Goal: Transaction & Acquisition: Purchase product/service

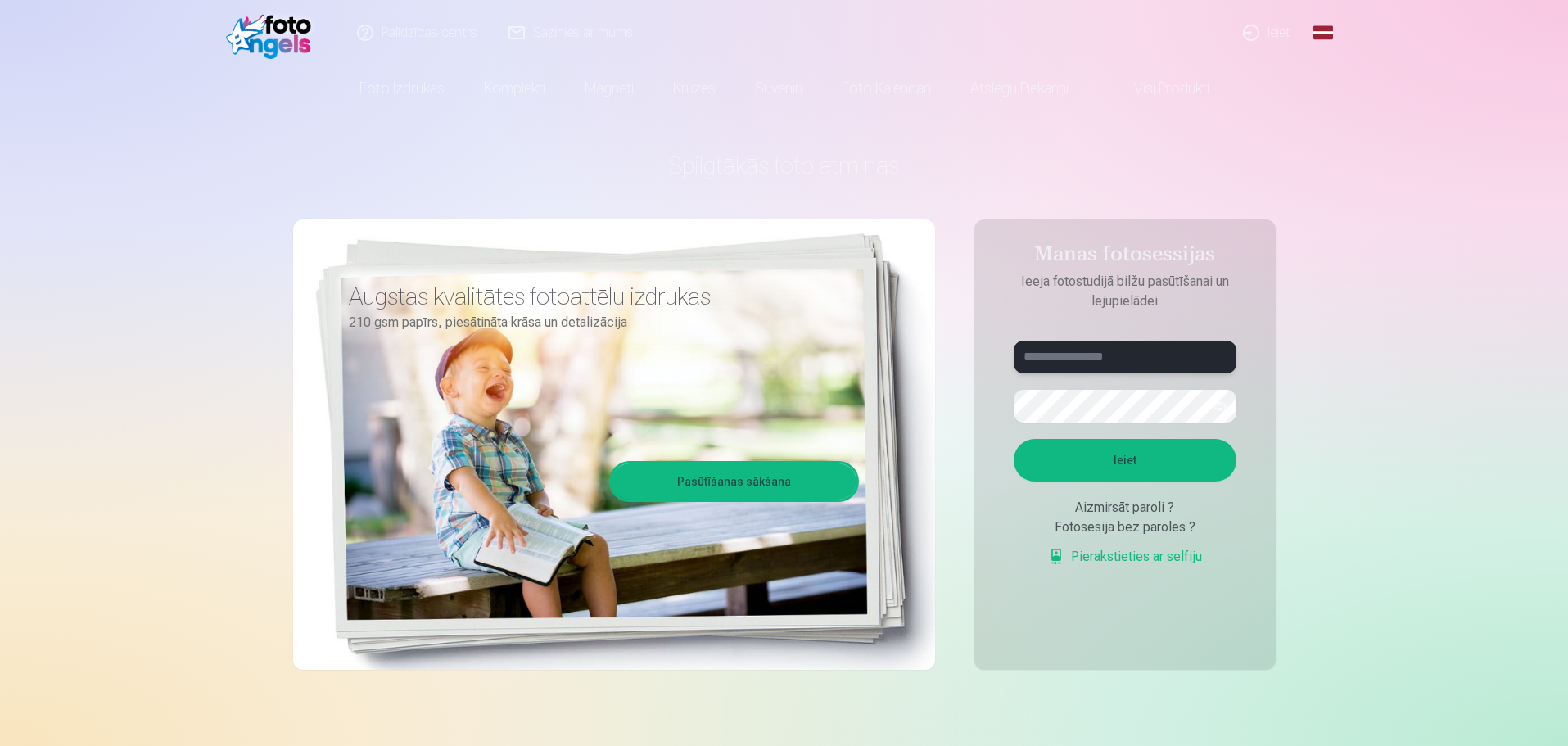
click at [1072, 355] on input "text" at bounding box center [1124, 357] width 223 height 32
type input "**********"
click at [1124, 462] on button "Ieiet" at bounding box center [1124, 460] width 223 height 42
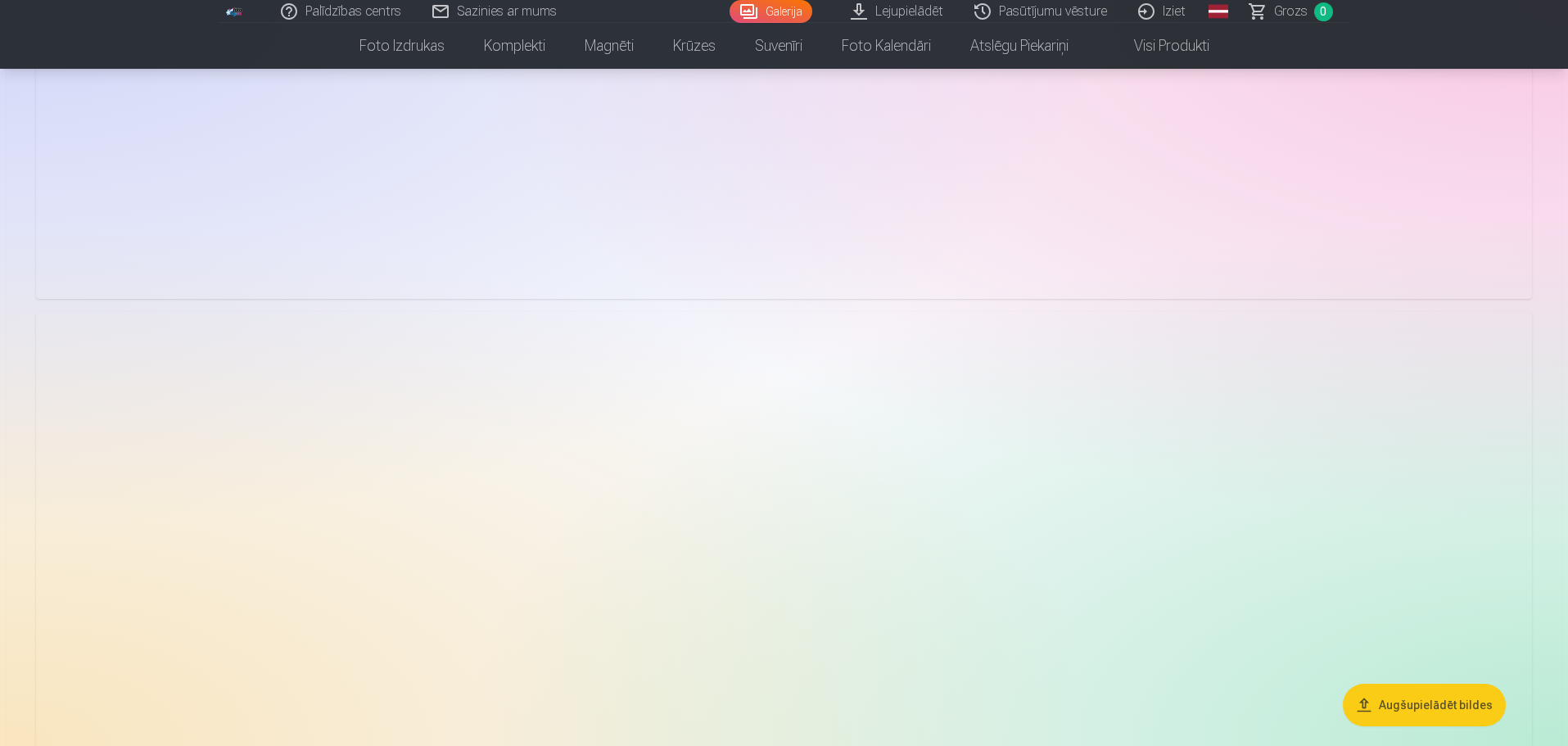
scroll to position [5487, 0]
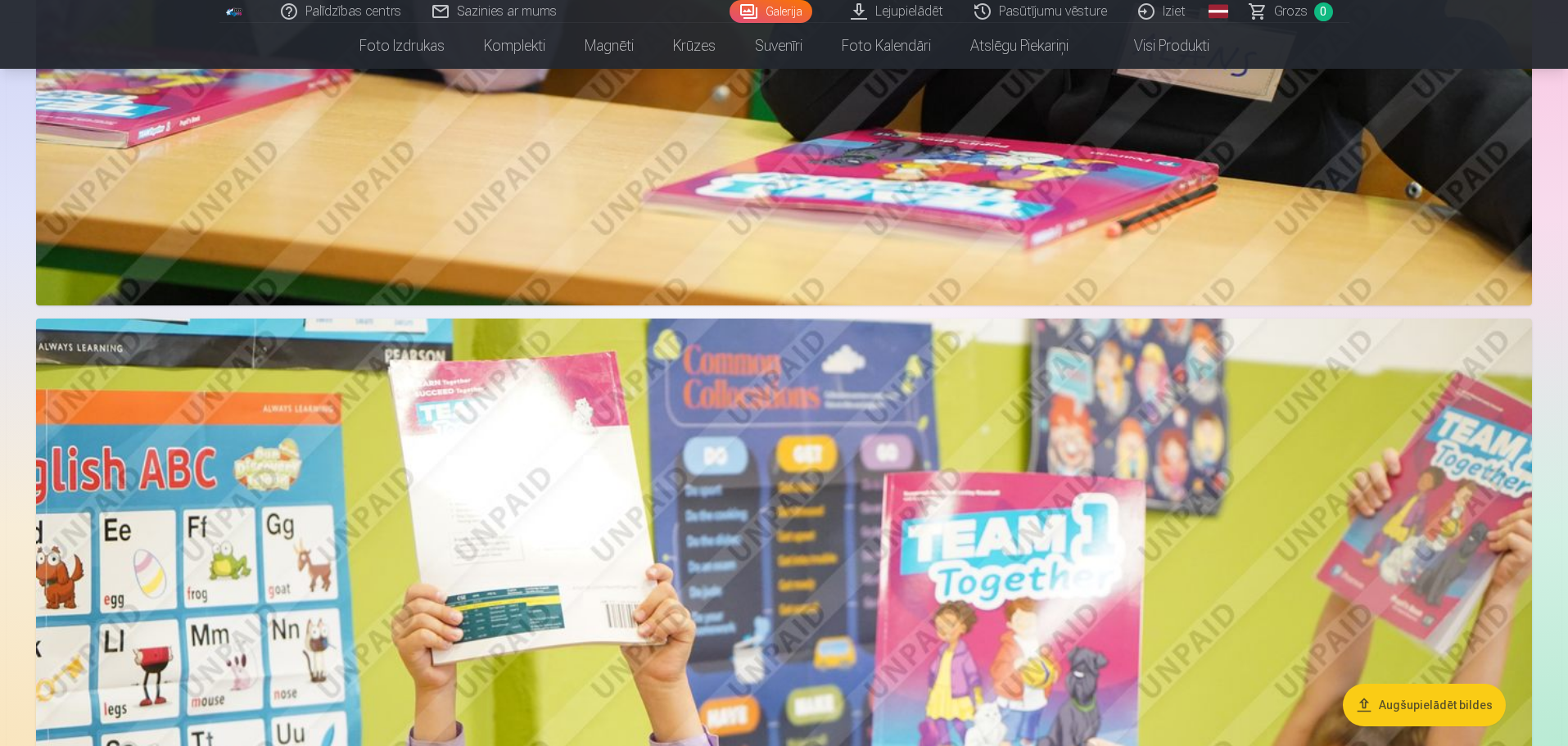
click at [919, 13] on link "Lejupielādēt" at bounding box center [897, 11] width 124 height 23
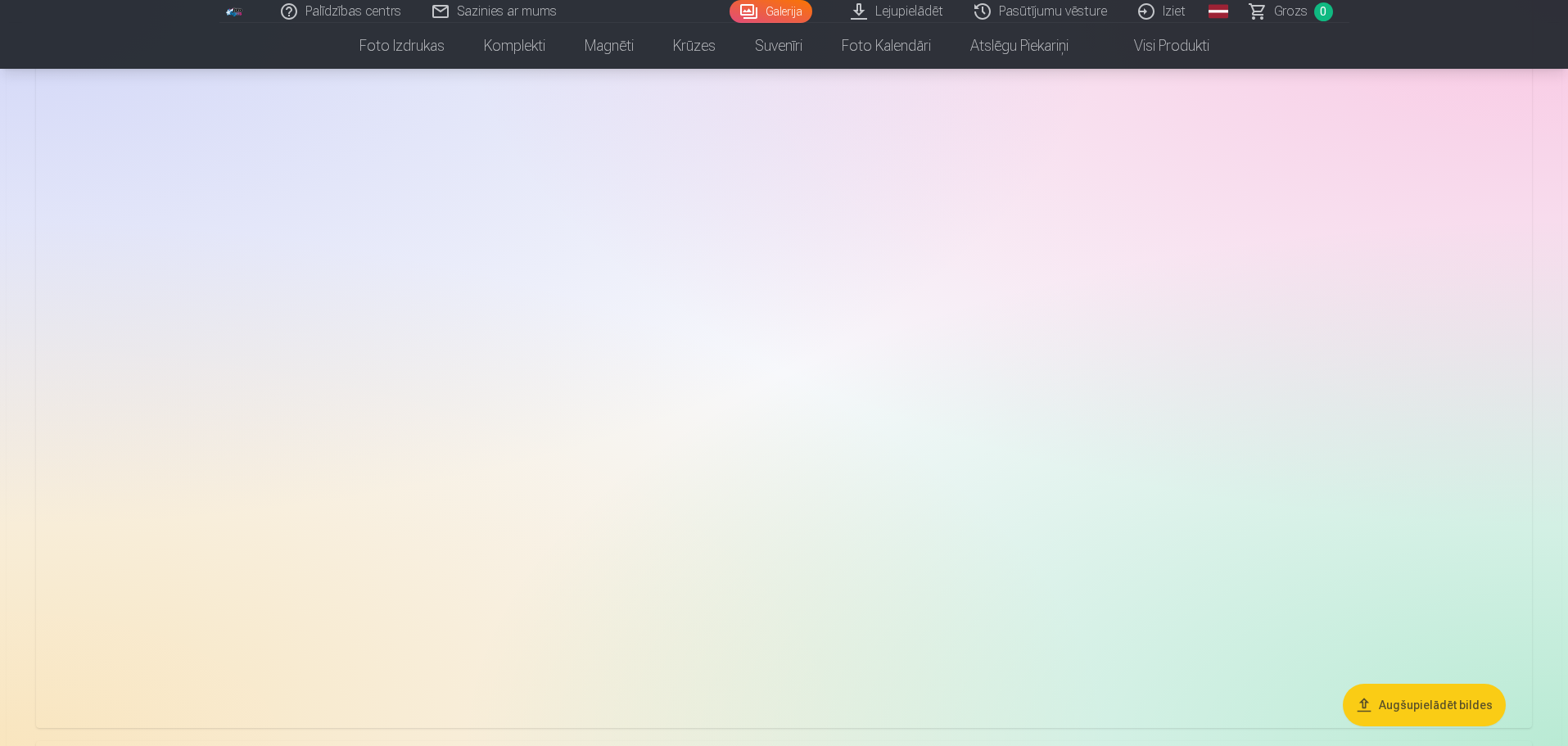
scroll to position [7780, 0]
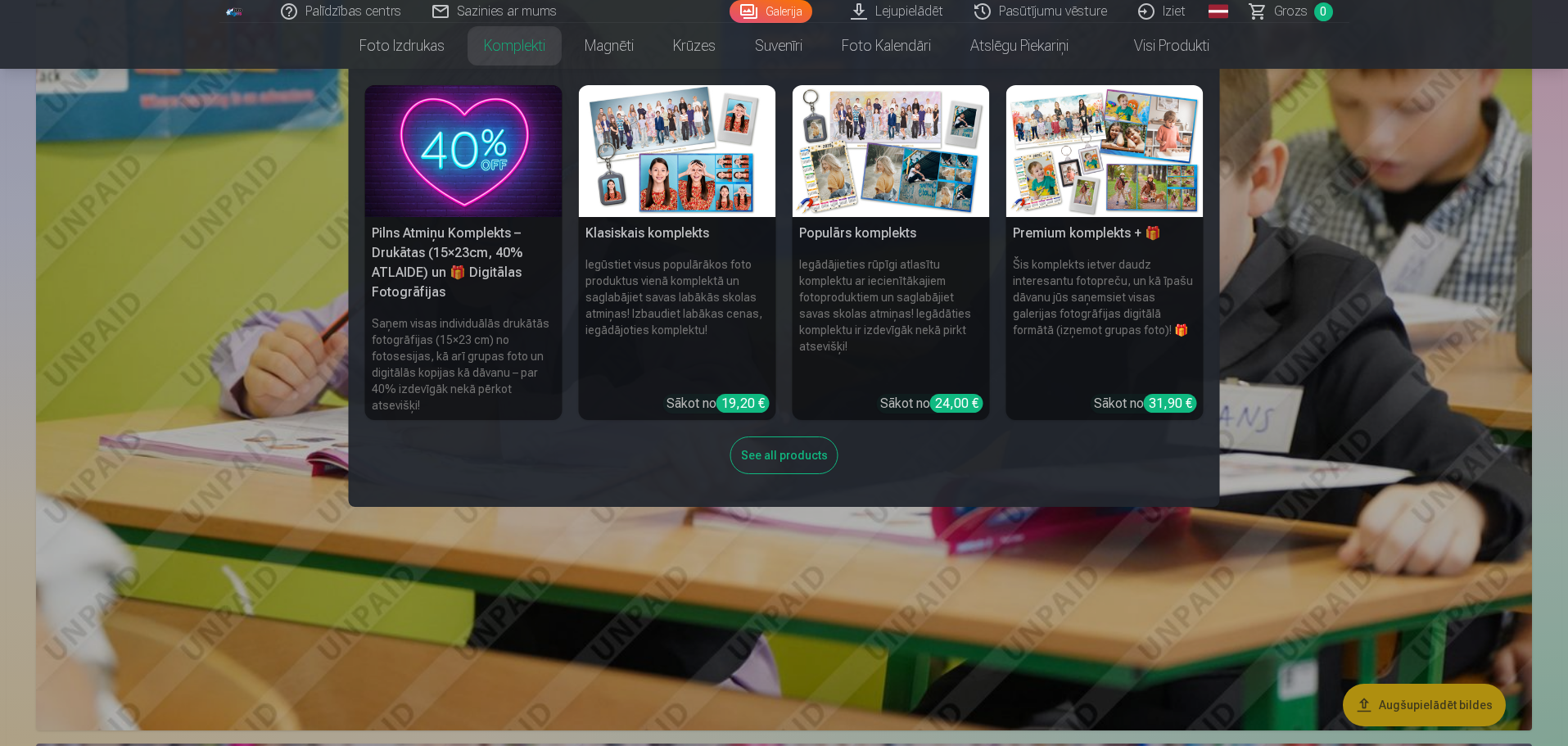
click at [1243, 250] on nav "Pilns Atmiņu Komplekts – Drukātas (15×23cm, 40% ATLAIDE) un 🎁 Digitālas Fotogrā…" at bounding box center [784, 288] width 1568 height 438
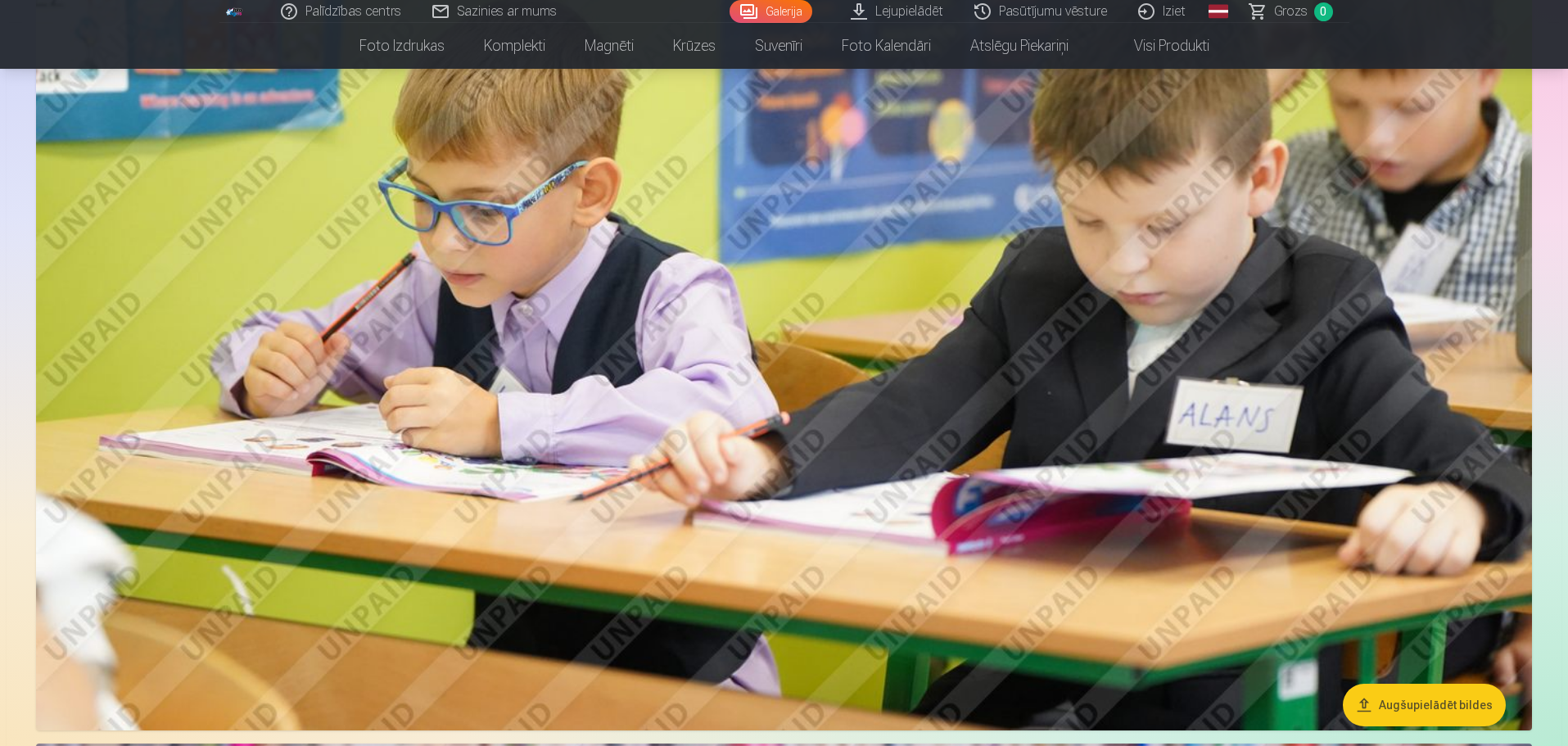
click at [1421, 716] on button "Augšupielādēt bildes" at bounding box center [1424, 705] width 163 height 42
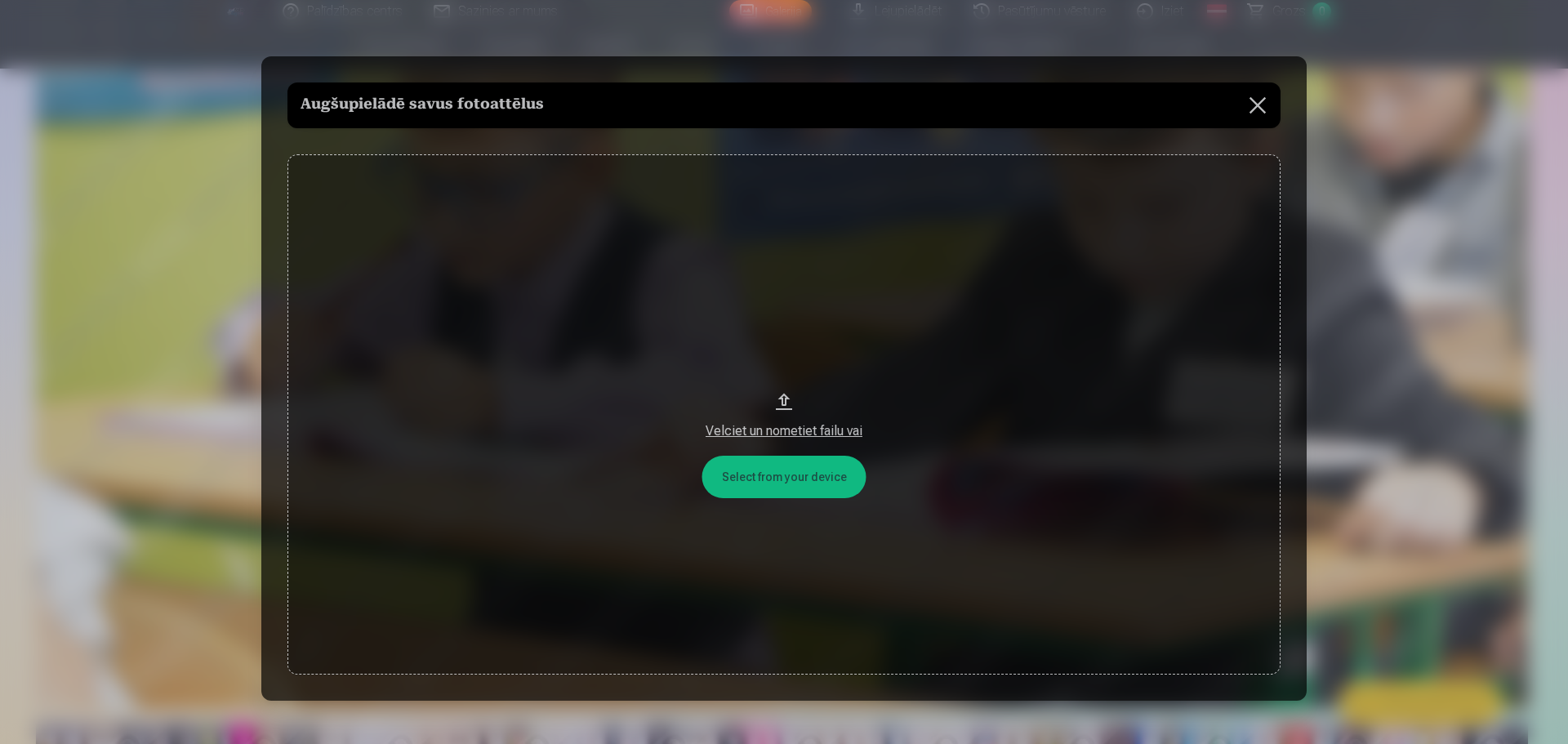
click at [792, 436] on div "Velciet un nometiet failu vai" at bounding box center [784, 431] width 961 height 20
click at [778, 474] on button "Velciet un nometiet failu vai" at bounding box center [784, 415] width 993 height 521
click at [1250, 109] on button at bounding box center [1258, 105] width 46 height 46
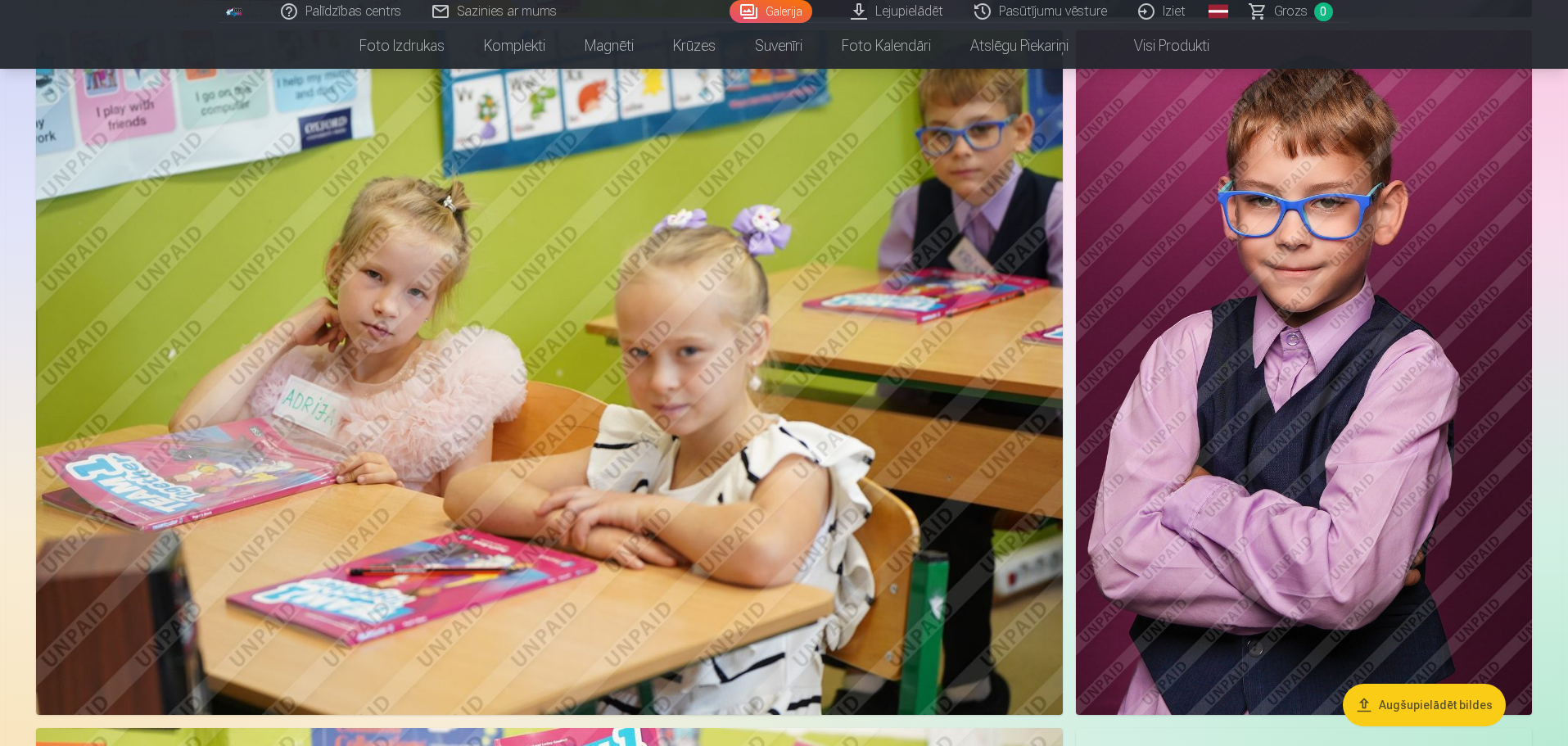
scroll to position [2960, 0]
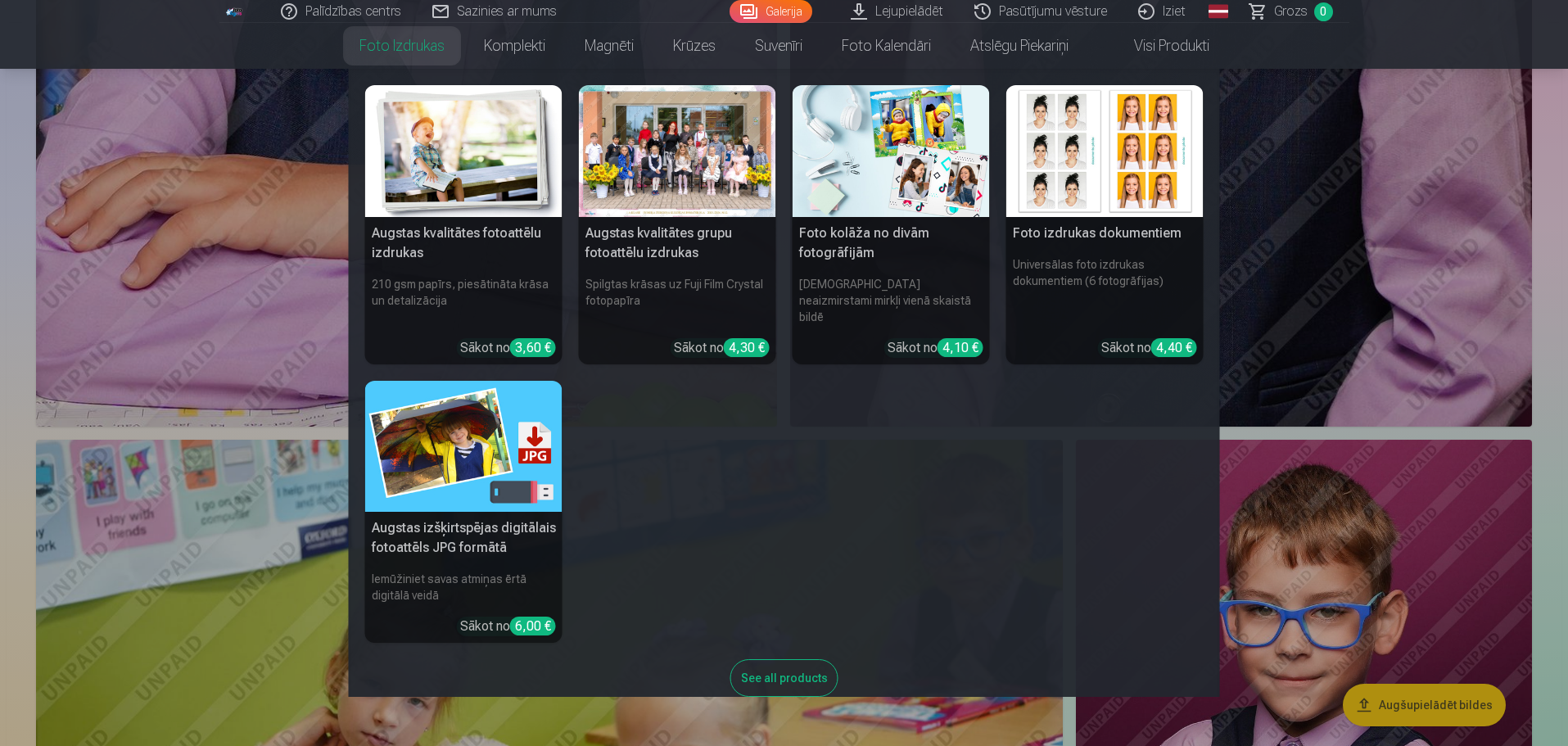
click at [413, 43] on link "Foto izdrukas" at bounding box center [402, 45] width 124 height 46
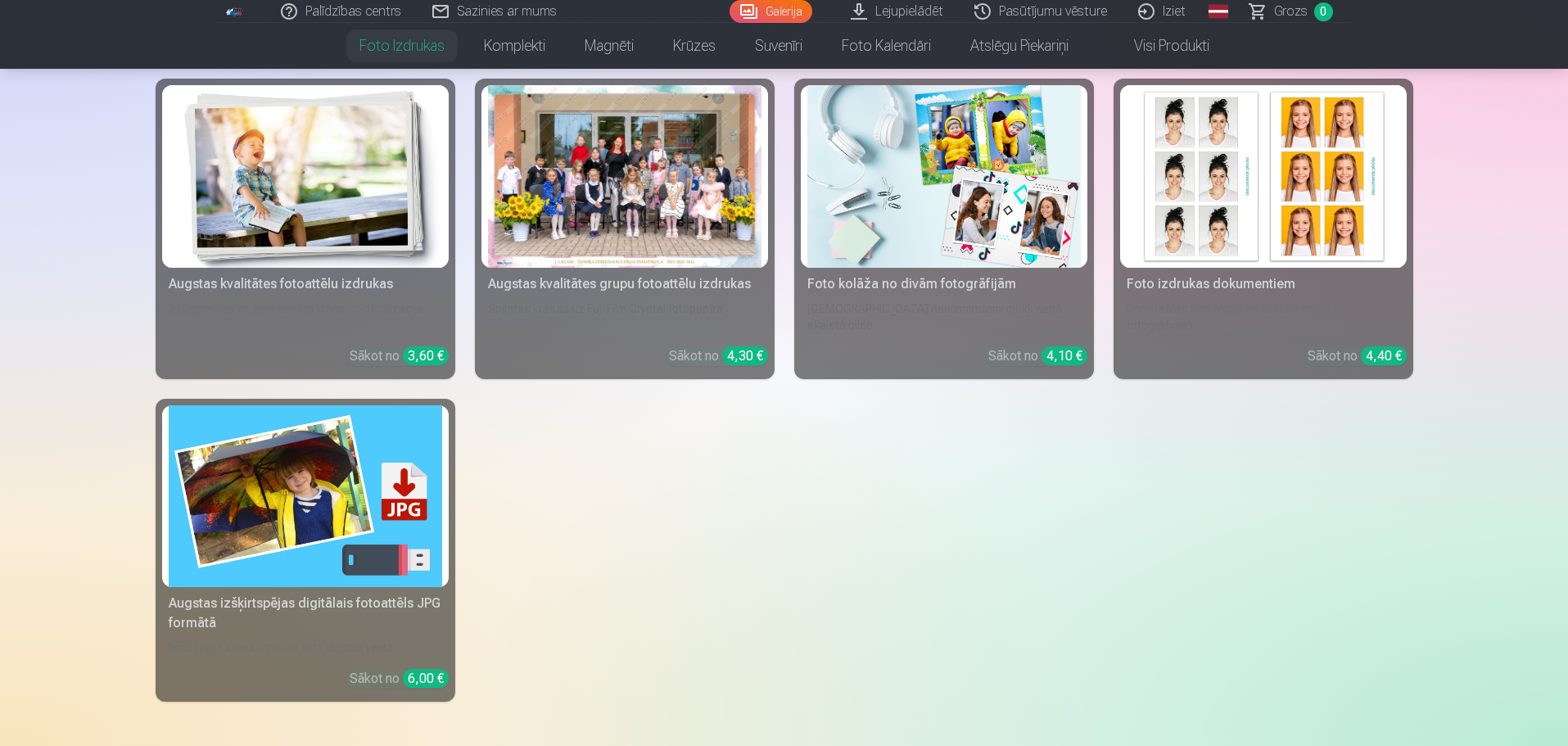
scroll to position [164, 0]
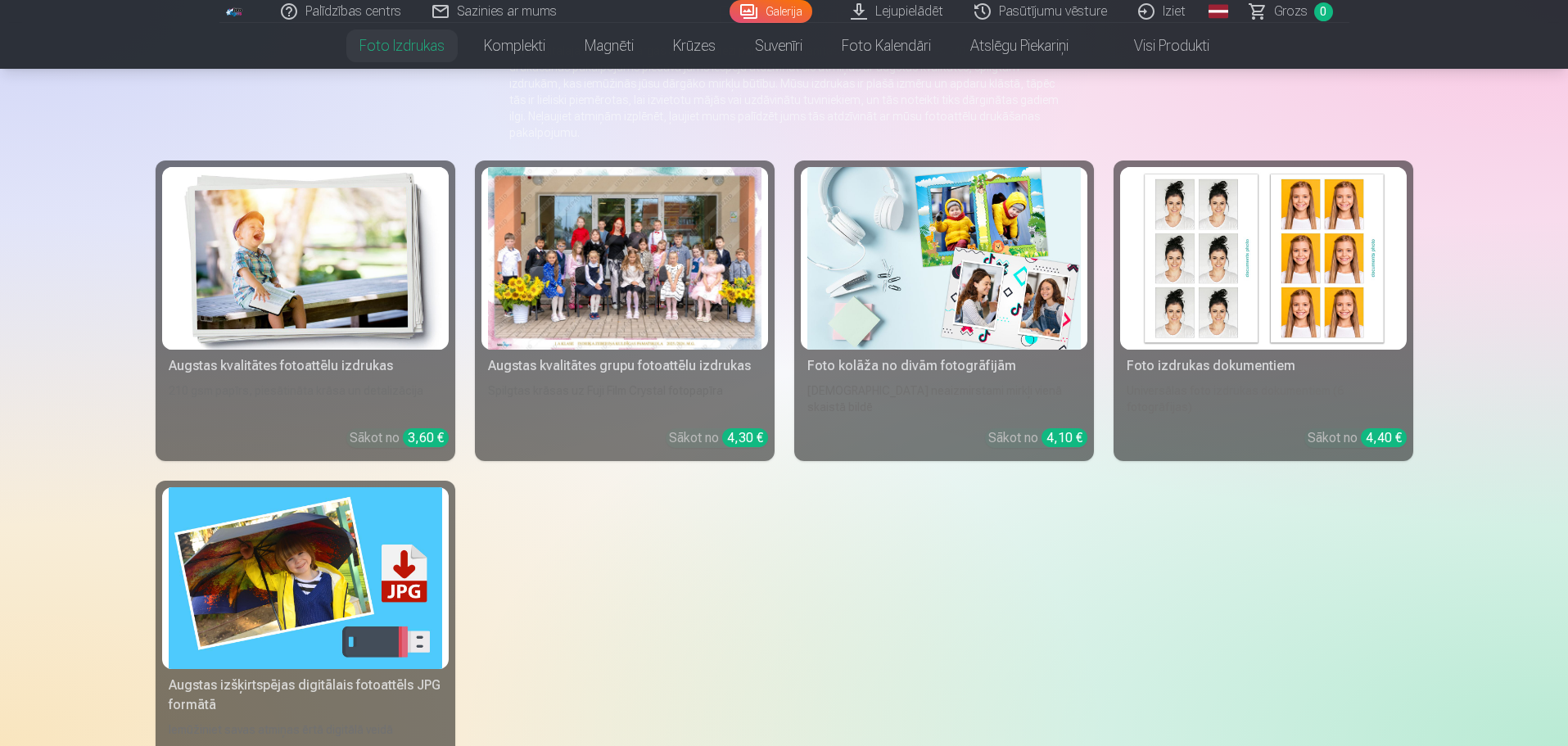
click at [262, 368] on div "Augstas kvalitātes fotoattēlu izdrukas" at bounding box center [306, 366] width 287 height 20
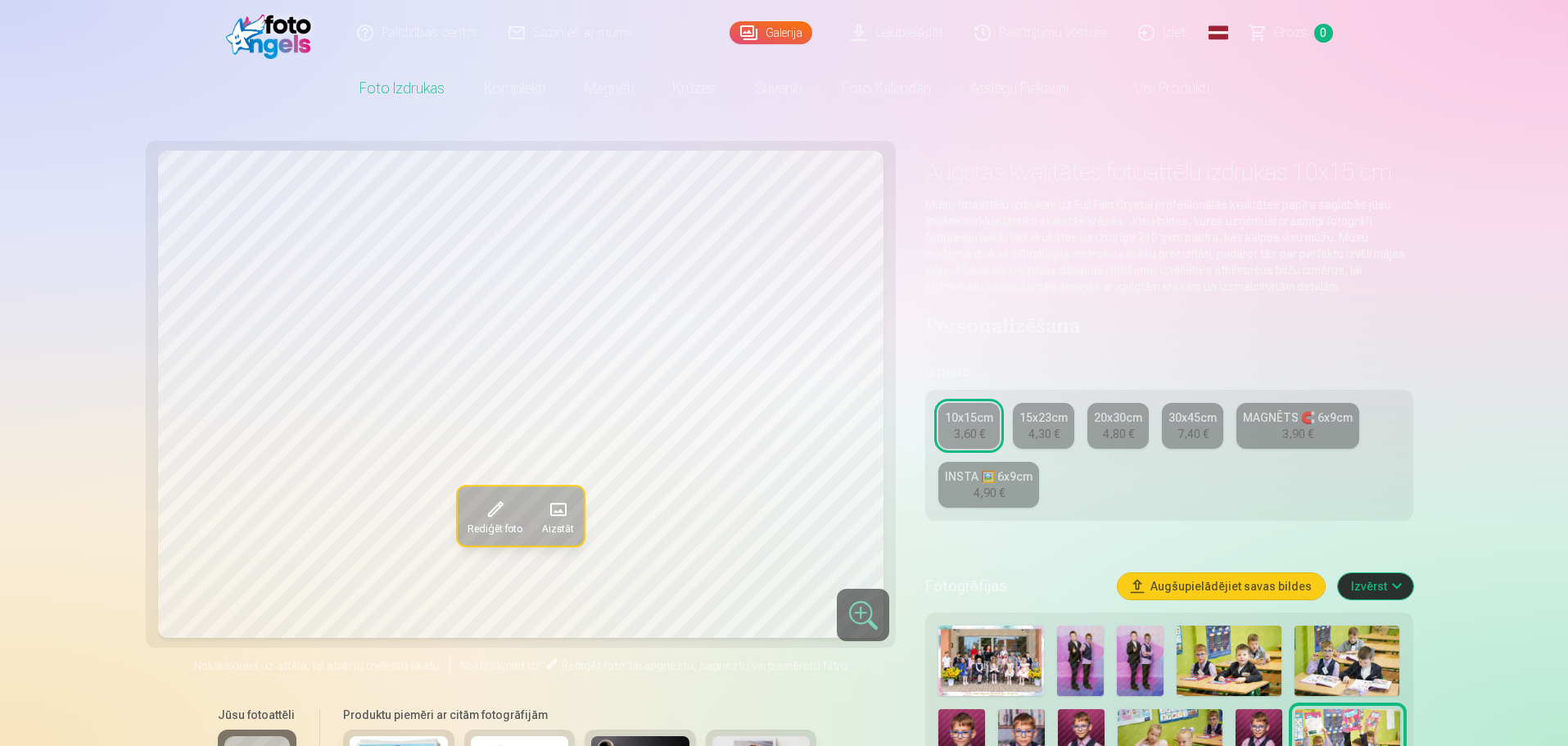
click at [1187, 425] on div "30x45cm" at bounding box center [1193, 418] width 49 height 16
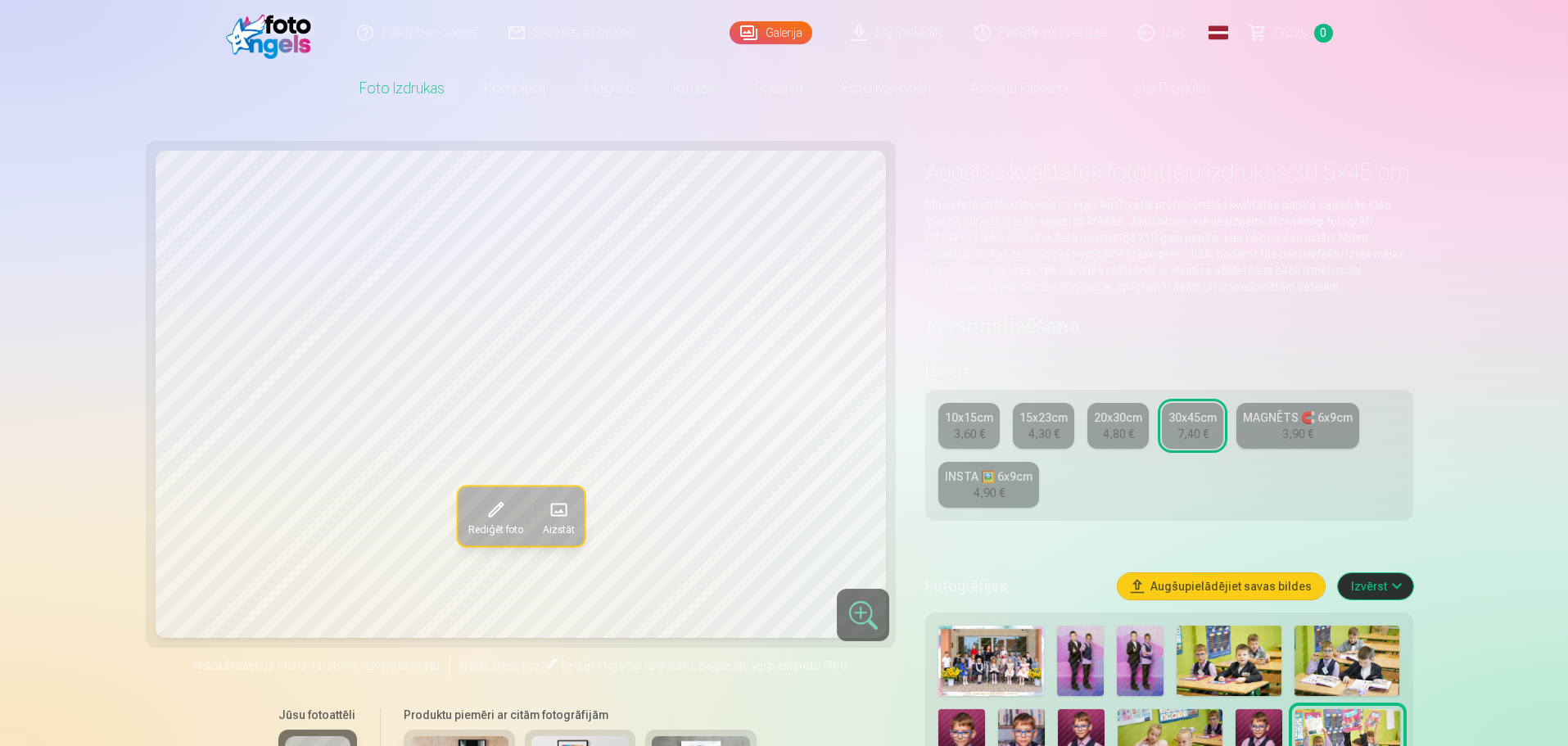
click at [1106, 424] on div "20x30cm" at bounding box center [1118, 418] width 49 height 16
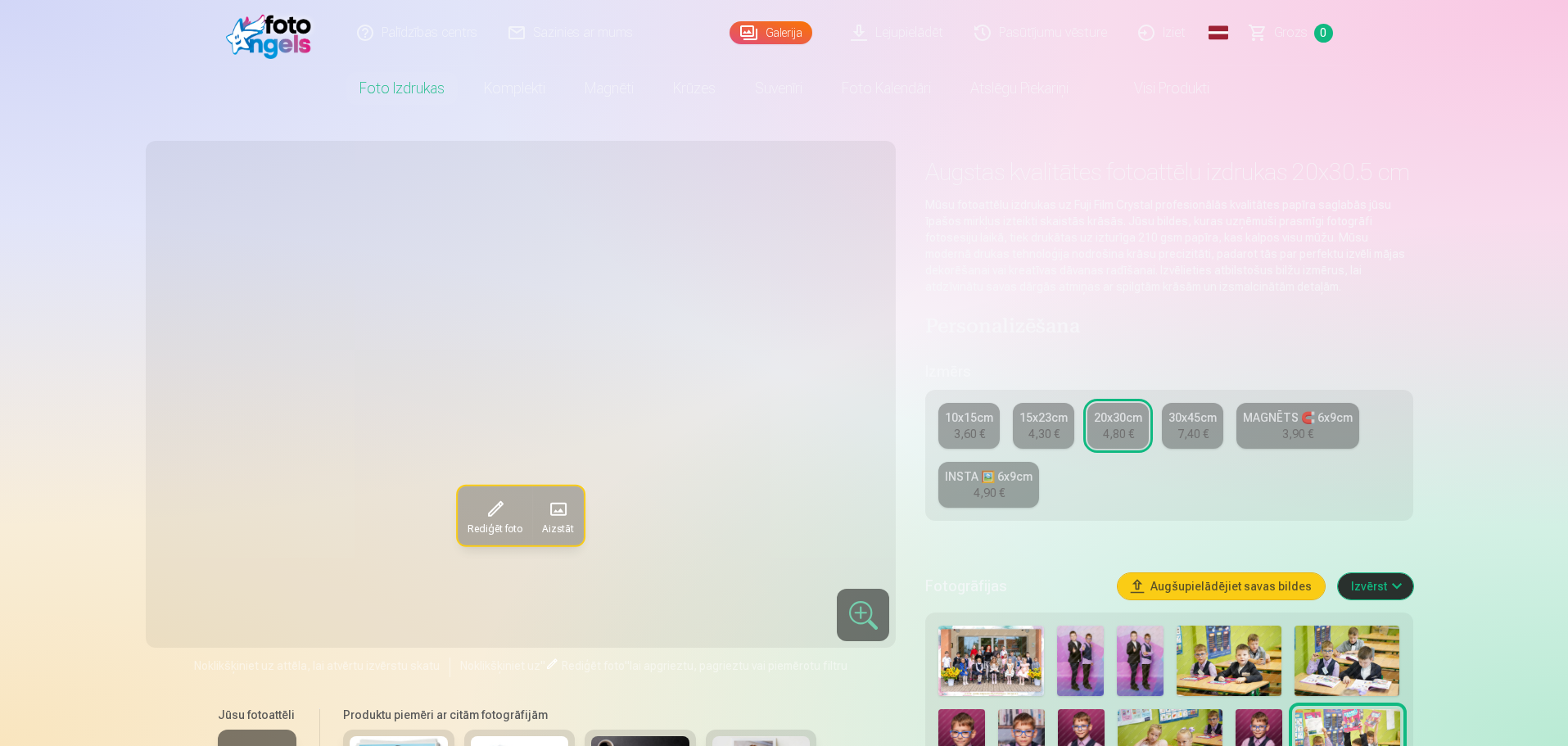
click at [1050, 428] on div "4,30 €" at bounding box center [1043, 434] width 32 height 16
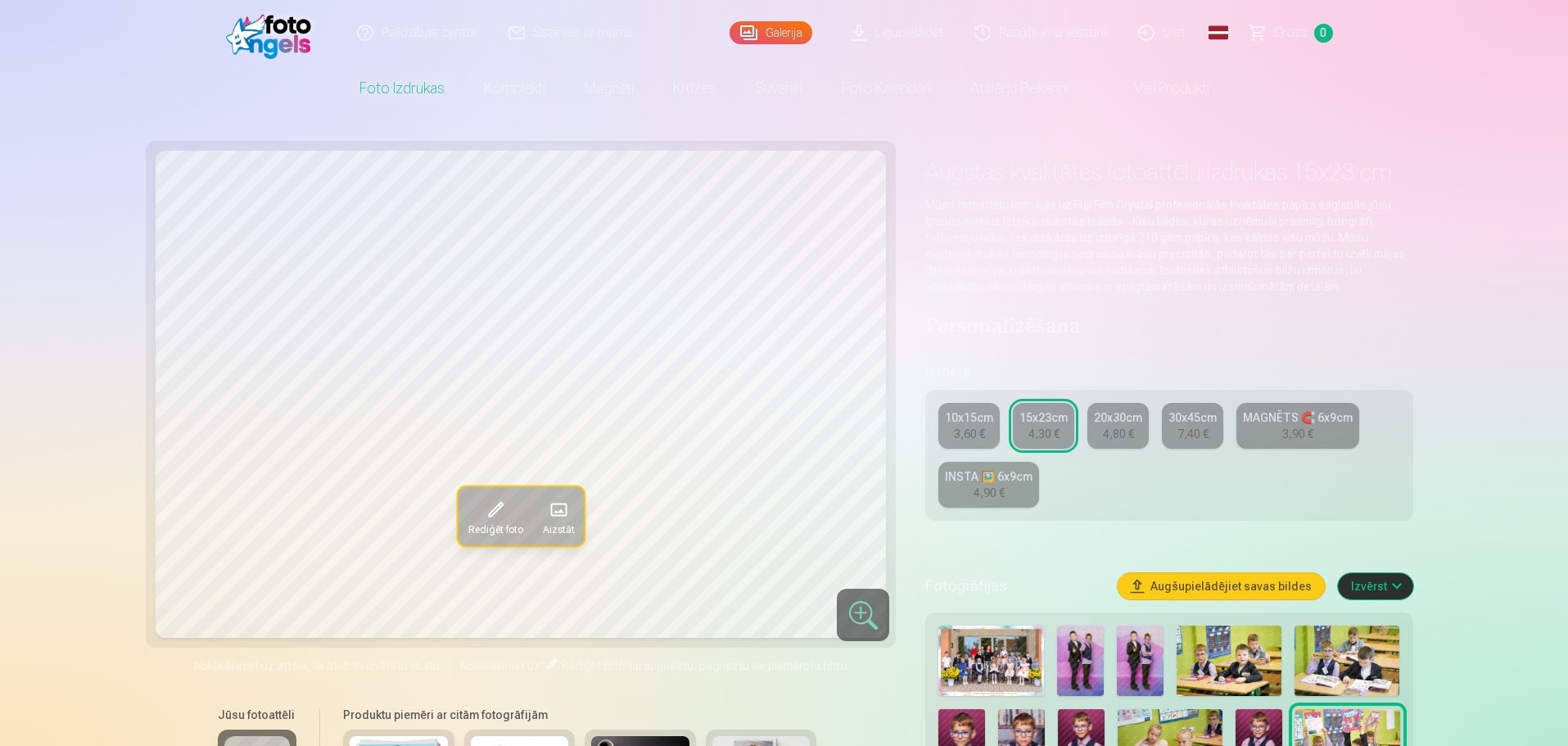
click at [974, 431] on div "3,60 €" at bounding box center [969, 434] width 32 height 16
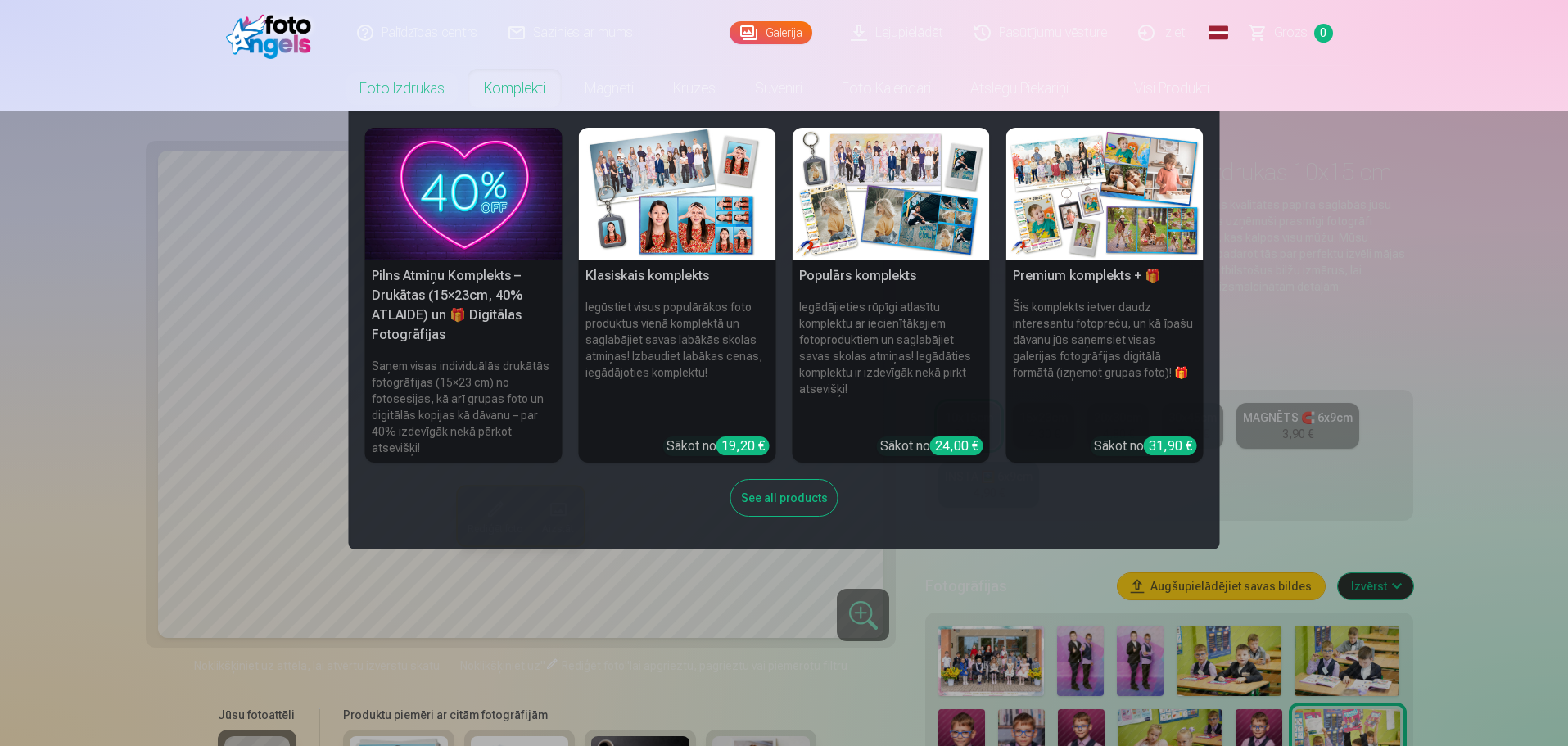
click at [111, 271] on nav "Pilns Atmiņu Komplekts – Drukātas (15×23cm, 40% ATLAIDE) un 🎁 Digitālas Fotogrā…" at bounding box center [784, 330] width 1568 height 438
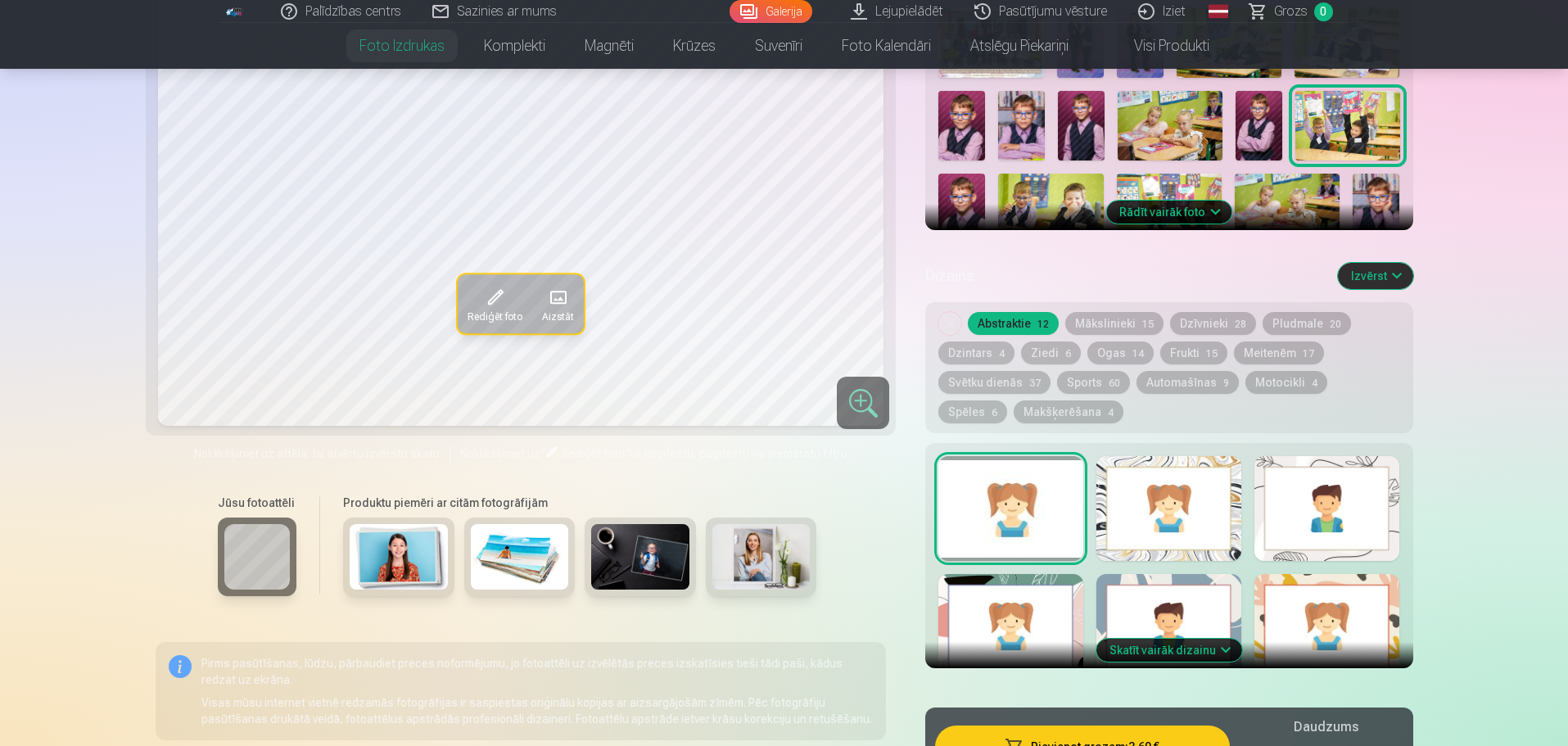
scroll to position [164, 0]
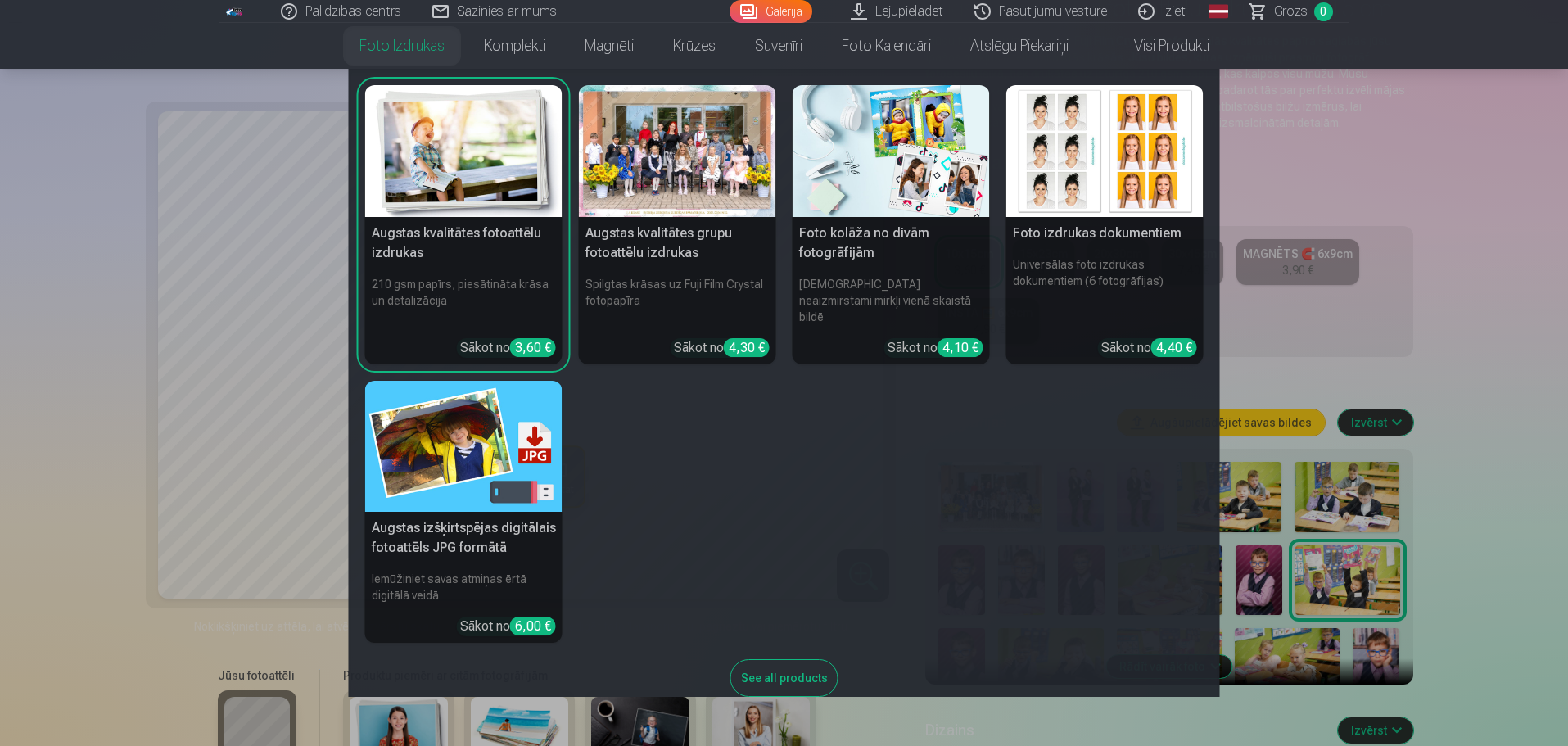
click at [69, 164] on nav "Augstas kvalitātes fotoattēlu izdrukas 210 gsm papīrs, piesātināta krāsa un det…" at bounding box center [784, 382] width 1568 height 628
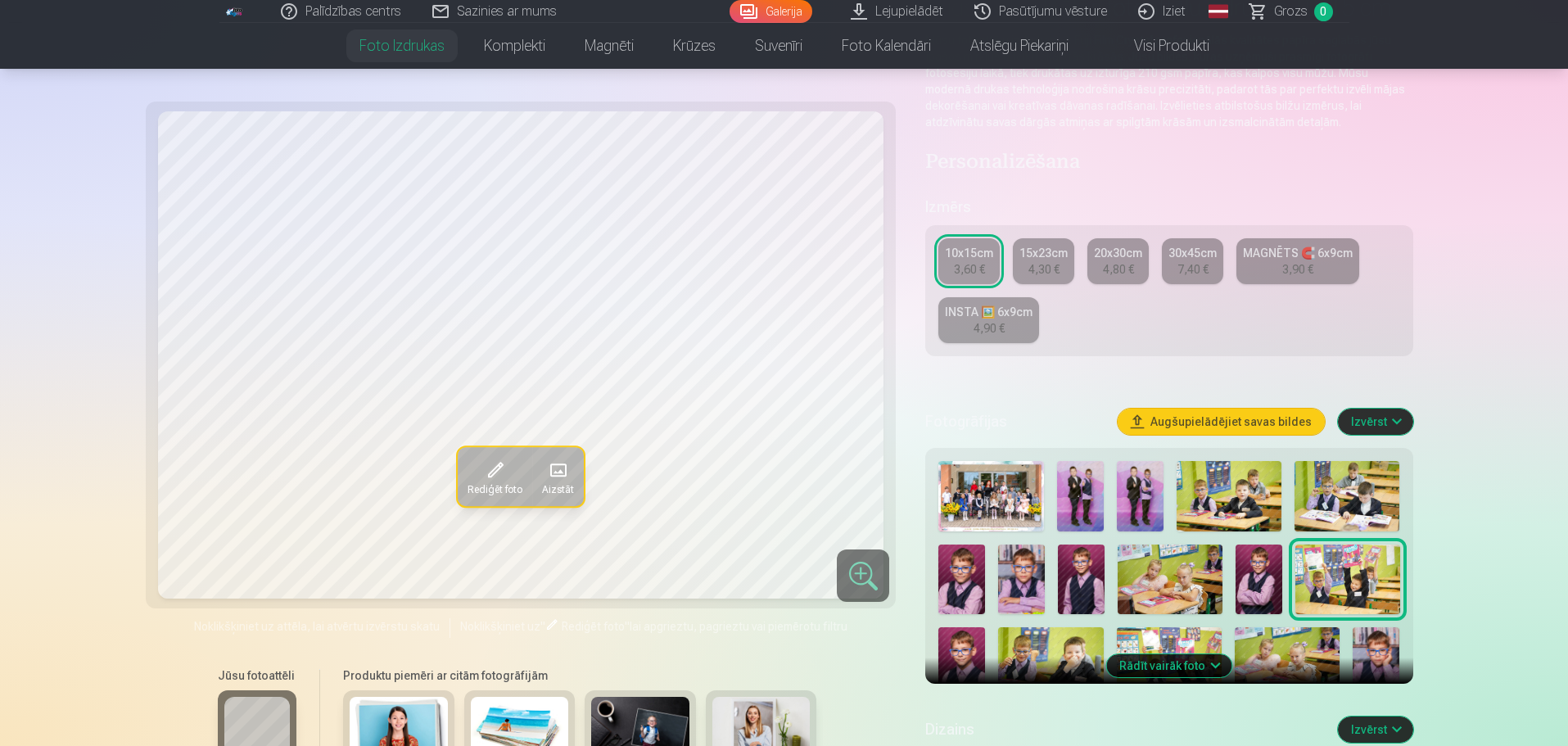
scroll to position [410, 0]
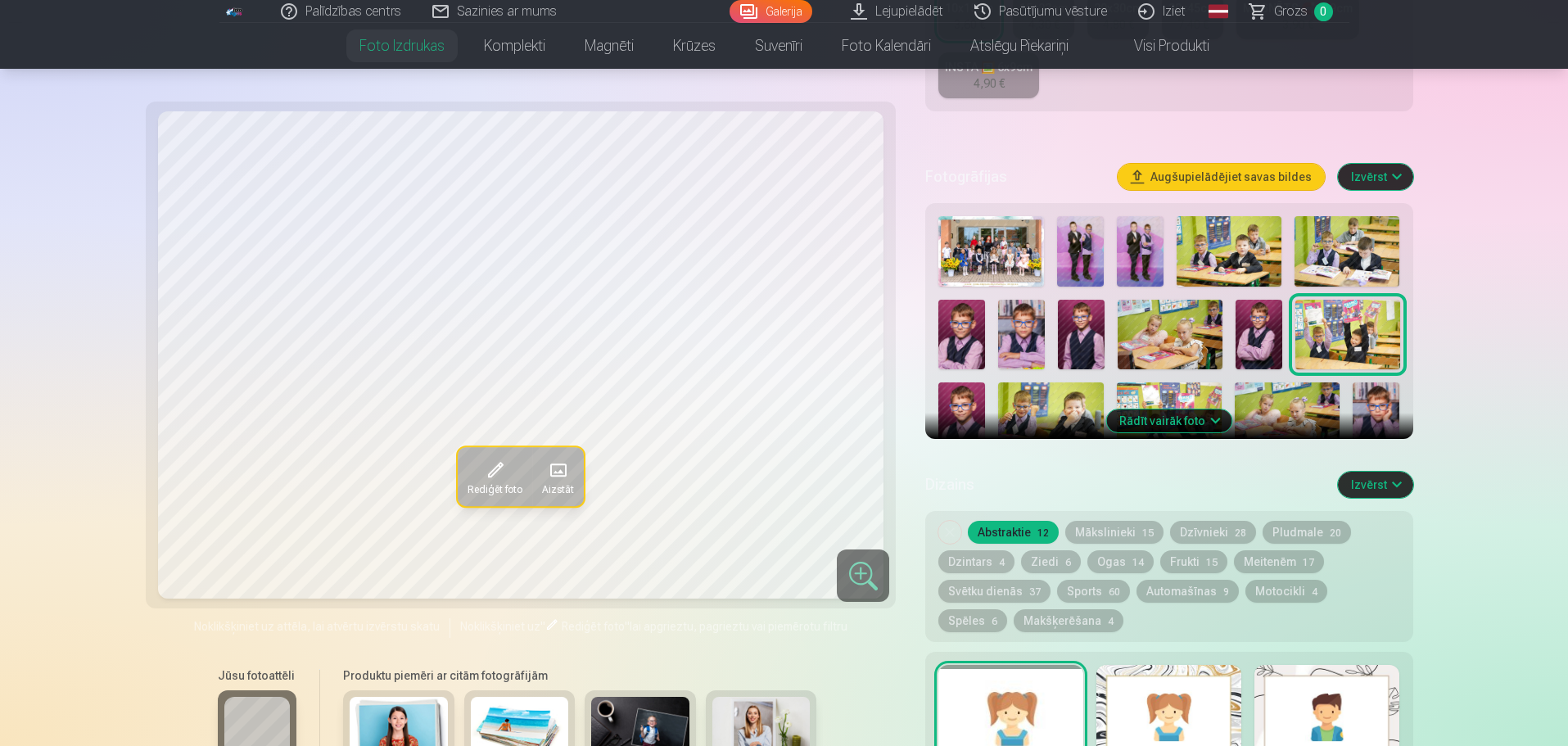
click at [1176, 421] on button "Rādīt vairāk foto" at bounding box center [1169, 420] width 125 height 23
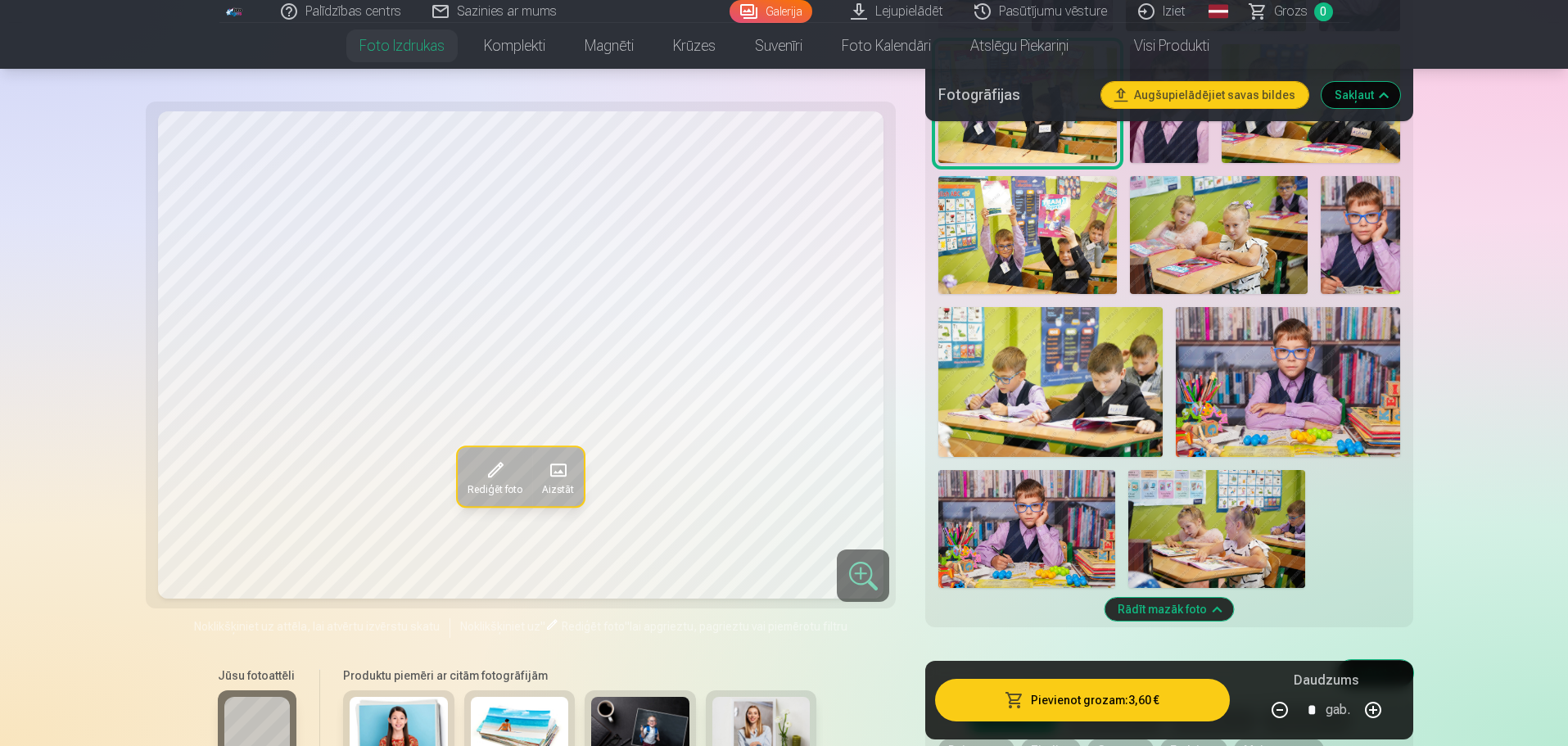
scroll to position [1147, 0]
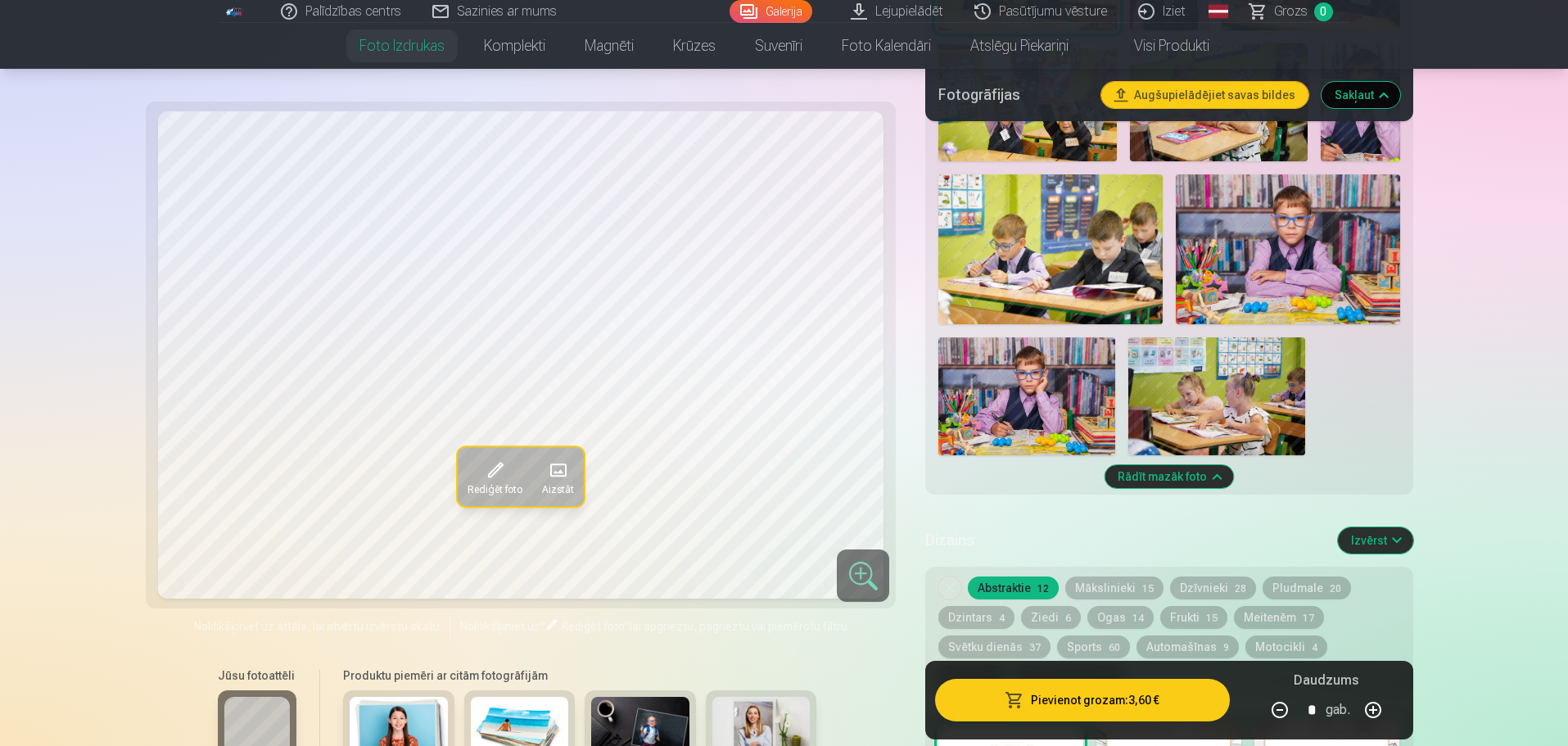
click at [1246, 275] on img at bounding box center [1288, 248] width 225 height 149
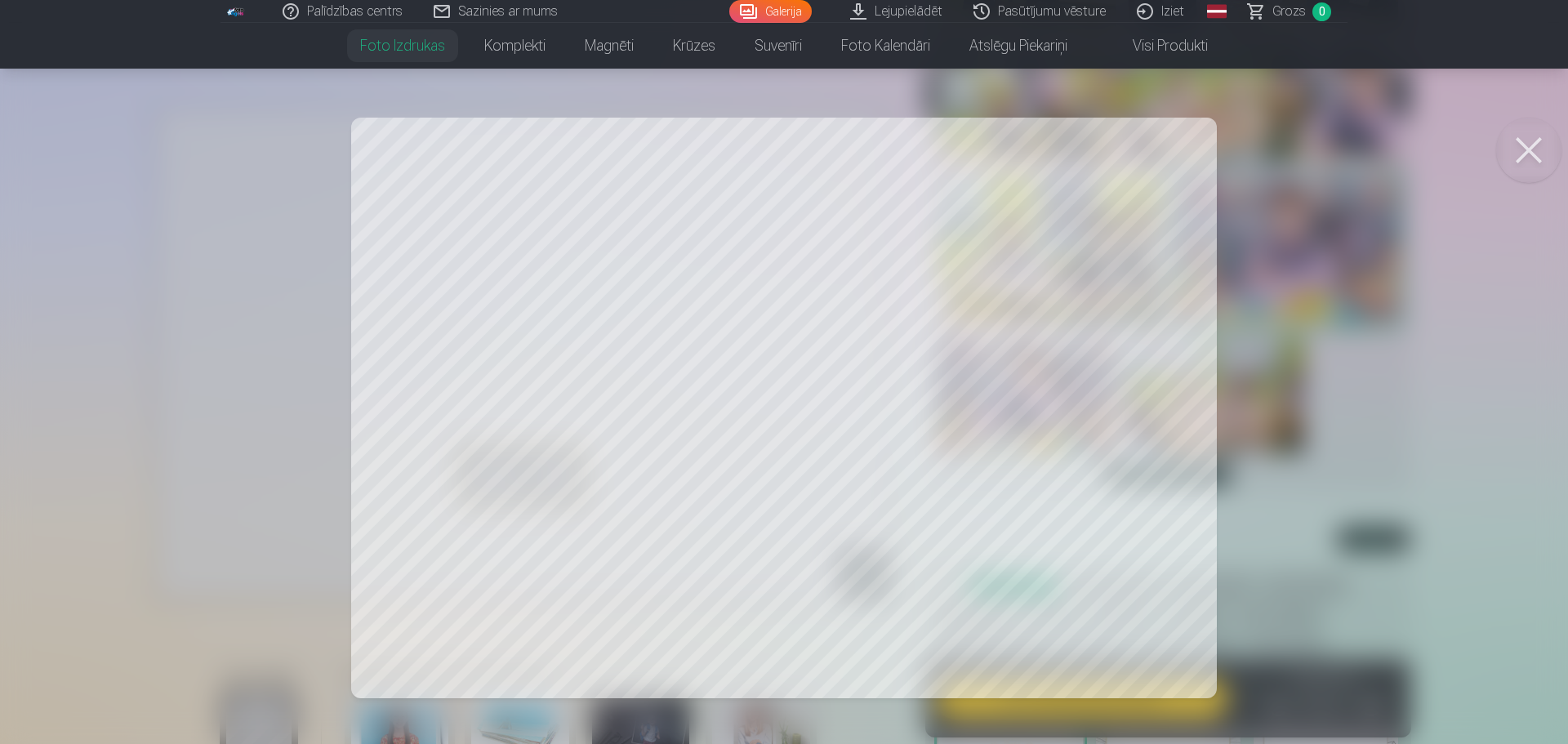
click at [1530, 156] on button at bounding box center [1528, 150] width 66 height 66
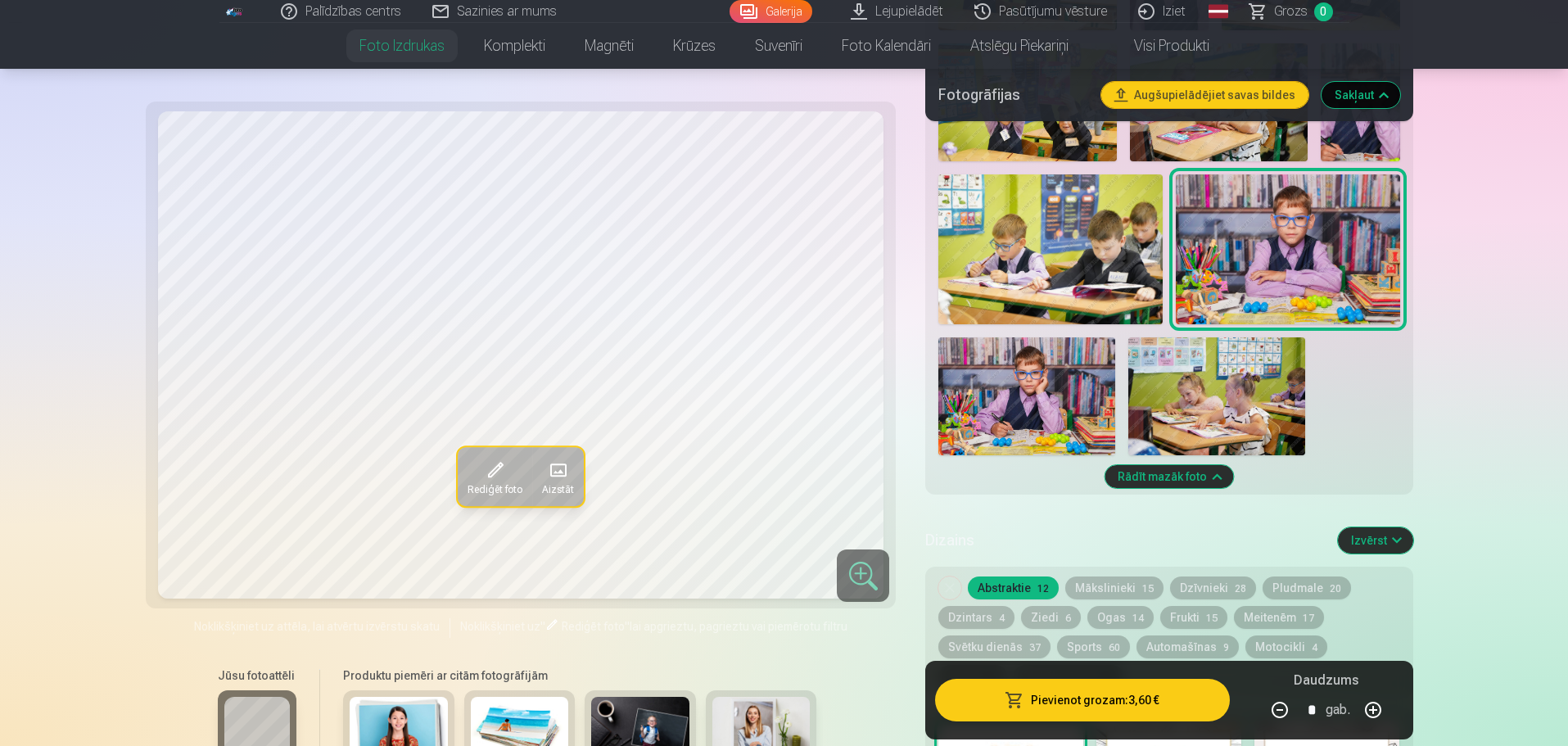
click at [1231, 94] on button "Augšupielādējiet savas bildes" at bounding box center [1205, 95] width 207 height 26
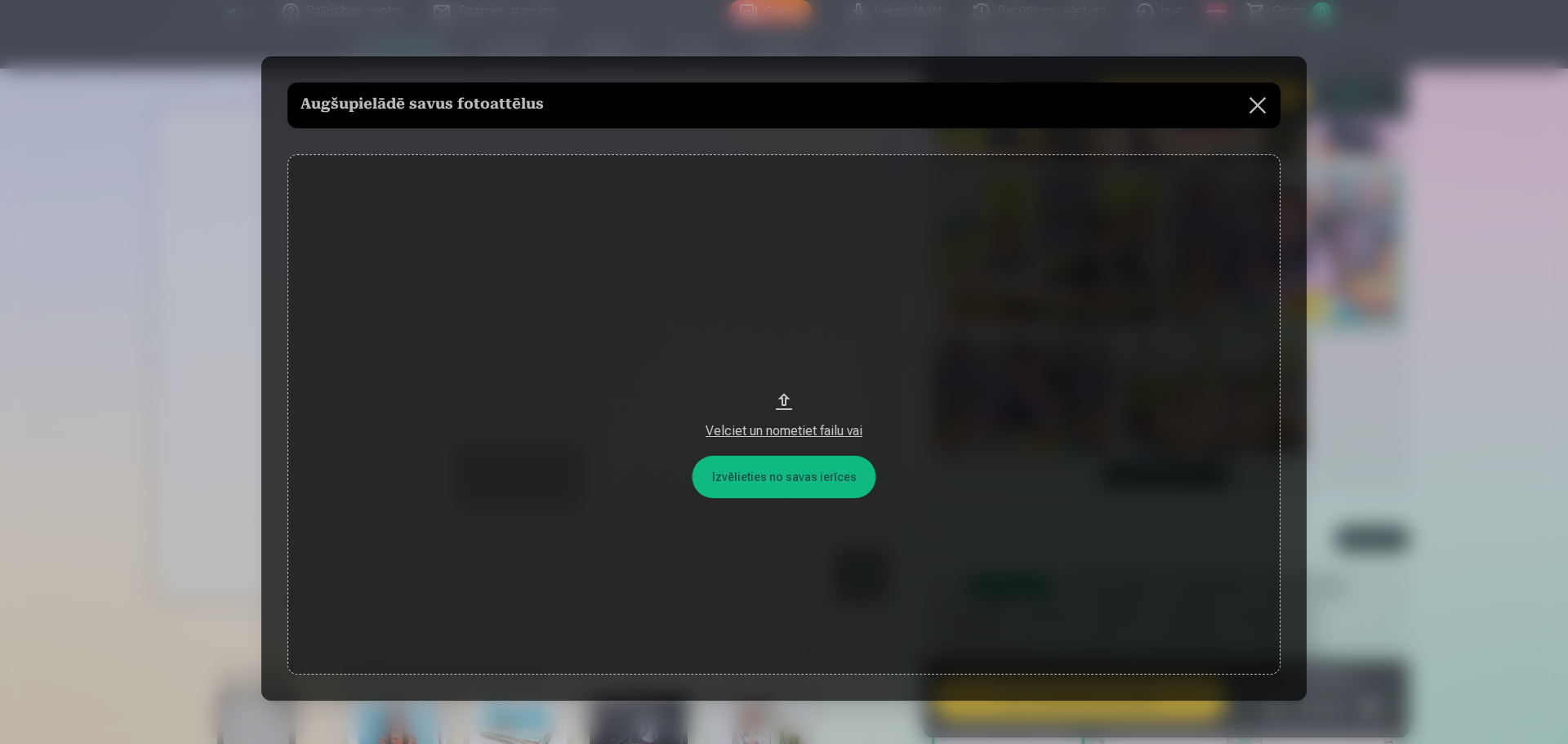
click at [1261, 106] on button at bounding box center [1258, 105] width 46 height 46
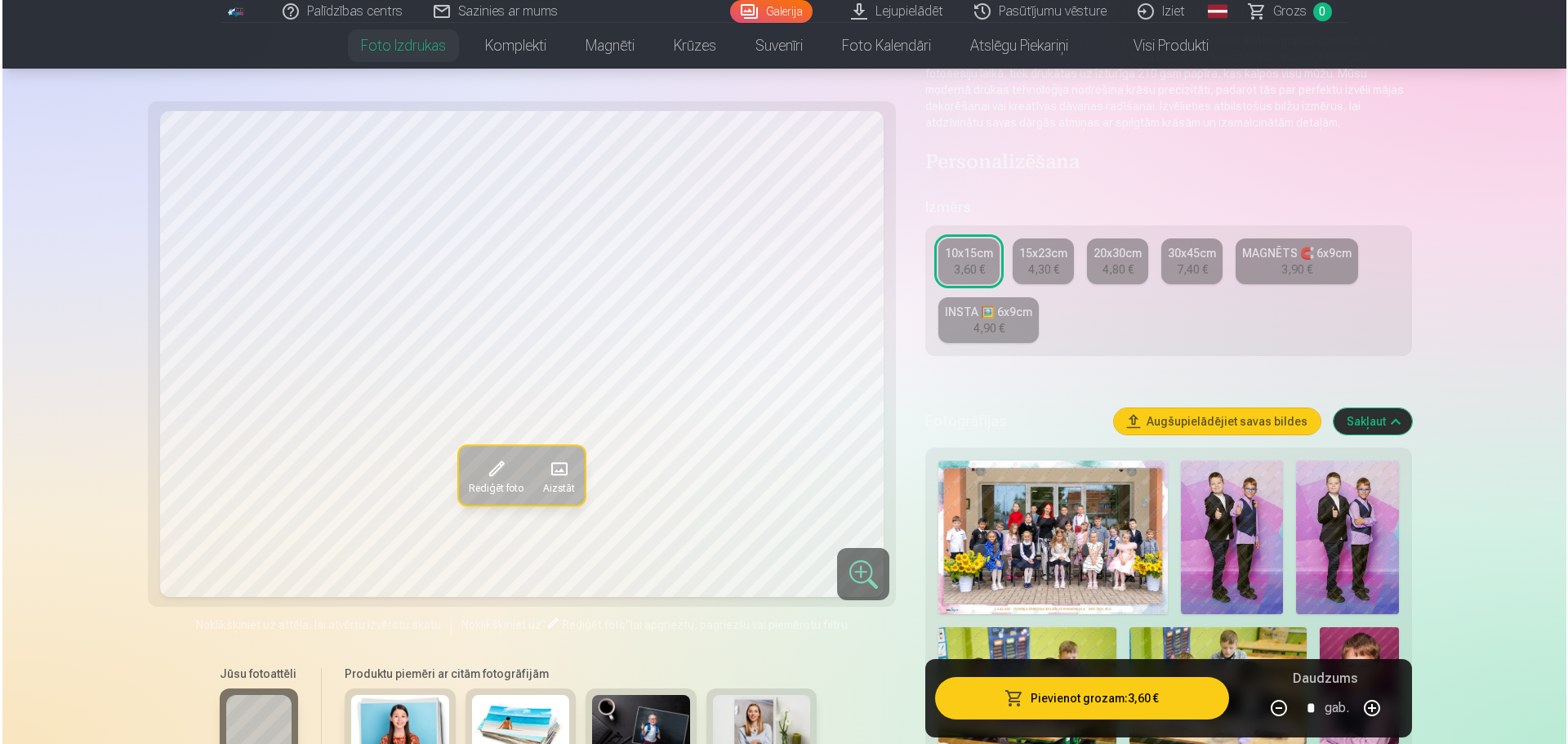
scroll to position [572, 0]
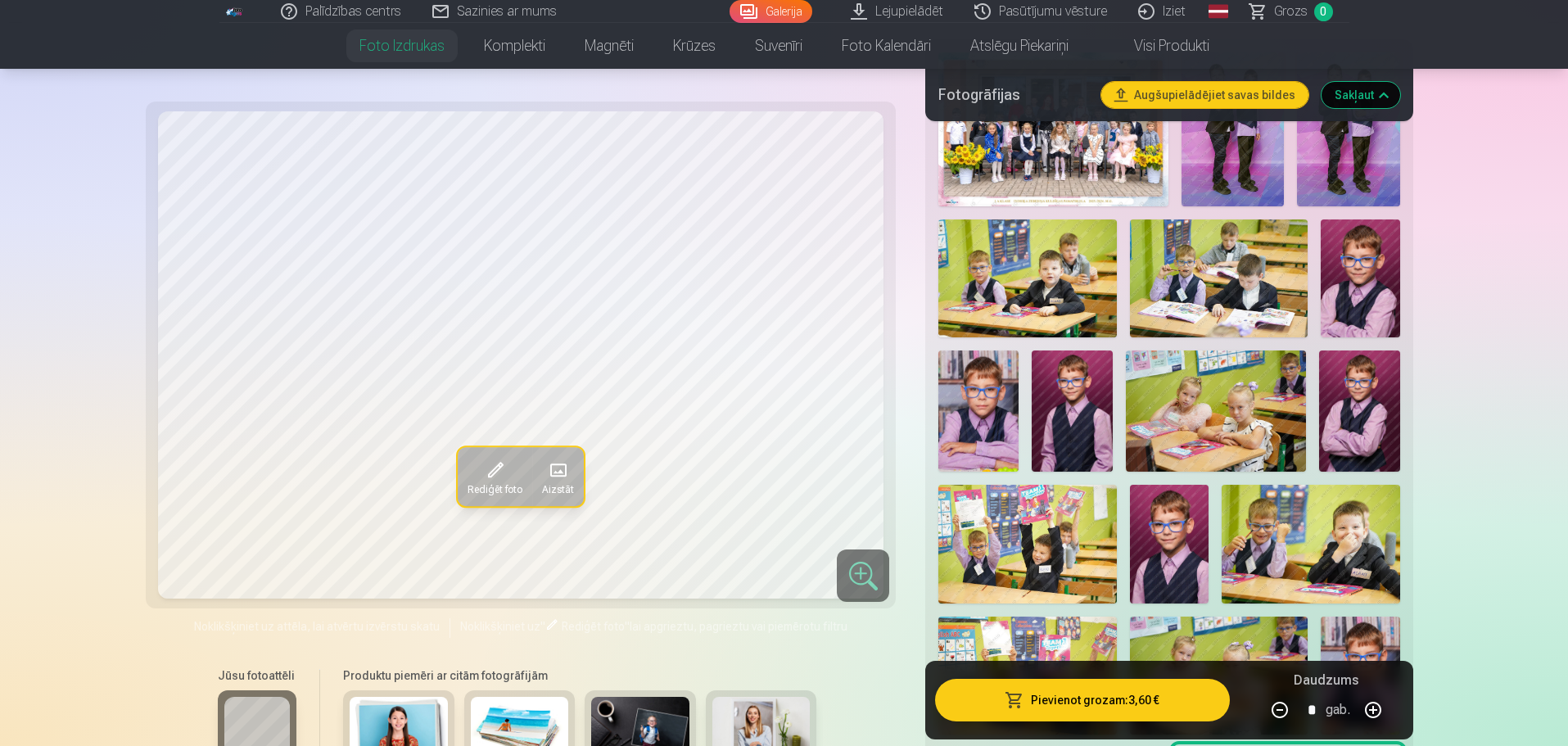
click at [1054, 699] on button "Pievienot grozam : 3,60 €" at bounding box center [1082, 700] width 294 height 42
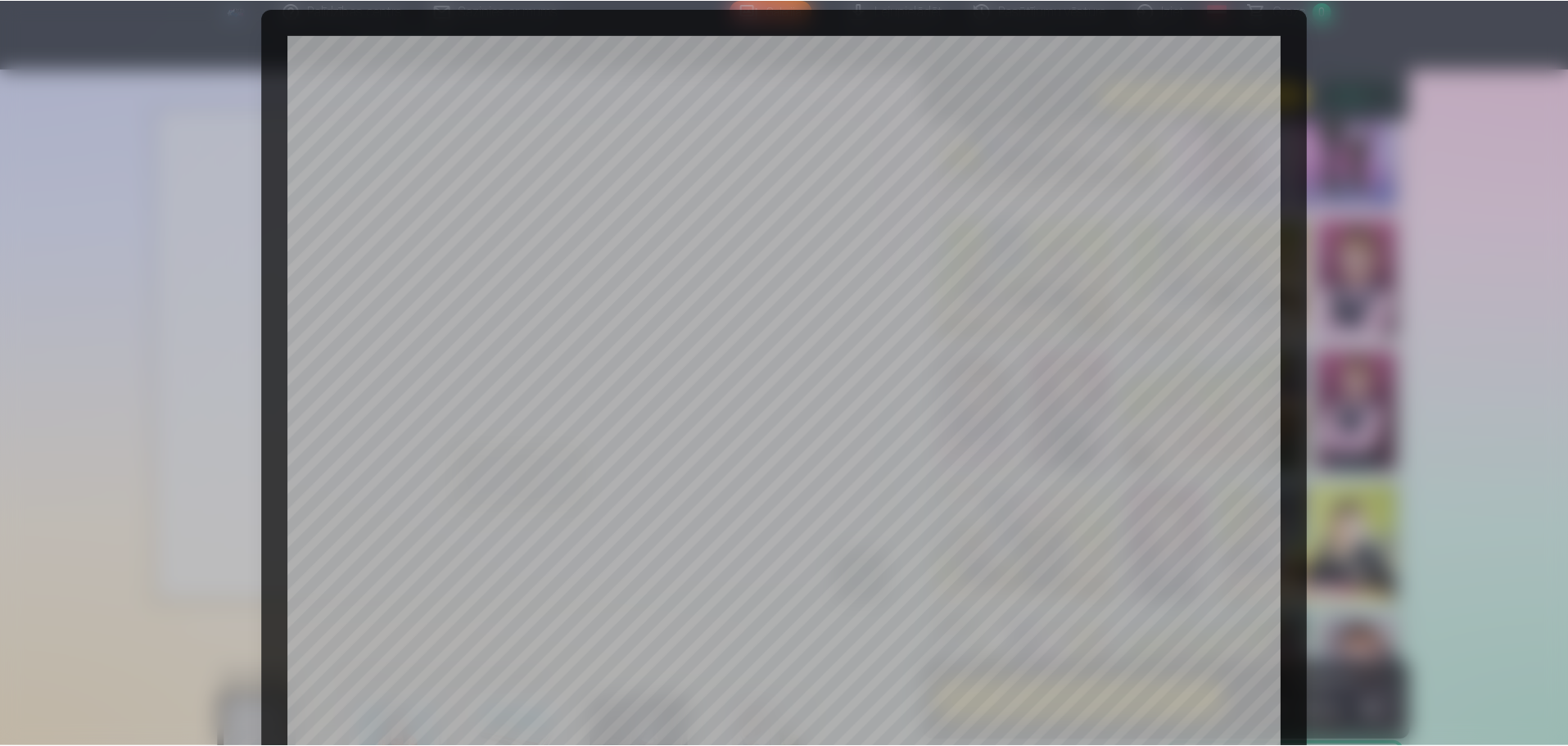
scroll to position [270, 0]
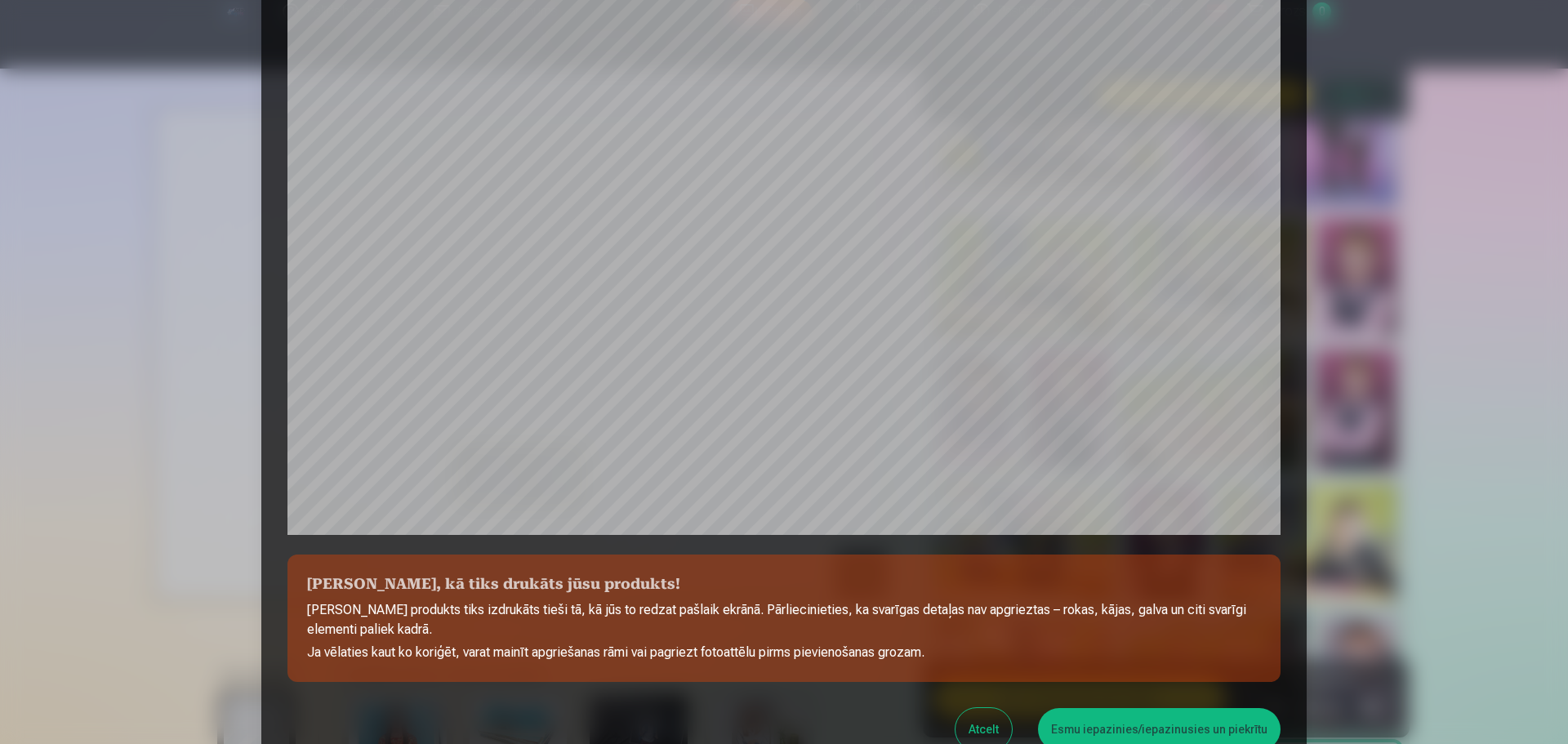
click at [1091, 730] on button "Esmu iepazinies/iepazinusies un piekrītu" at bounding box center [1160, 729] width 243 height 42
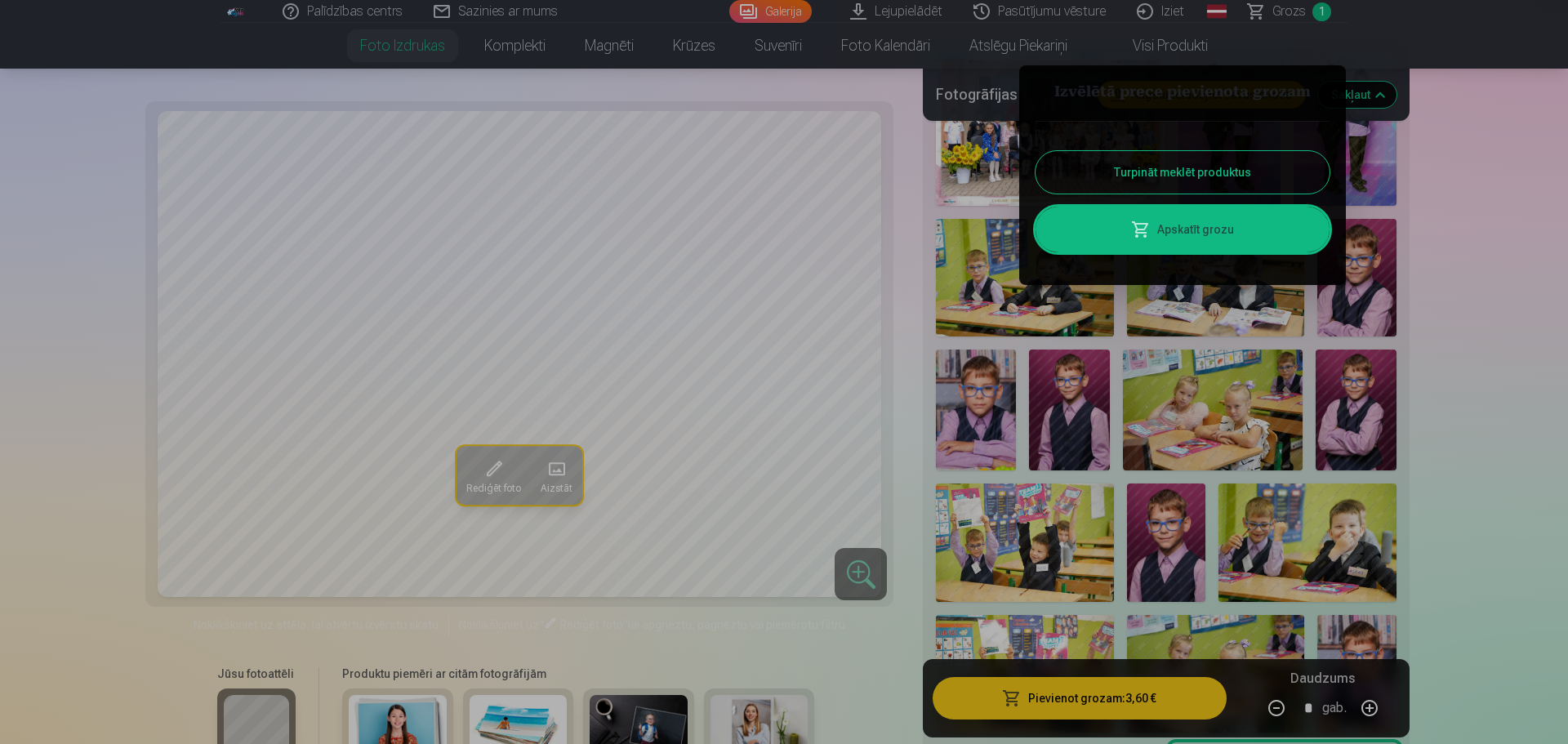
click at [1462, 395] on div at bounding box center [784, 372] width 1568 height 744
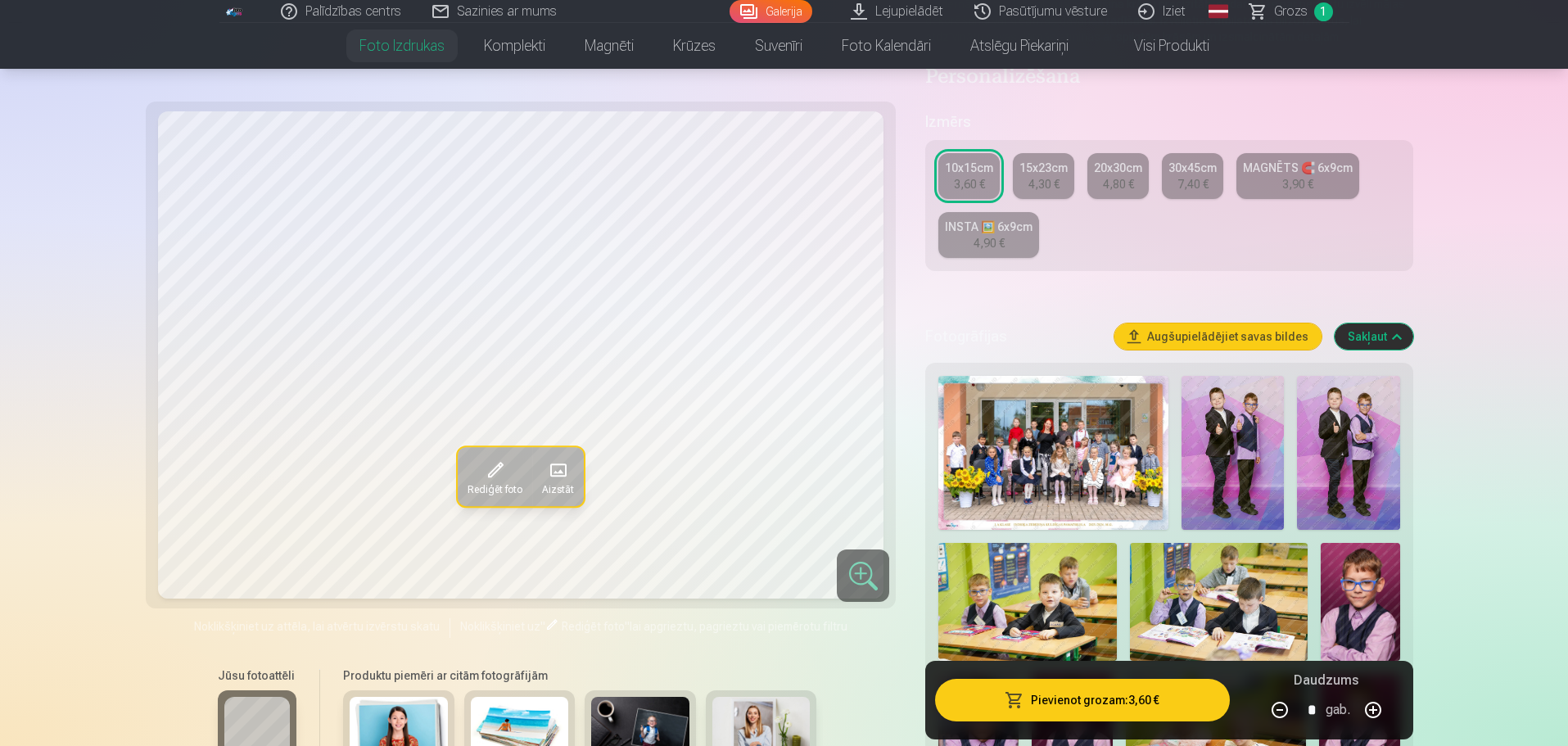
scroll to position [245, 0]
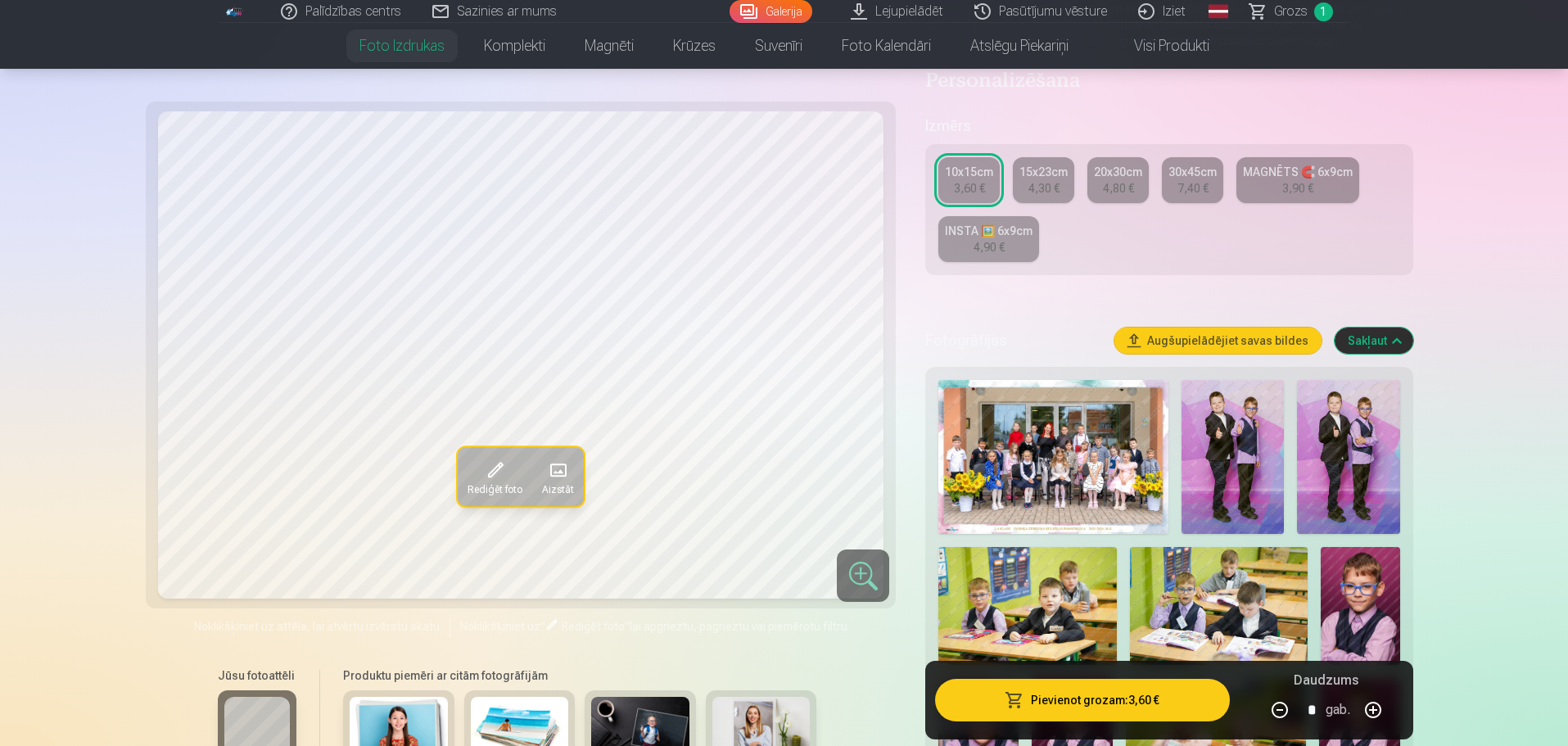
click at [1038, 455] on img at bounding box center [1053, 456] width 230 height 154
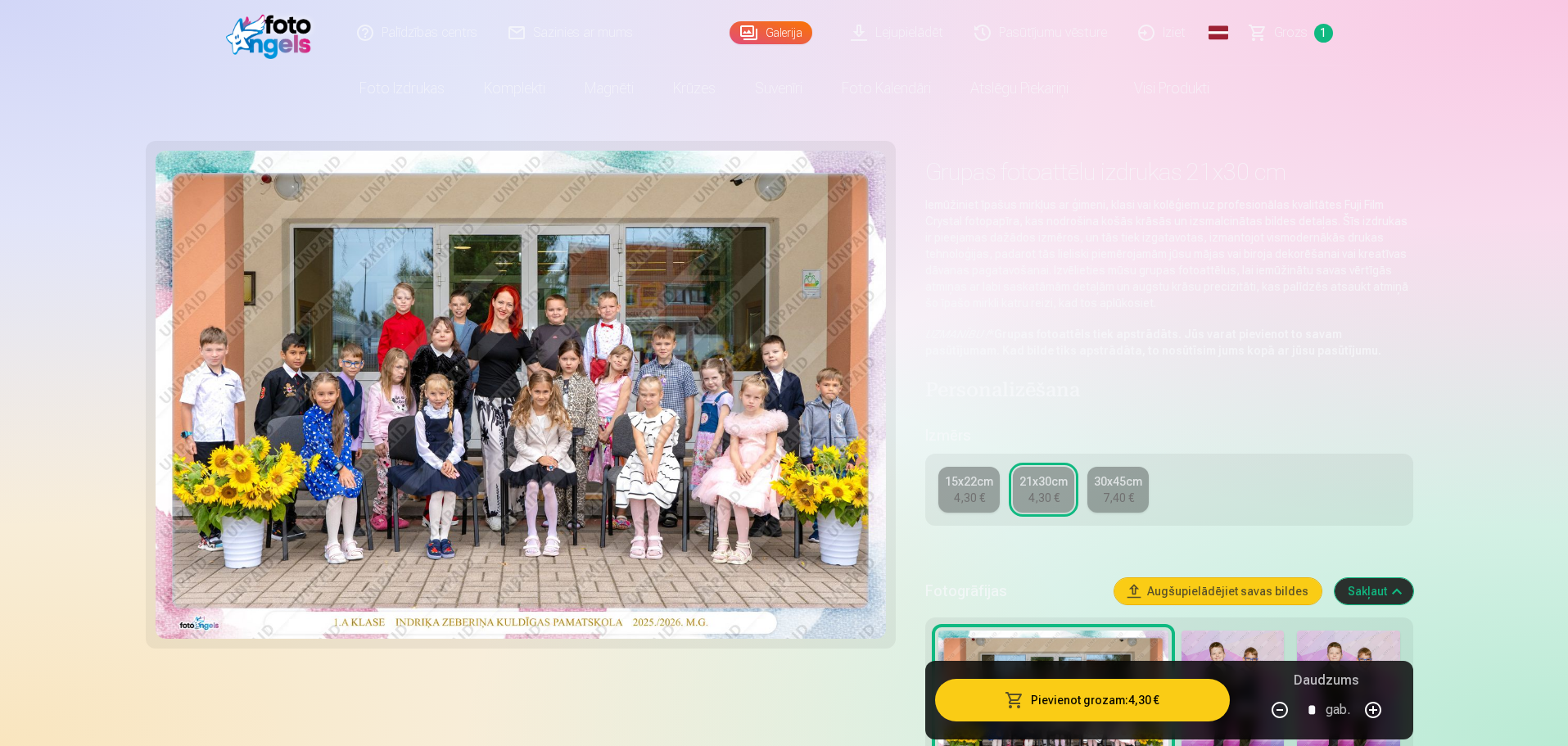
click at [1142, 702] on button "Pievienot grozam : 4,30 €" at bounding box center [1082, 700] width 294 height 42
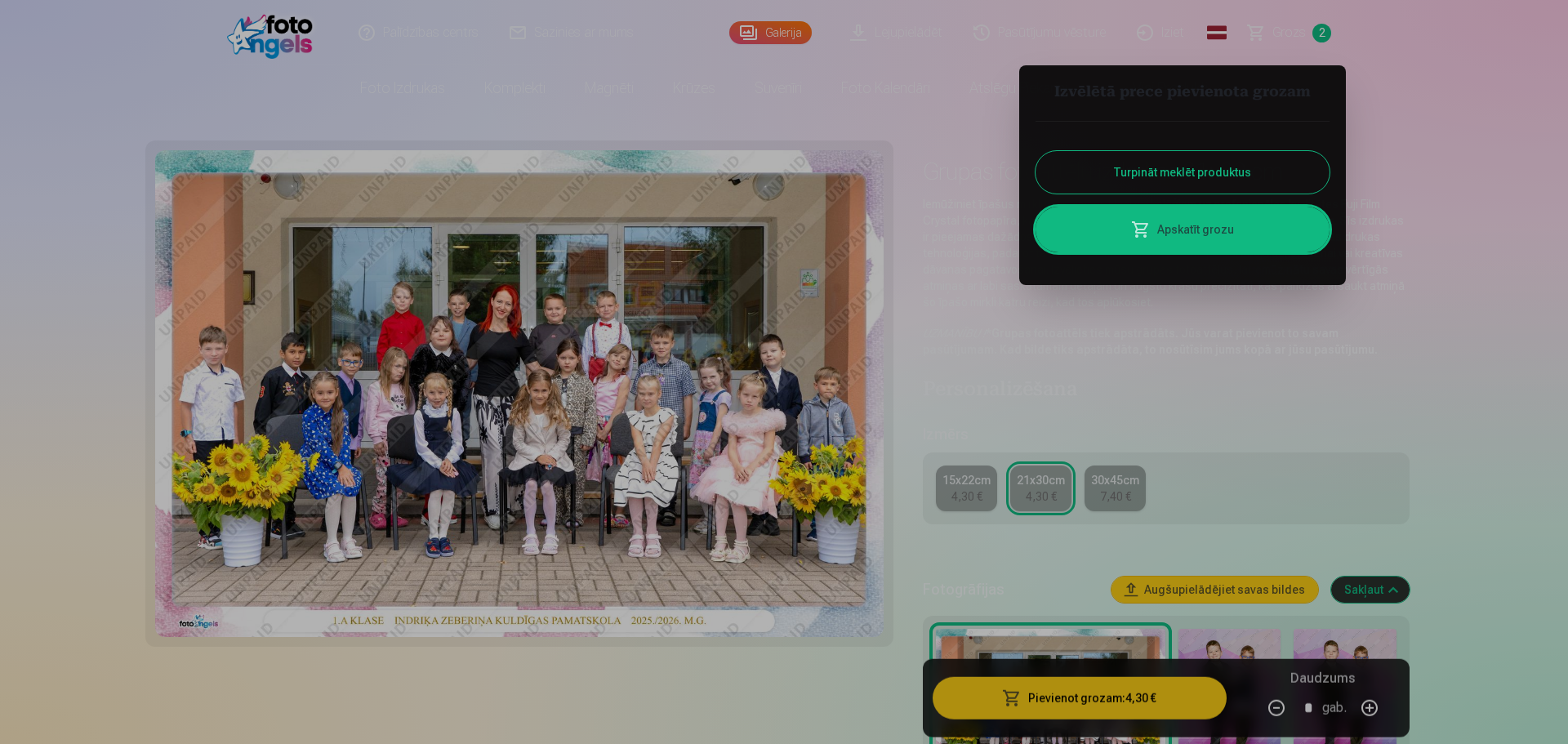
click at [1191, 173] on button "Turpināt meklēt produktus" at bounding box center [1182, 172] width 294 height 42
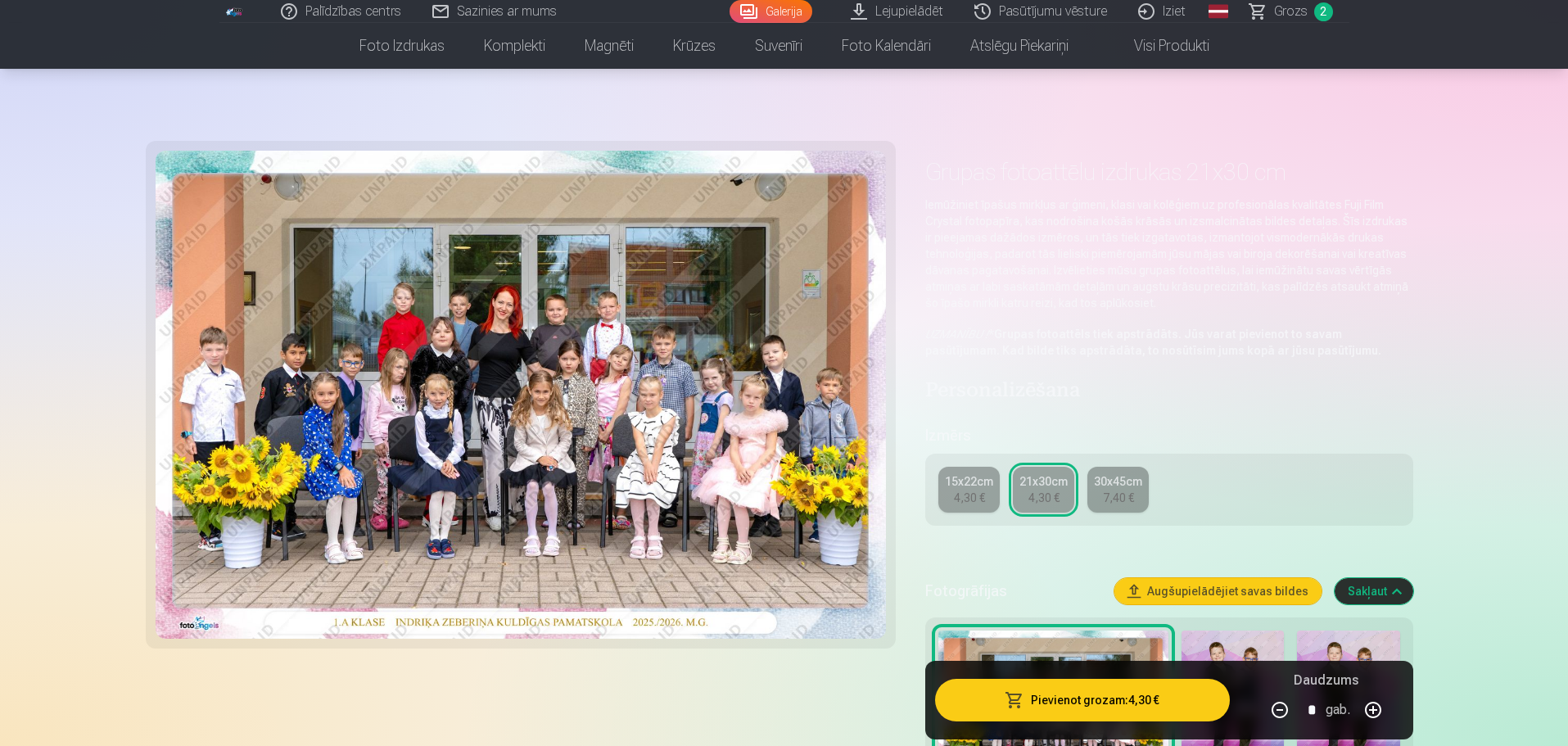
scroll to position [410, 0]
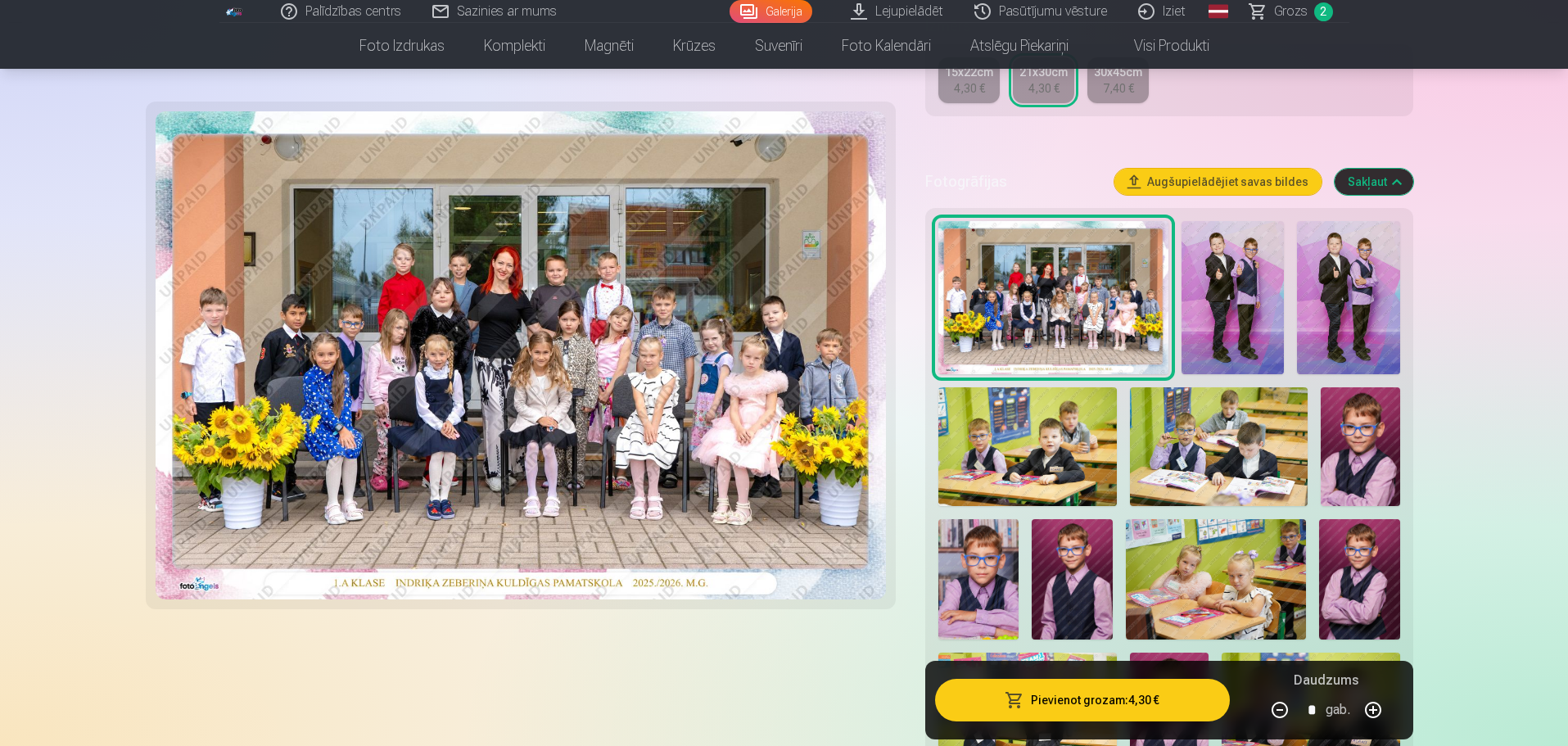
click at [1222, 299] on img at bounding box center [1232, 298] width 102 height 154
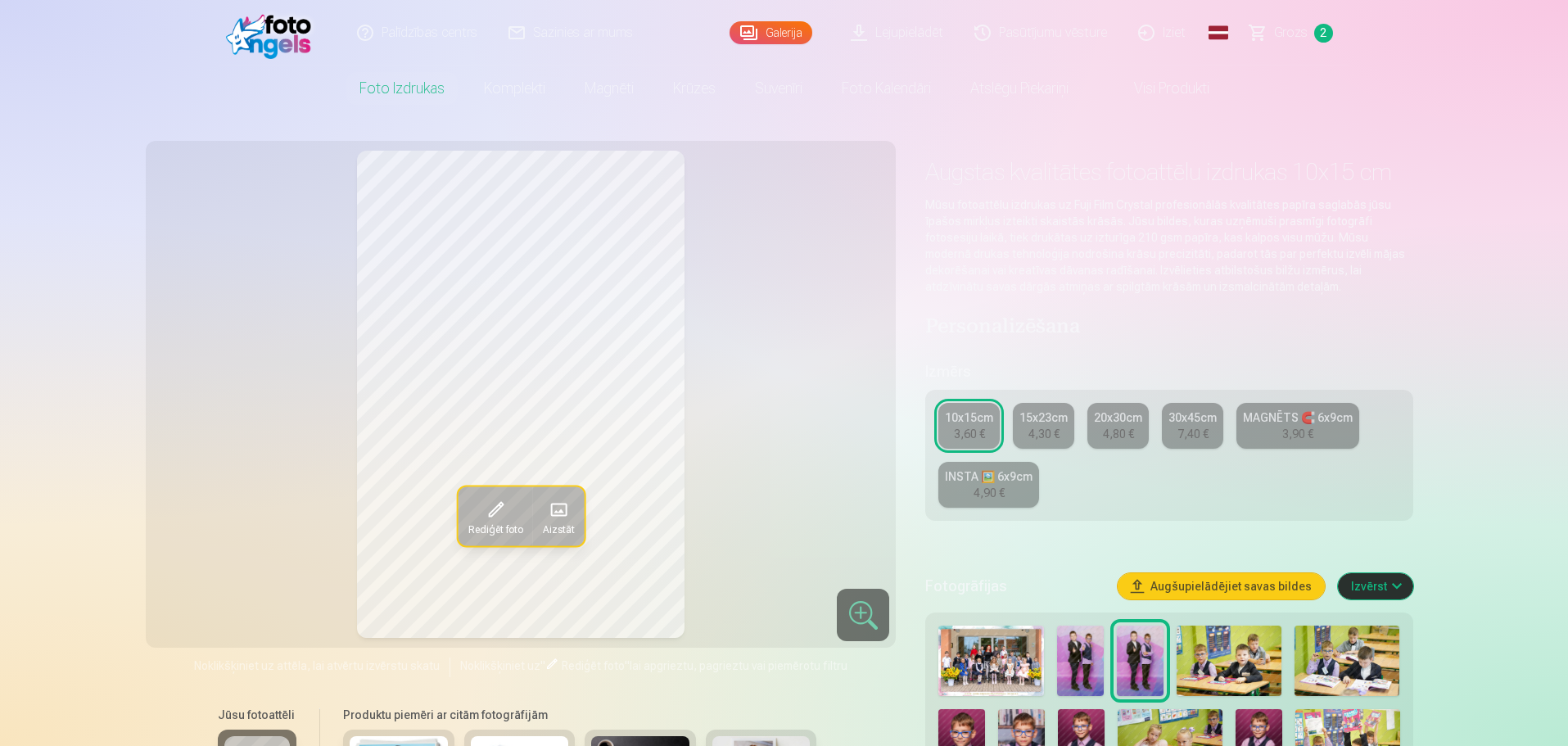
click at [1095, 670] on img at bounding box center [1080, 661] width 47 height 70
click at [1125, 664] on img at bounding box center [1140, 661] width 47 height 70
click at [1089, 665] on img at bounding box center [1080, 661] width 47 height 70
click at [1135, 666] on img at bounding box center [1140, 661] width 47 height 70
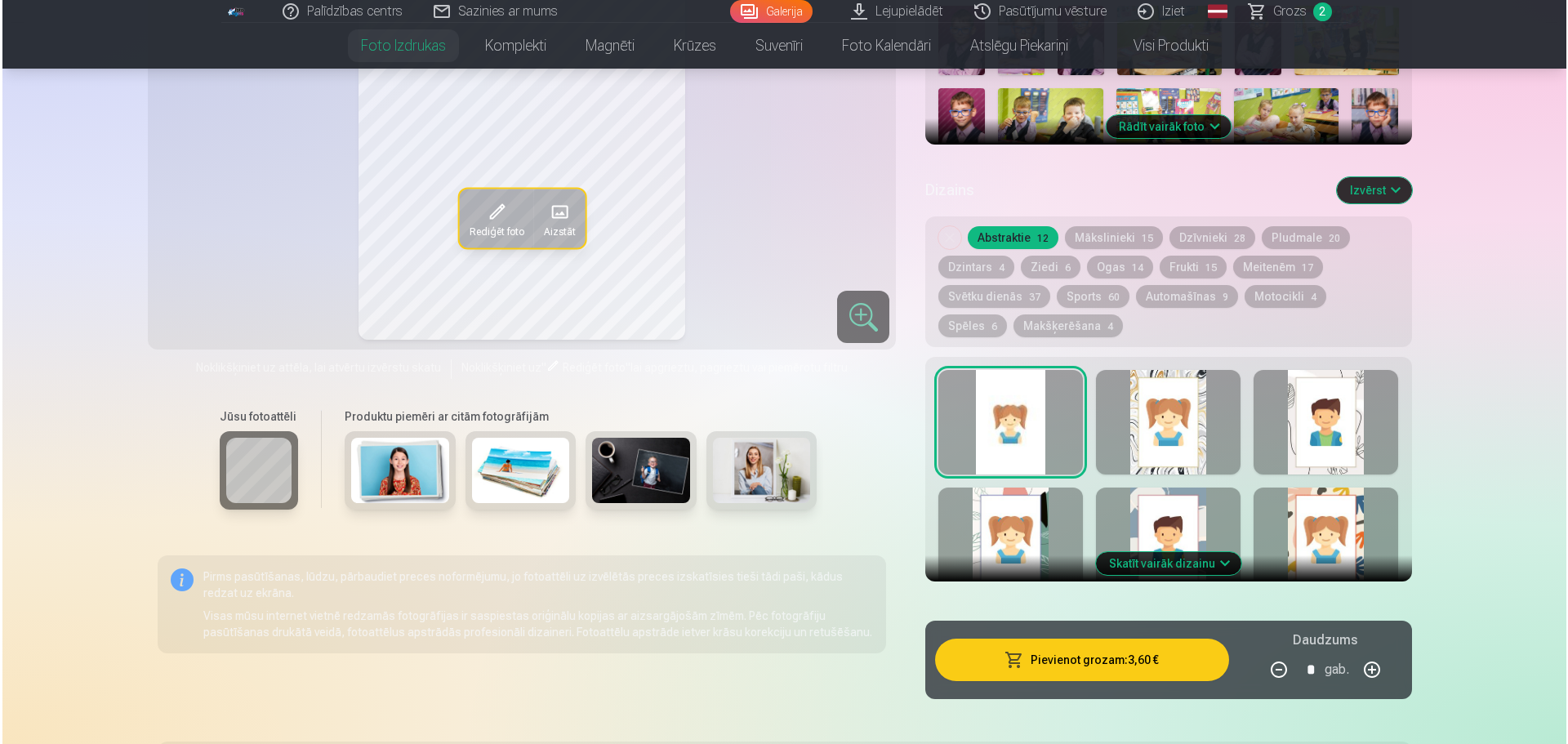
scroll to position [981, 0]
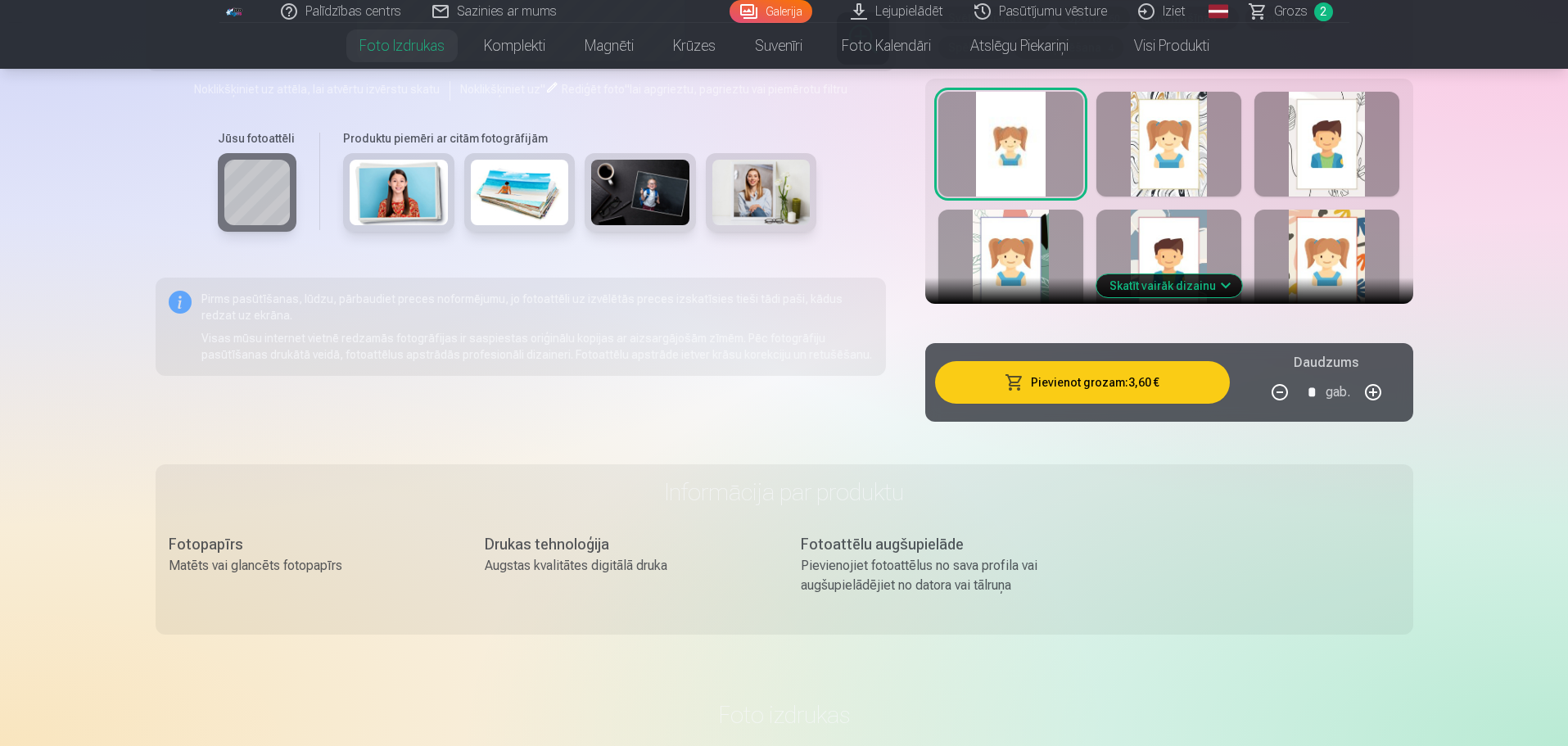
click at [1090, 397] on button "Pievienot grozam : 3,60 €" at bounding box center [1082, 382] width 294 height 42
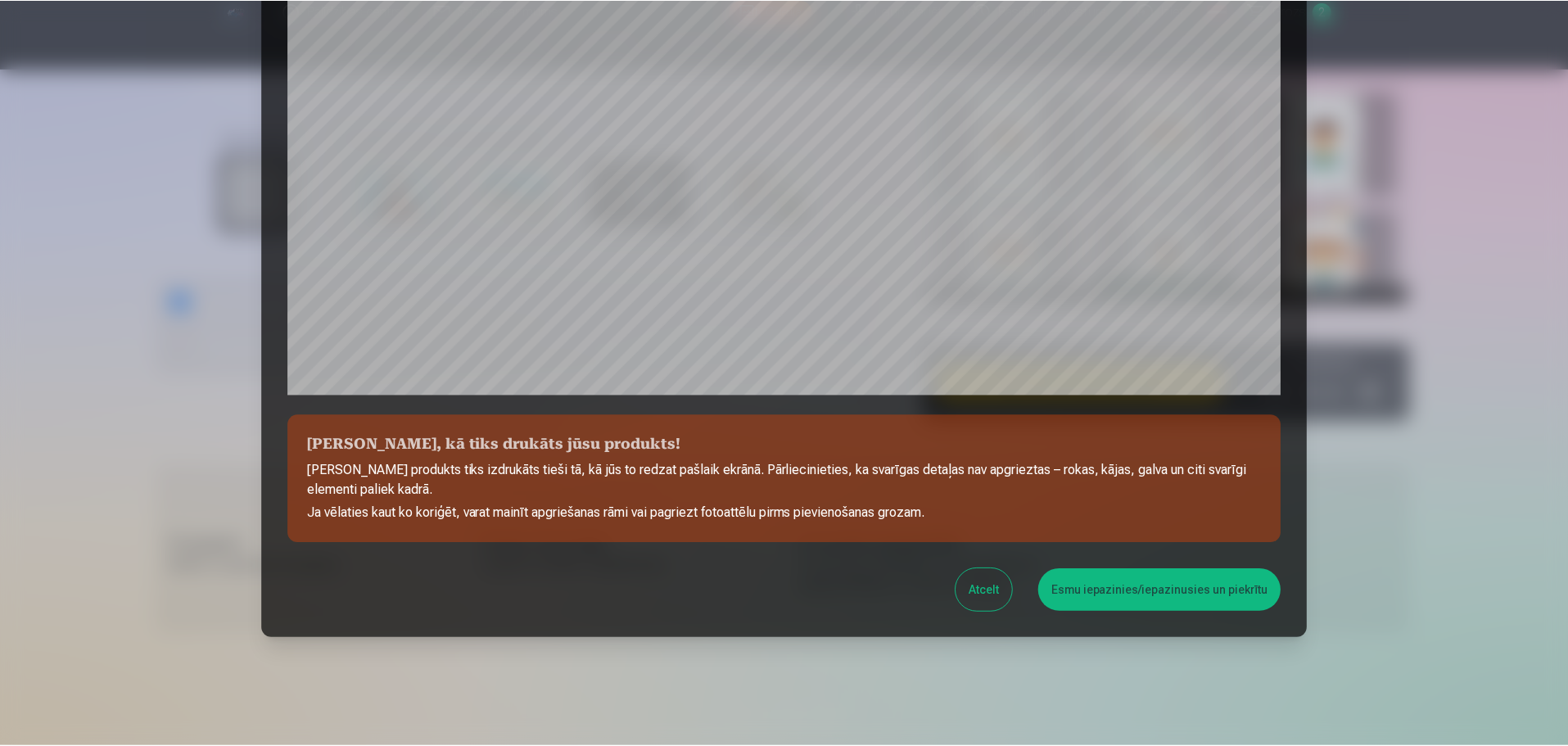
scroll to position [433, 0]
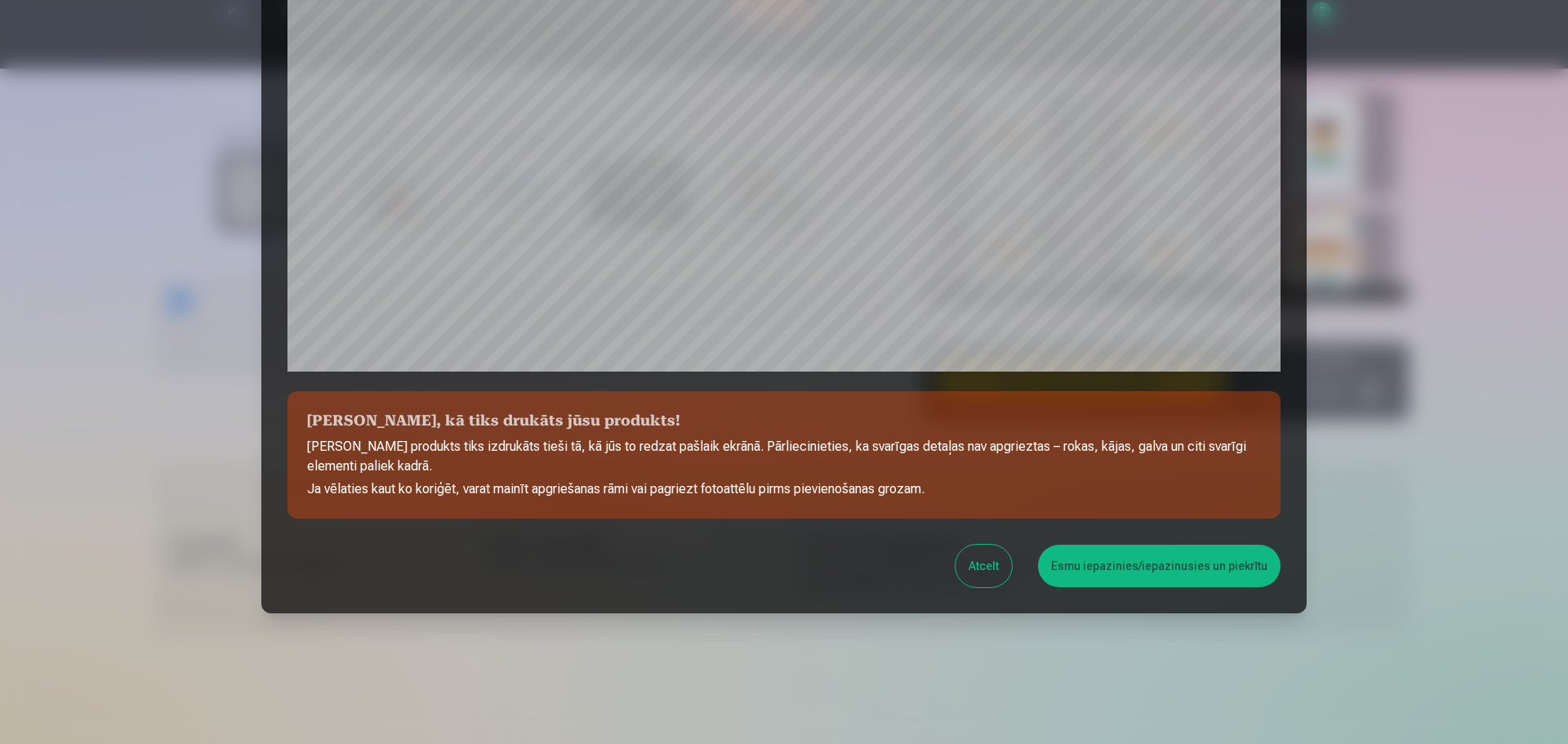
click at [1080, 572] on button "Esmu iepazinies/iepazinusies un piekrītu" at bounding box center [1160, 566] width 243 height 42
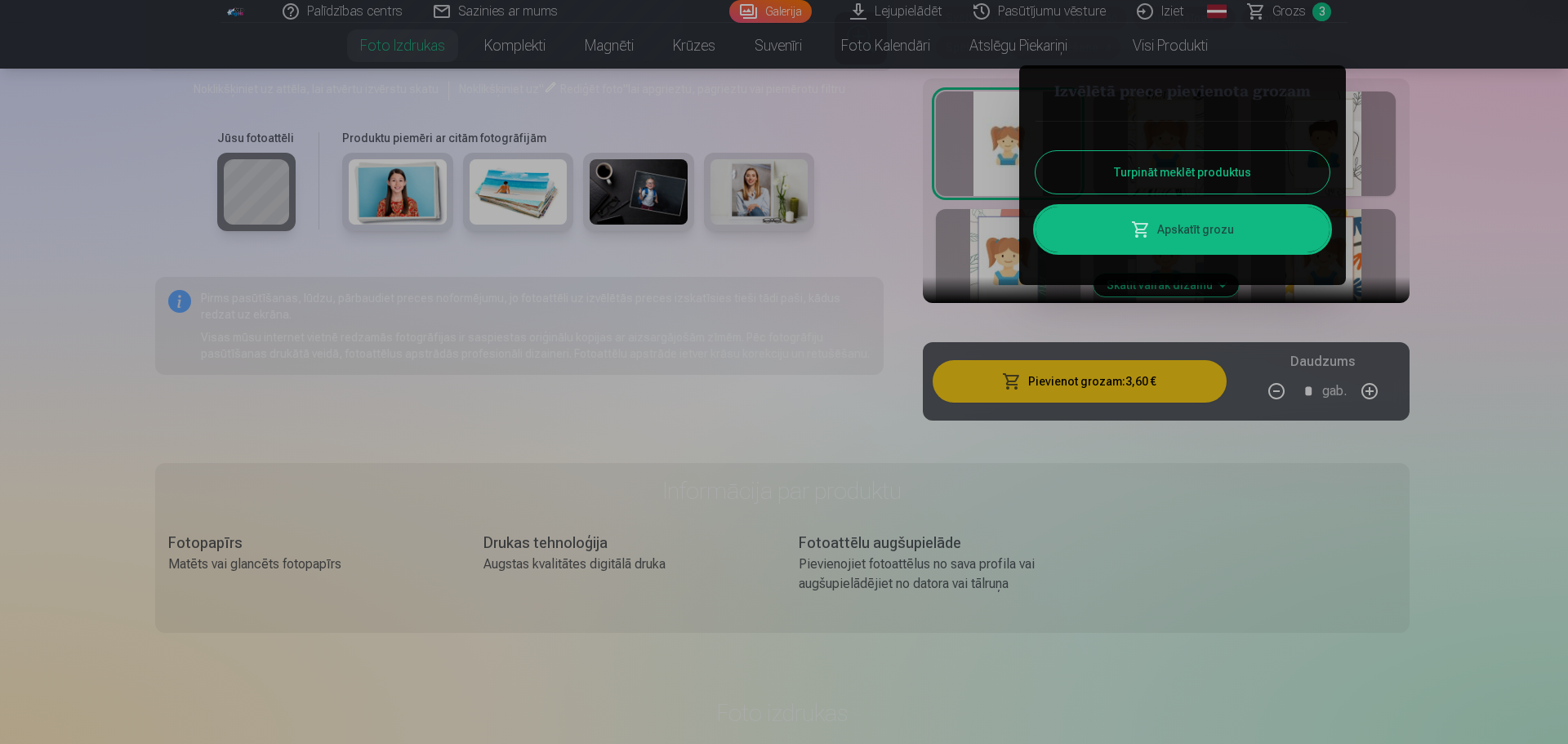
click at [1149, 175] on button "Turpināt meklēt produktus" at bounding box center [1182, 172] width 294 height 42
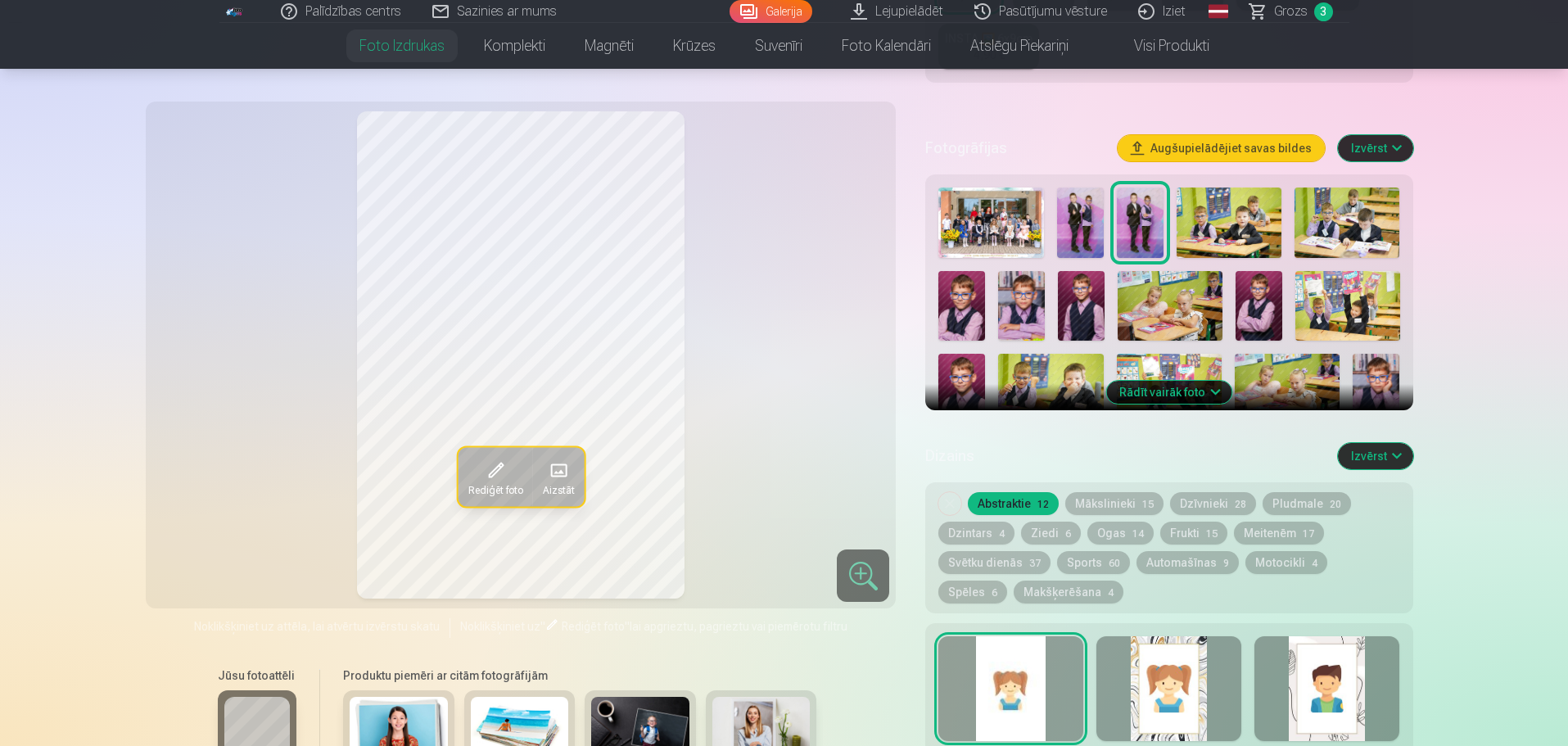
scroll to position [410, 0]
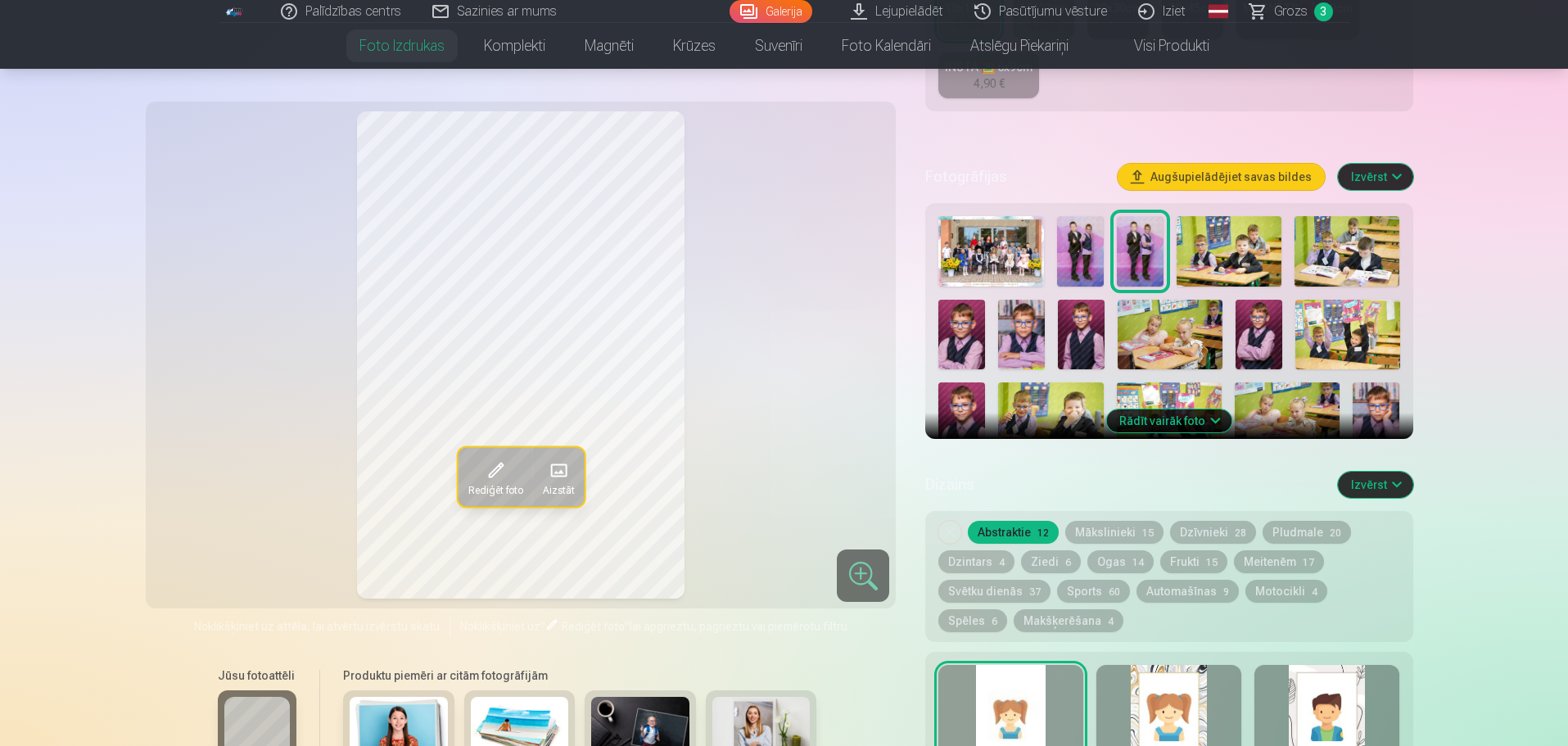
click at [1213, 242] on img at bounding box center [1229, 252] width 105 height 70
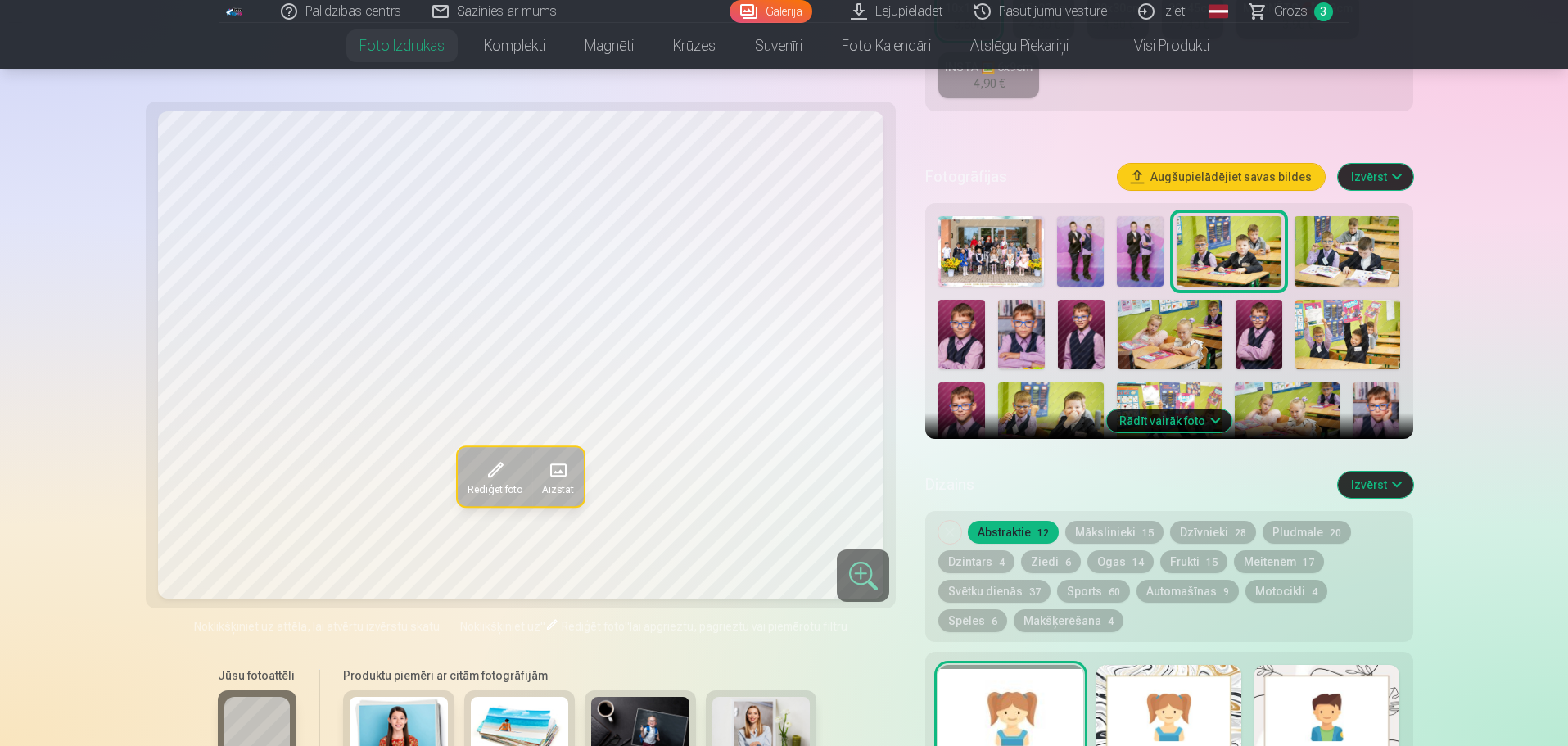
click at [1355, 260] on img at bounding box center [1346, 252] width 105 height 70
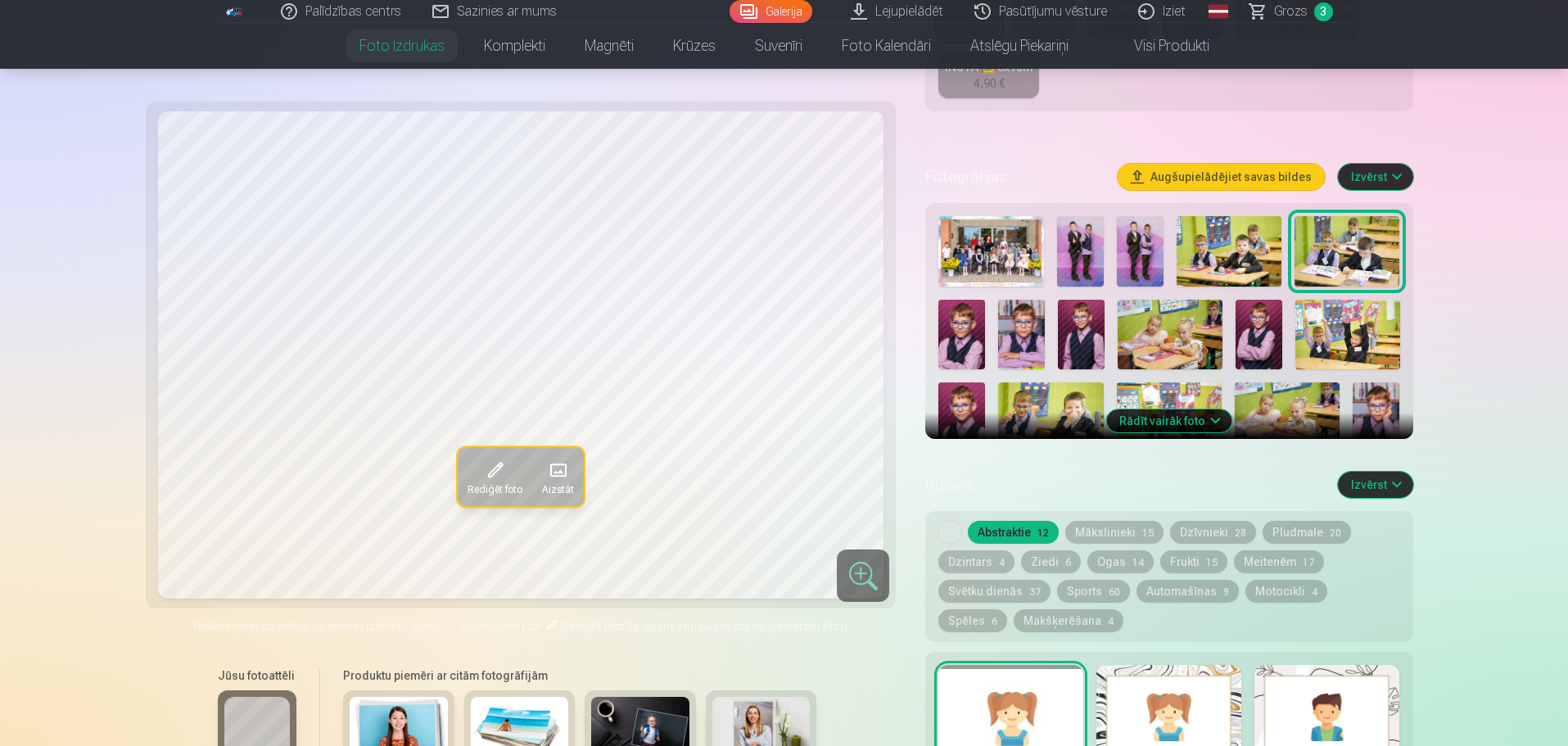
click at [959, 346] on img at bounding box center [962, 334] width 47 height 69
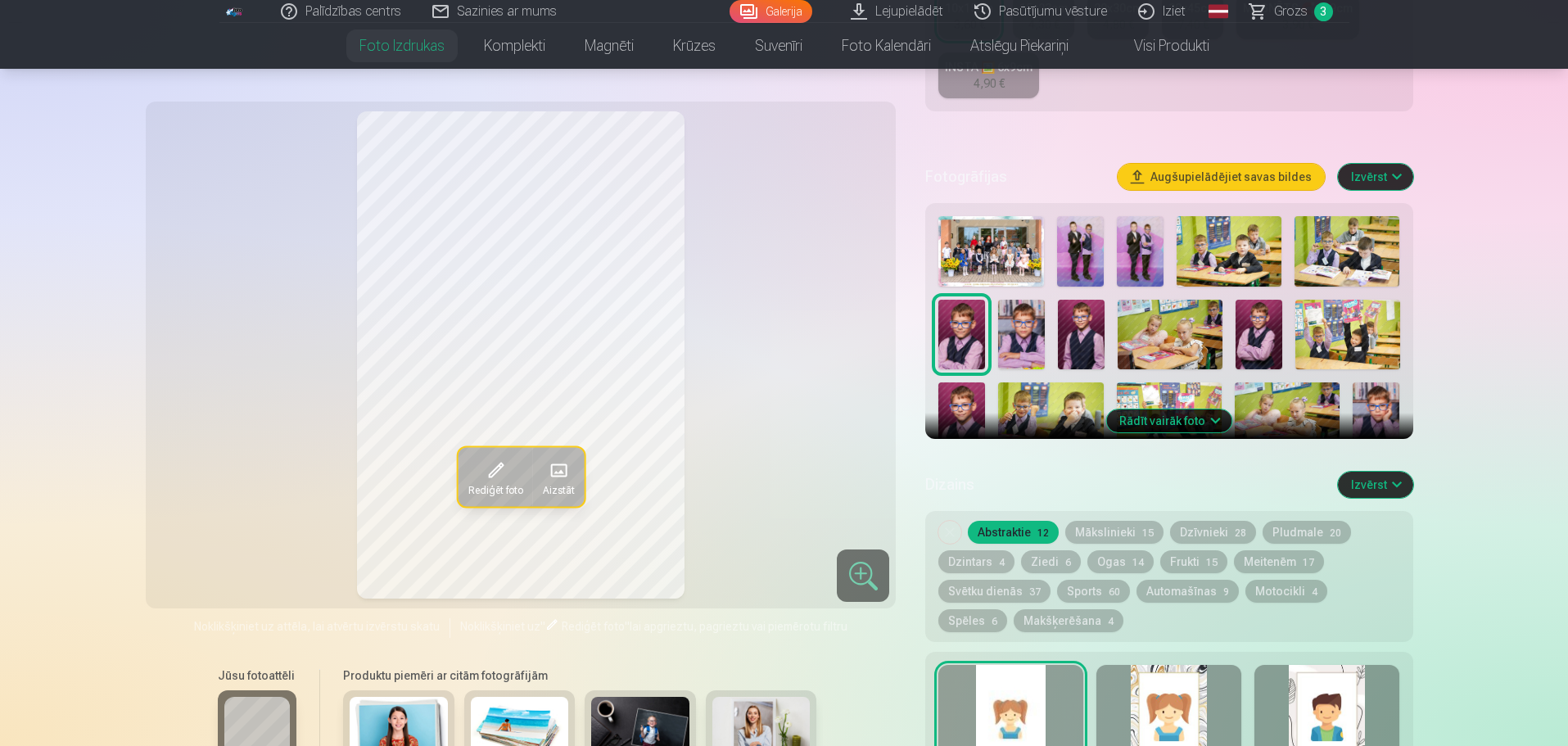
click at [1316, 272] on img at bounding box center [1346, 252] width 105 height 70
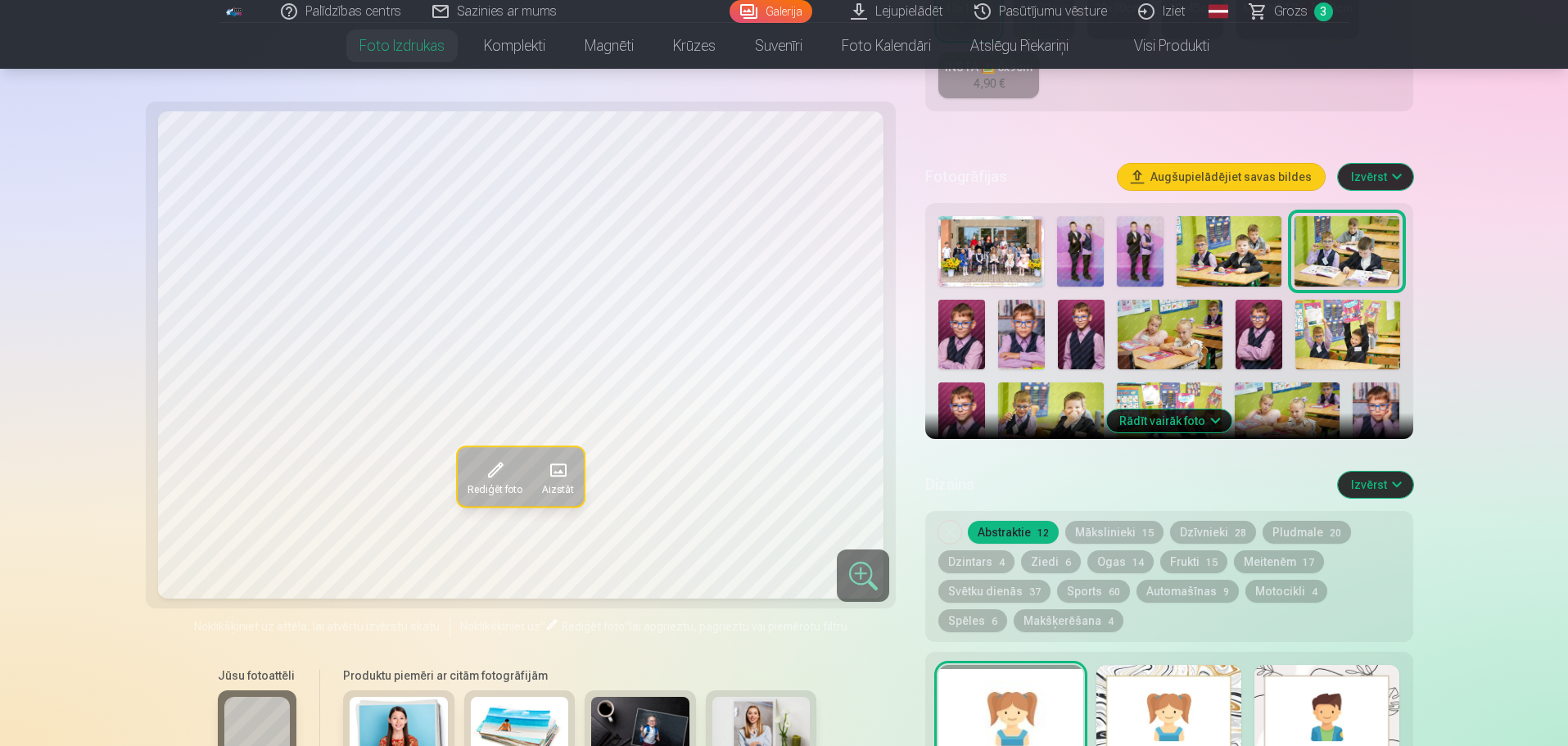
click at [1368, 323] on img at bounding box center [1347, 334] width 105 height 69
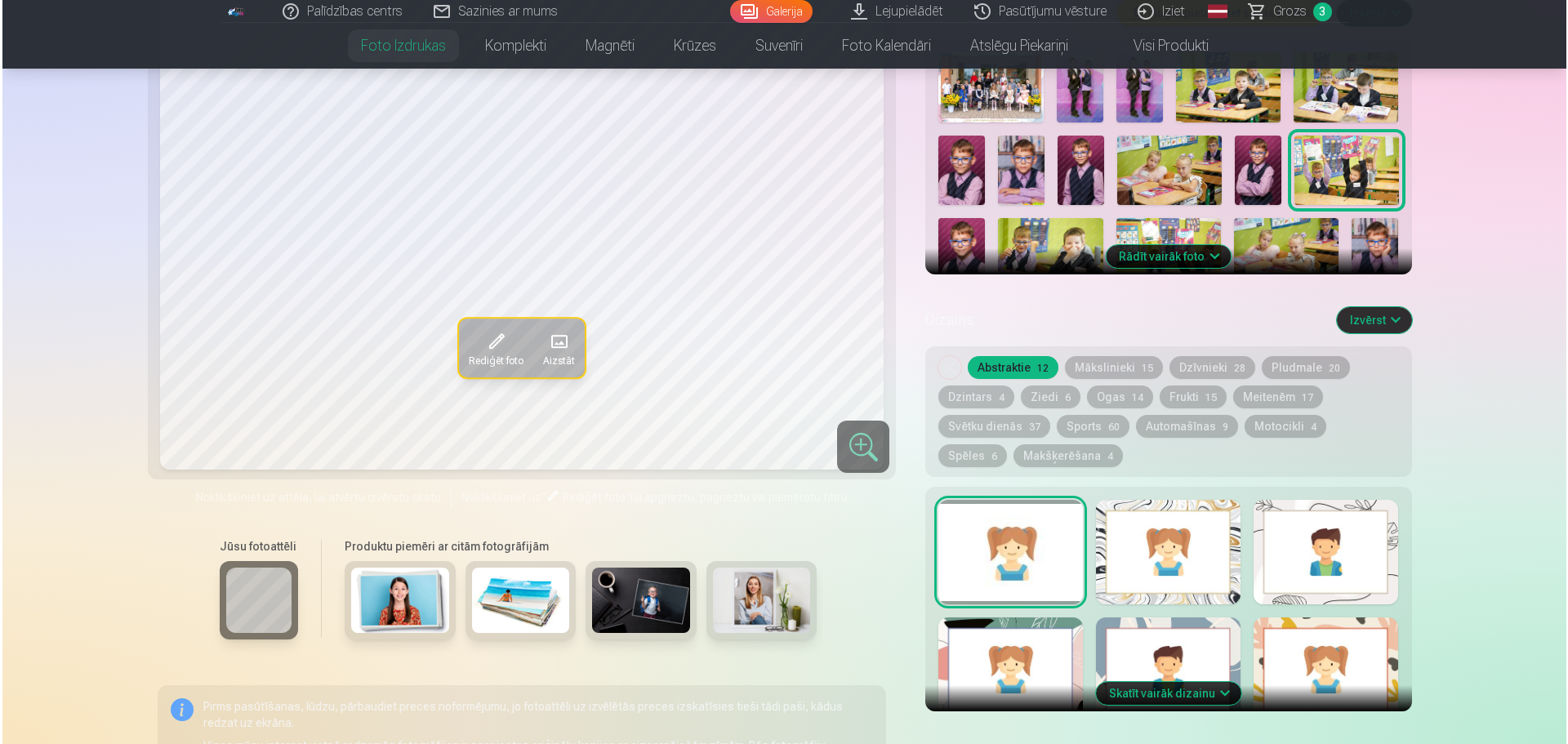
scroll to position [899, 0]
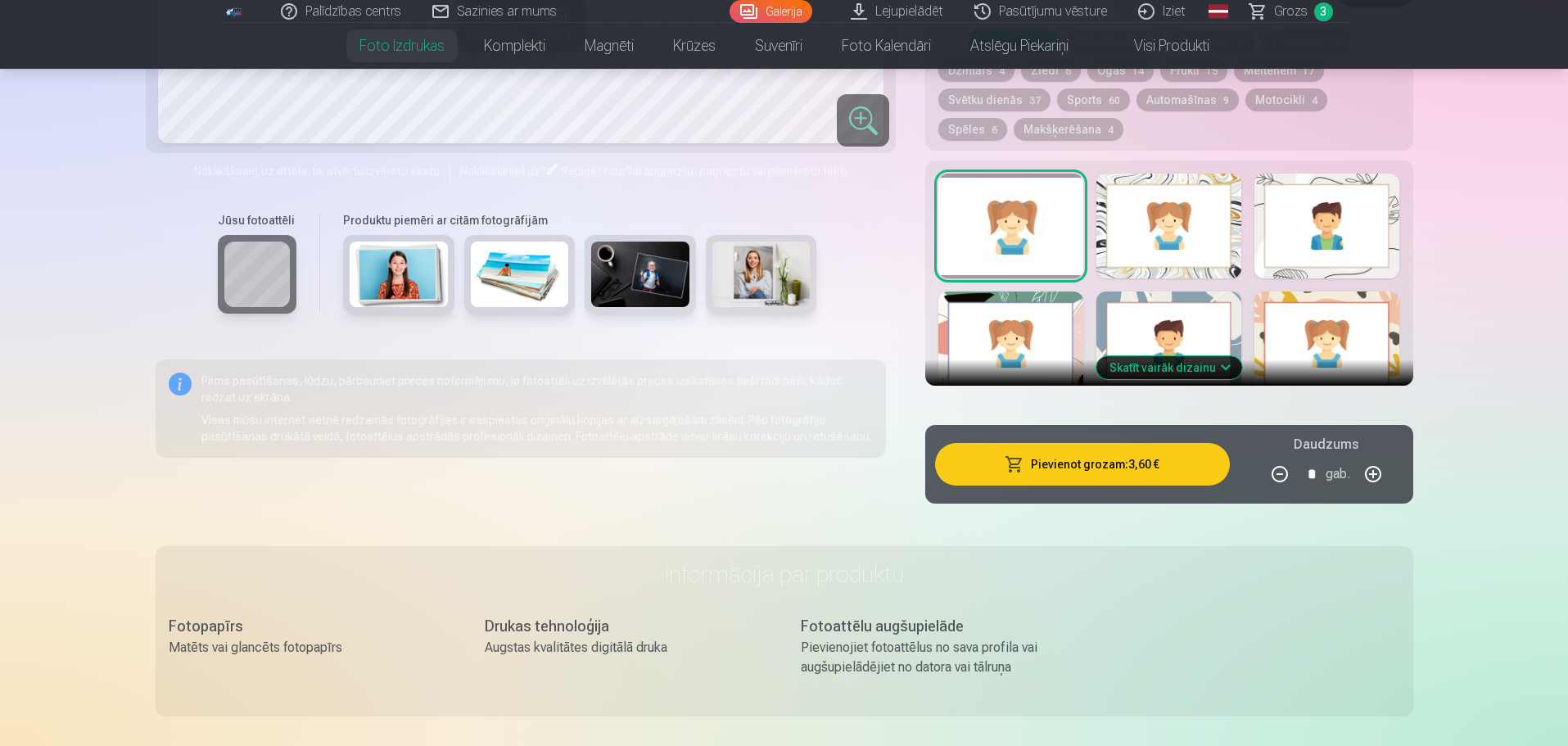
click at [1116, 470] on button "Pievienot grozam : 3,60 €" at bounding box center [1082, 464] width 294 height 42
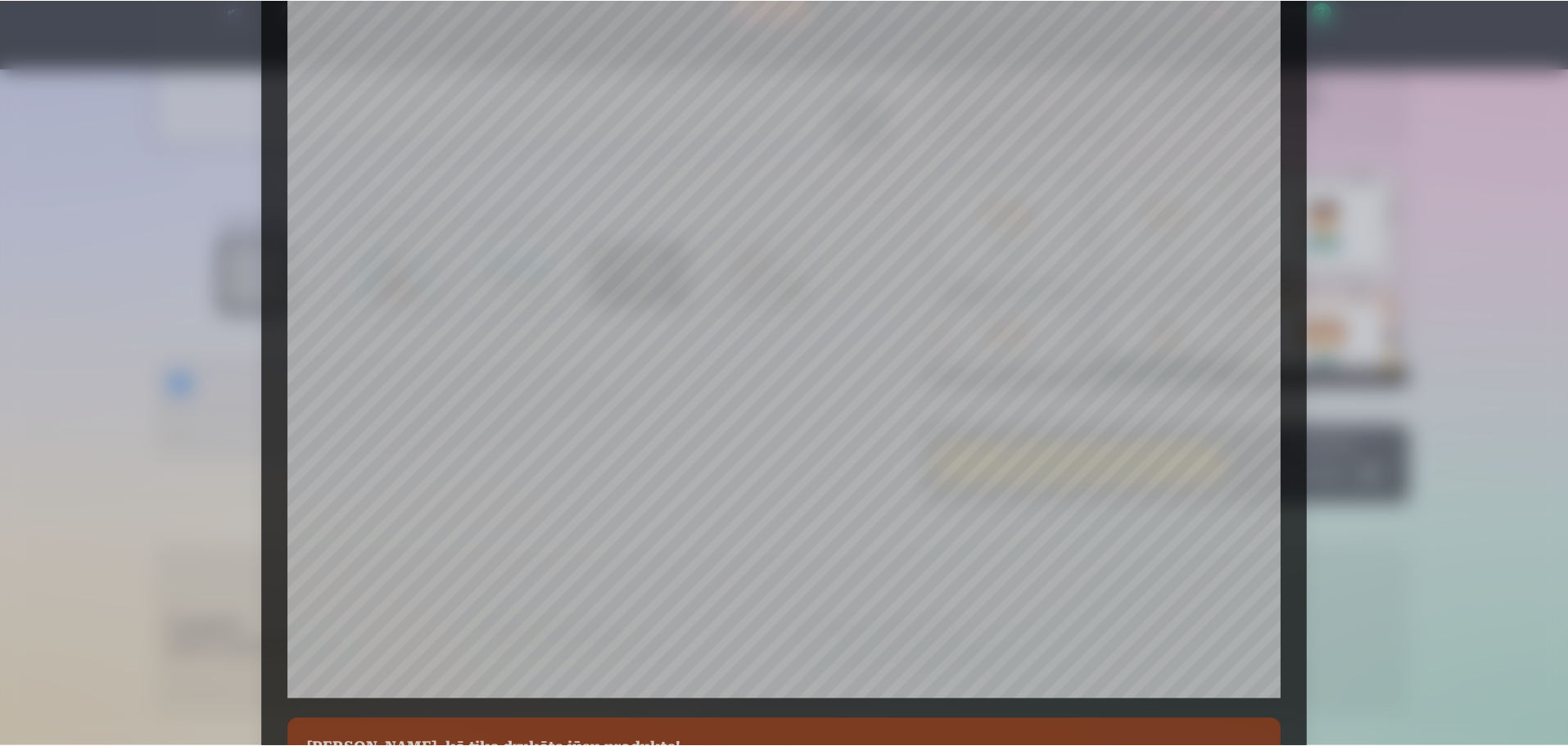
scroll to position [410, 0]
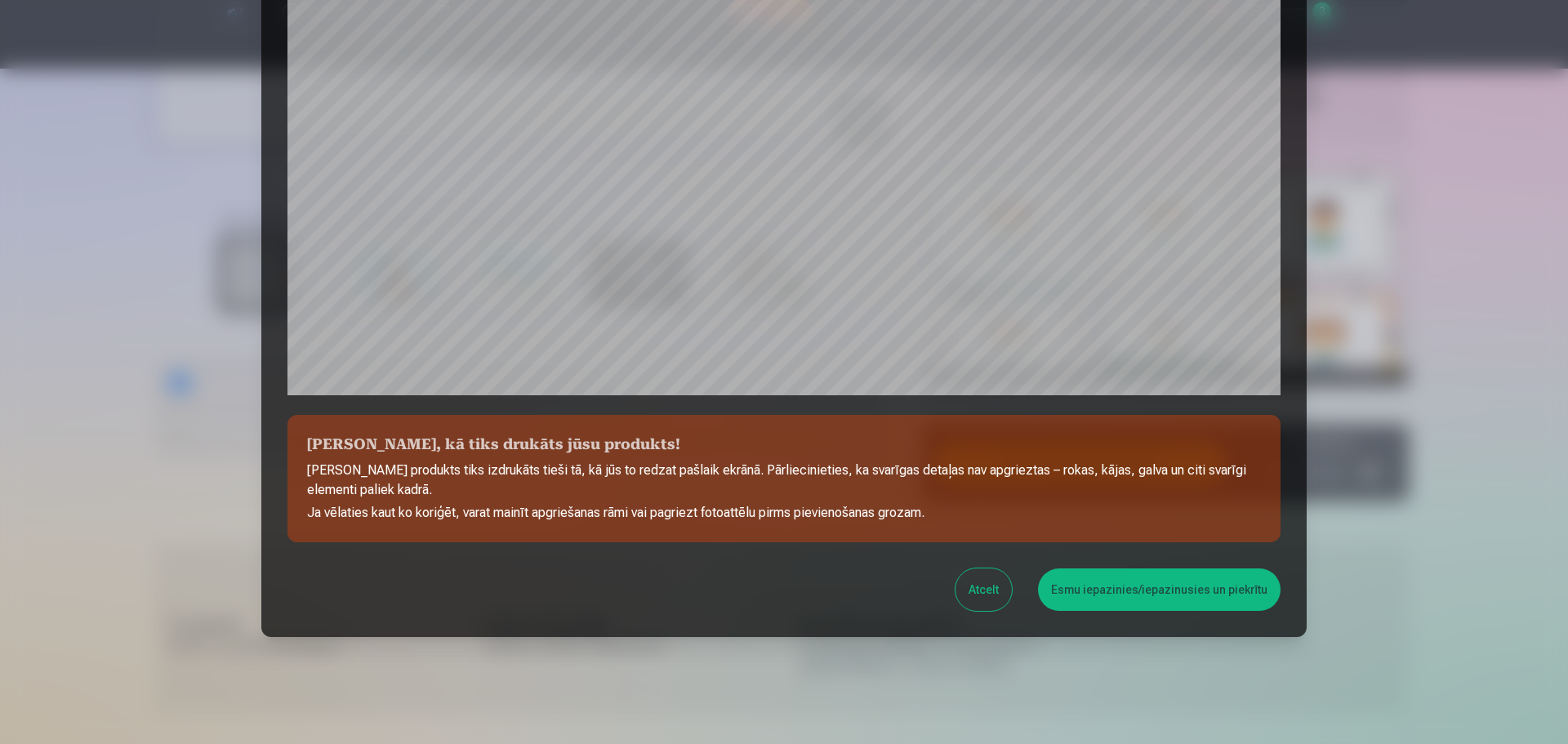
click at [1127, 588] on button "Esmu iepazinies/iepazinusies un piekrītu" at bounding box center [1160, 589] width 243 height 42
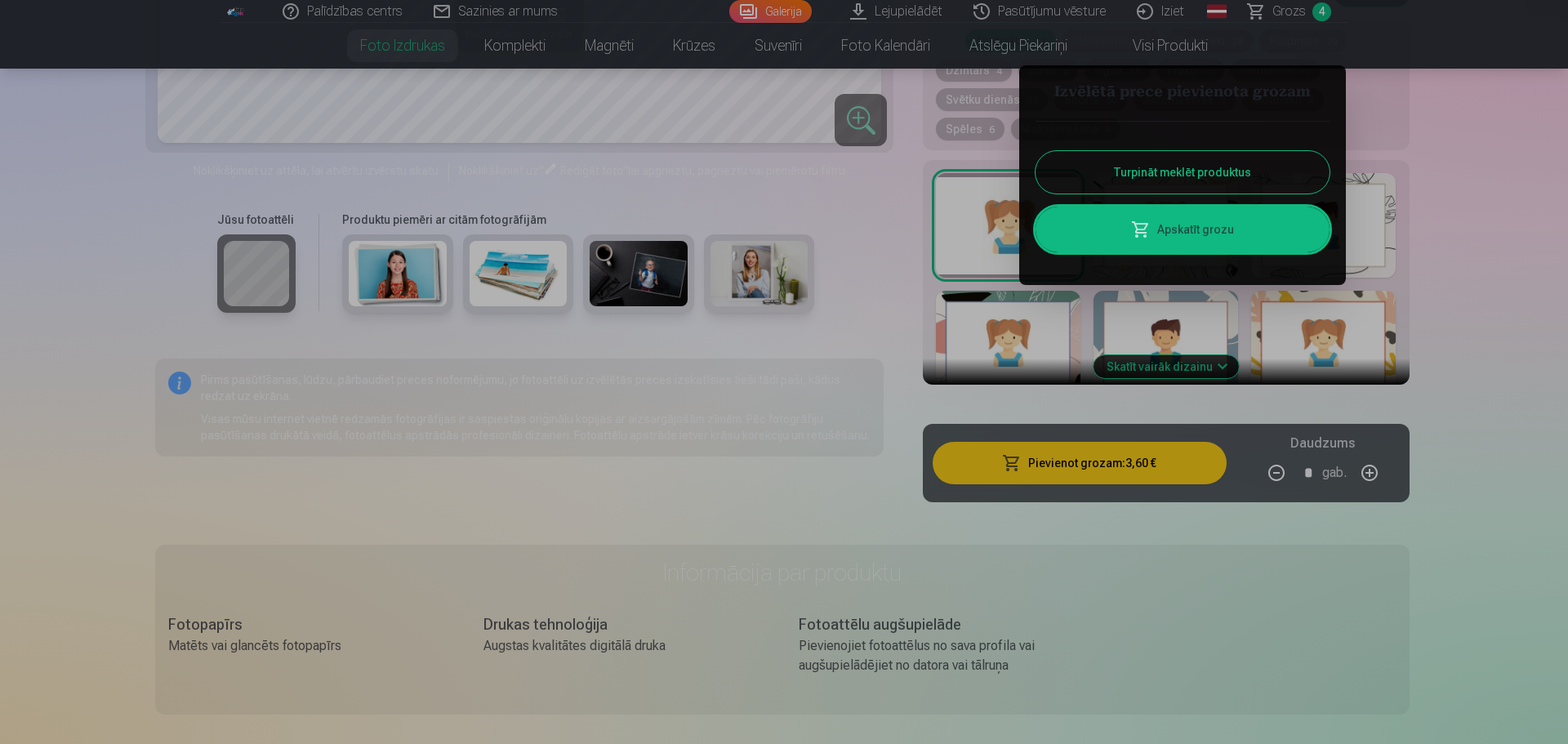
click at [1164, 167] on button "Turpināt meklēt produktus" at bounding box center [1182, 172] width 294 height 42
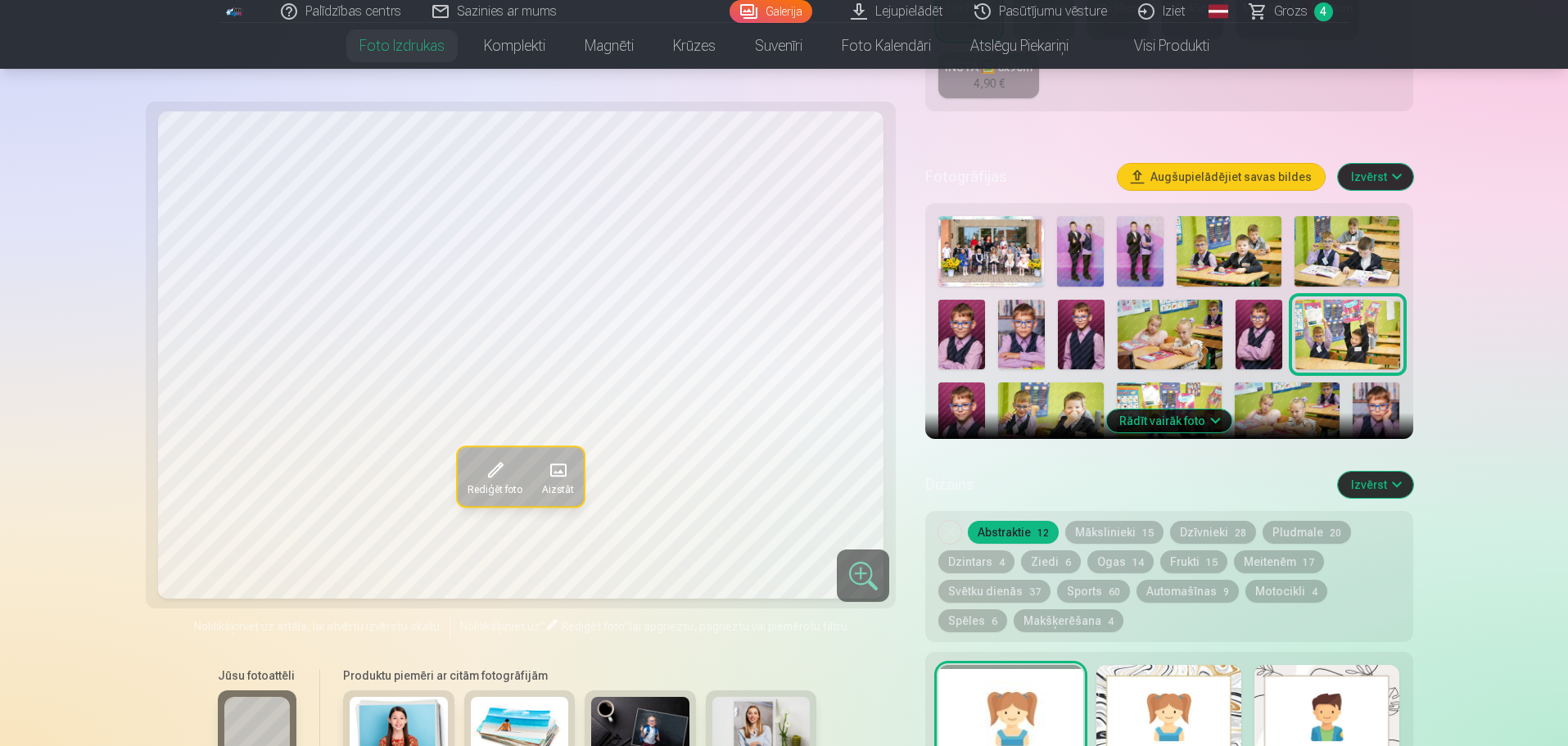
click at [965, 340] on img at bounding box center [962, 334] width 47 height 69
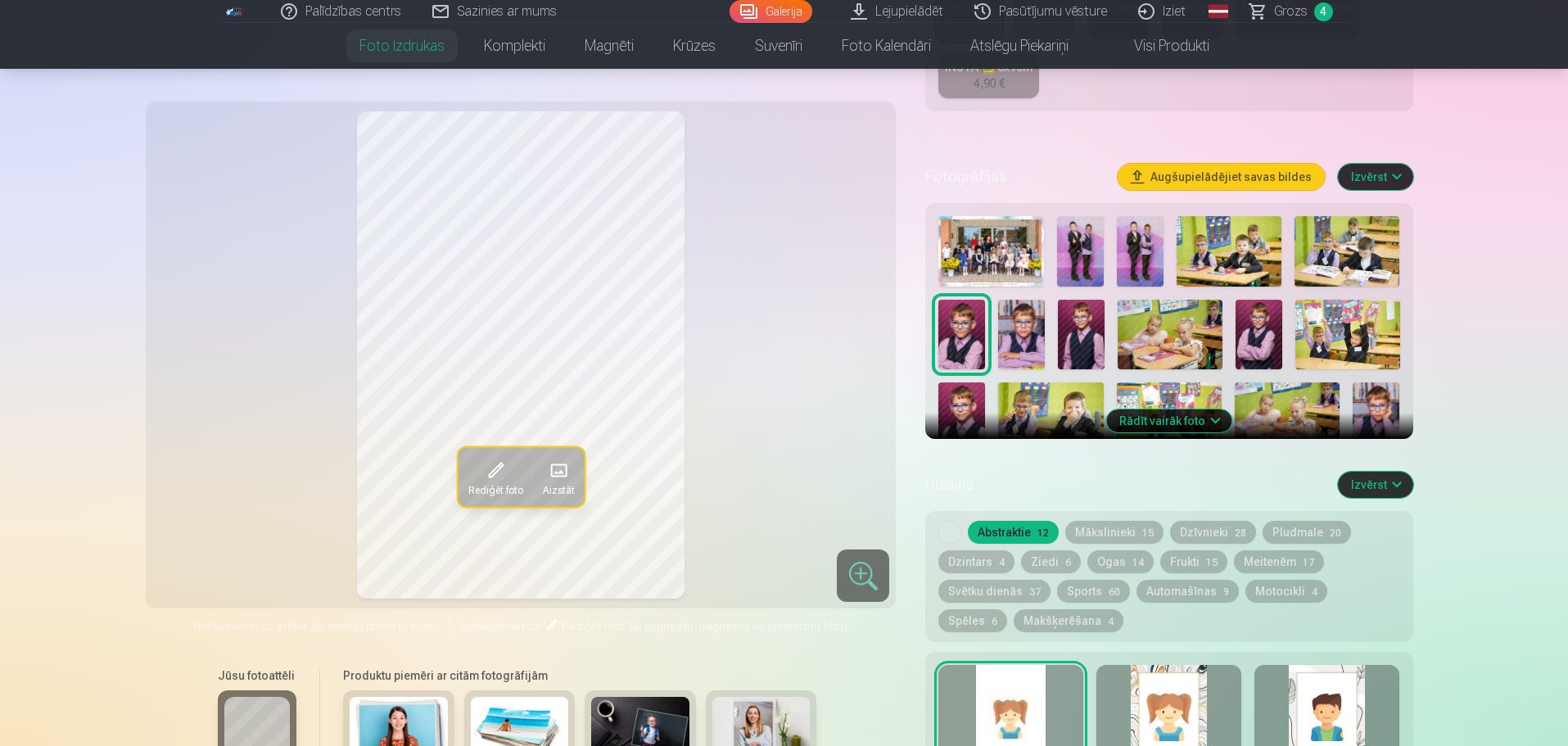
click at [1019, 328] on img at bounding box center [1022, 334] width 47 height 69
click at [1069, 341] on img at bounding box center [1081, 334] width 47 height 69
click at [1034, 328] on img at bounding box center [1022, 334] width 47 height 69
click at [973, 336] on img at bounding box center [962, 334] width 47 height 69
click at [1071, 335] on img at bounding box center [1081, 334] width 47 height 69
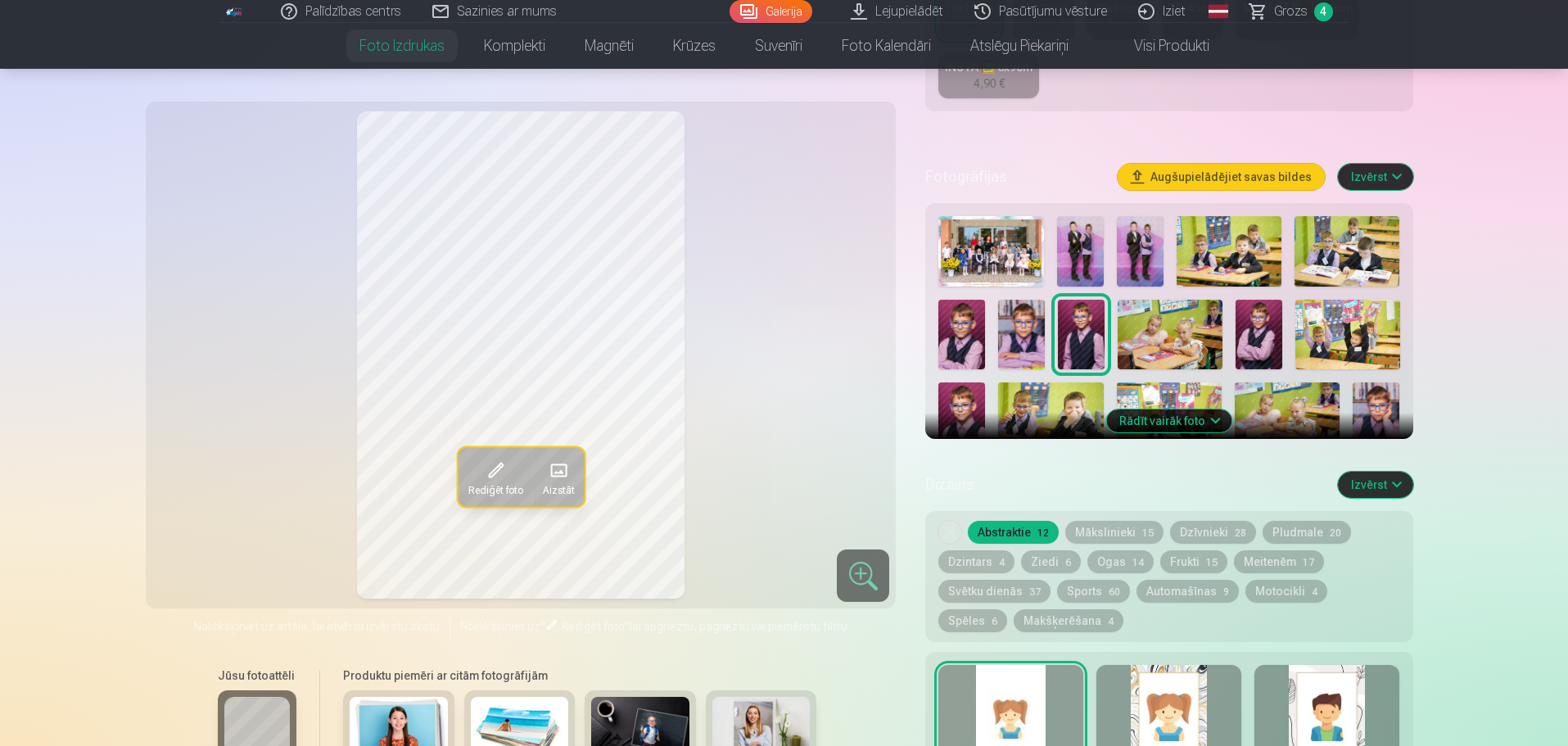
click at [1036, 330] on img at bounding box center [1022, 334] width 47 height 69
click at [1098, 334] on img at bounding box center [1081, 334] width 47 height 69
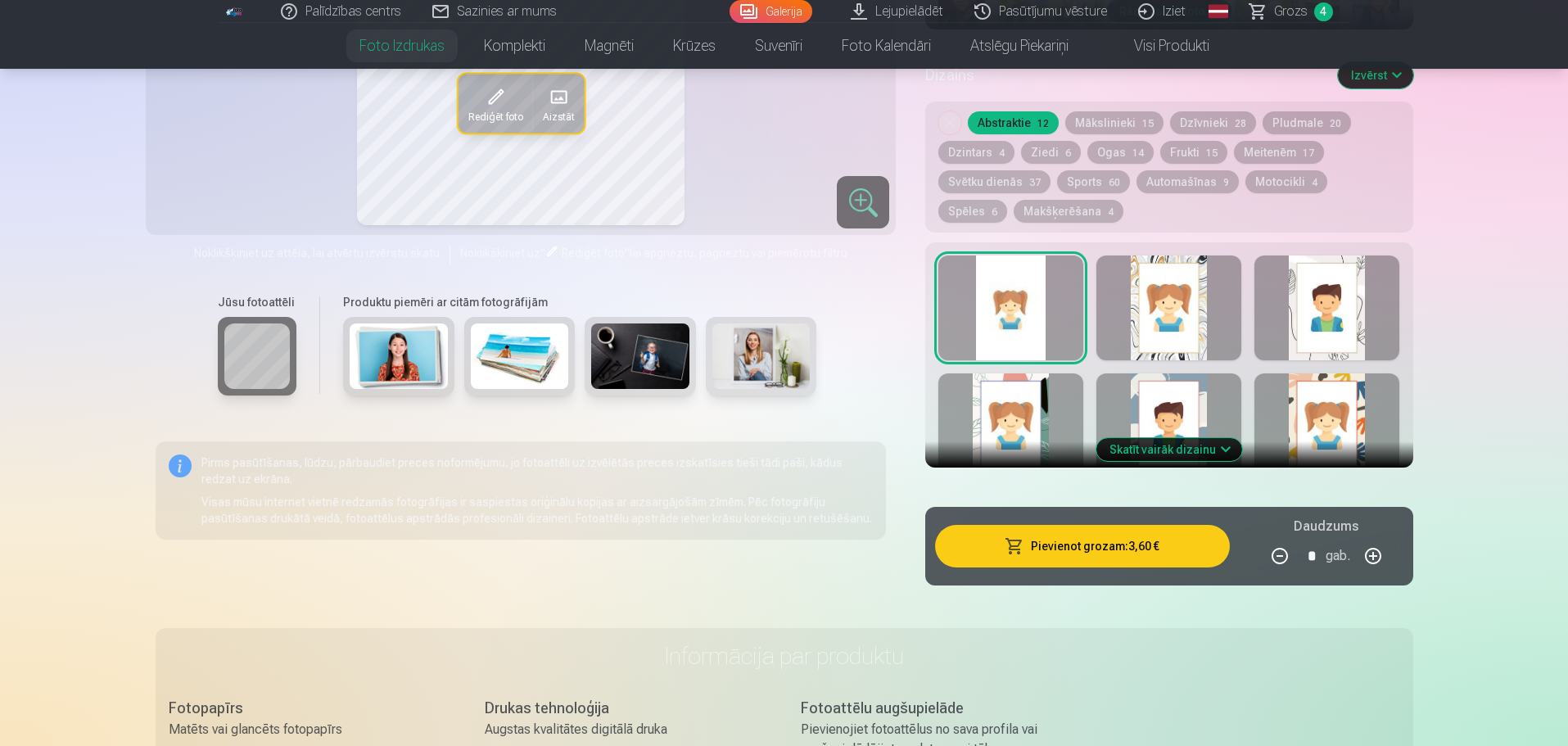
click at [1143, 549] on button "Pievienot grozam : 3,60 €" at bounding box center [1082, 546] width 294 height 42
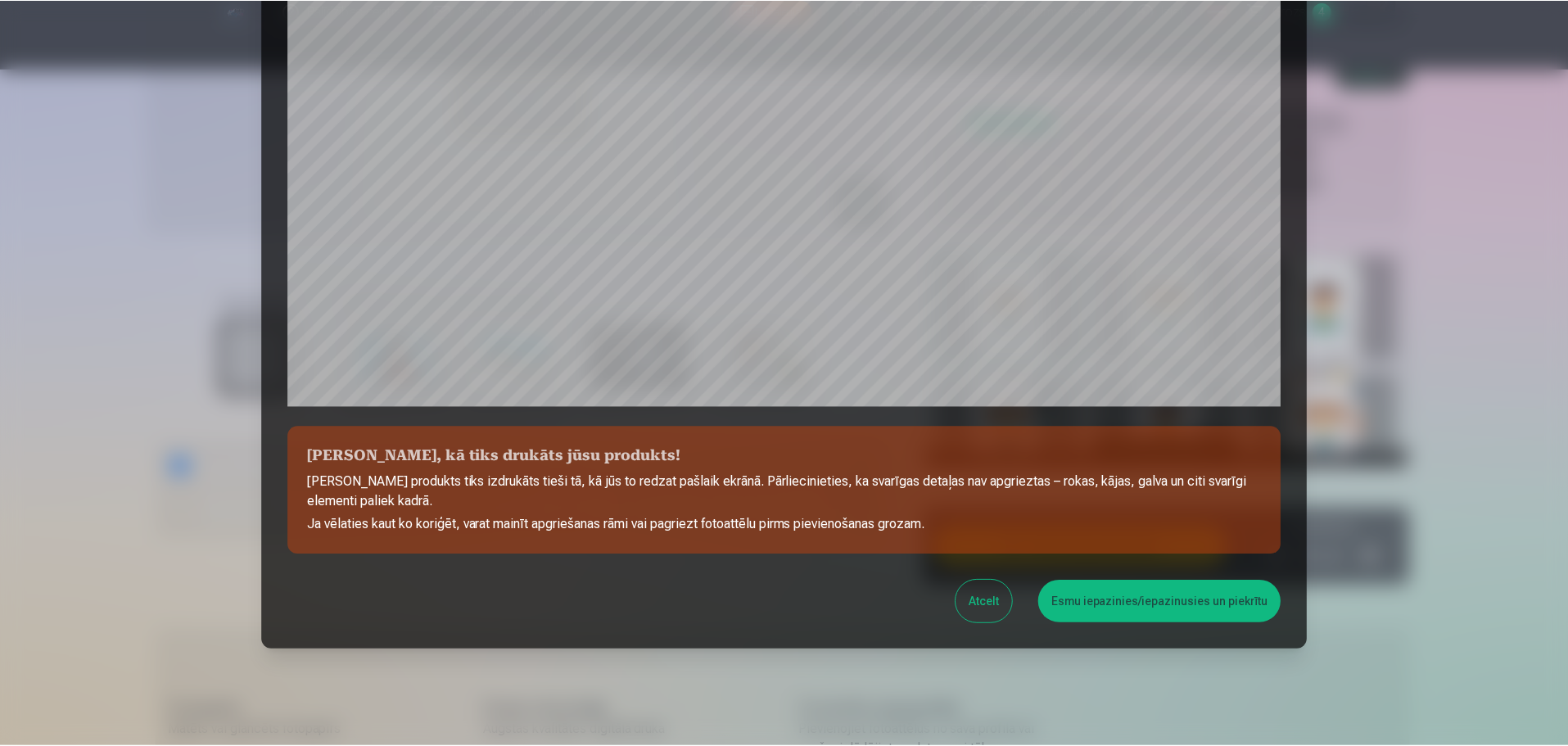
scroll to position [433, 0]
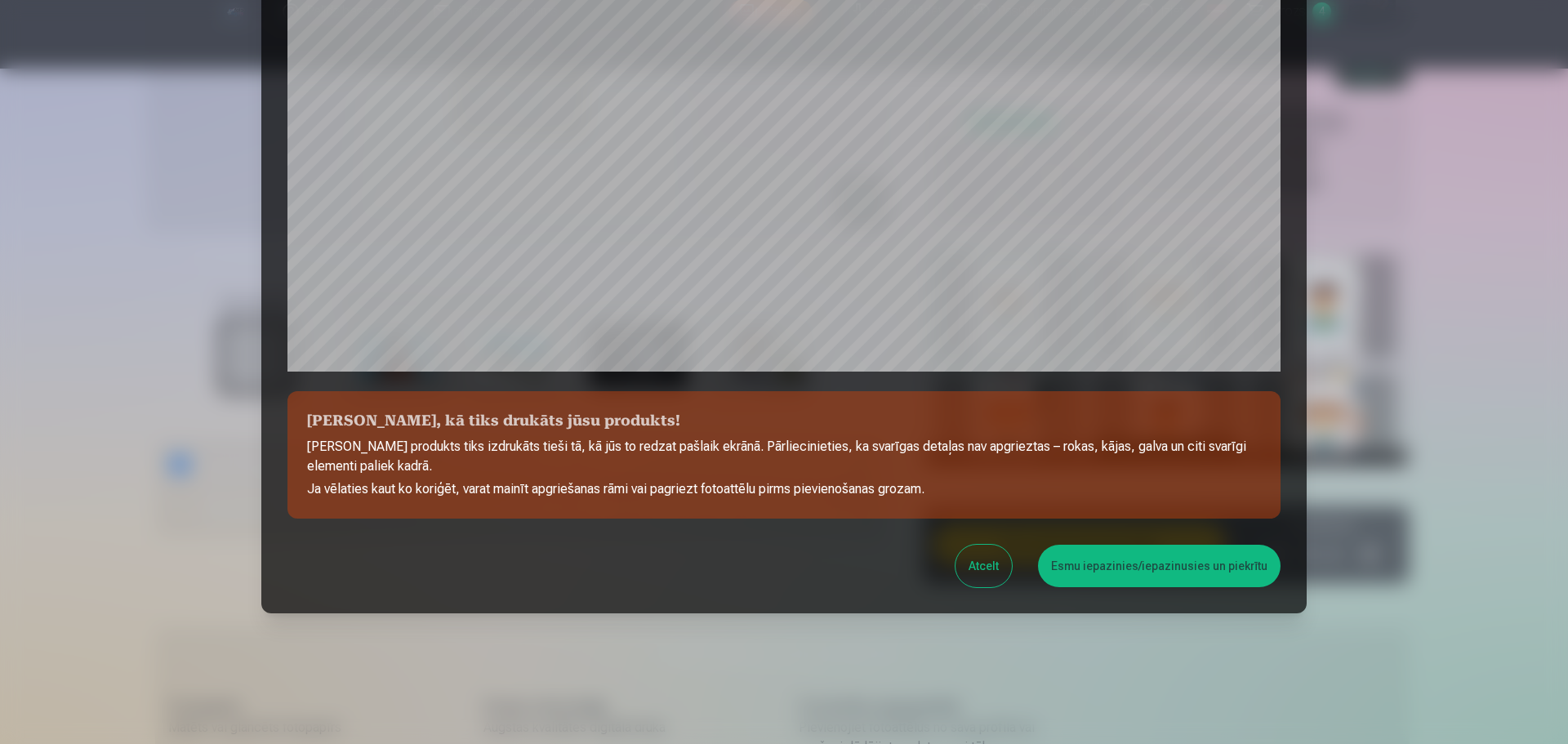
click at [1184, 542] on div "Pārbaudiet, kā tiks drukāts jūsu produkts! Jūsu produkts tiks izdrukāts tieši t…" at bounding box center [784, 107] width 1045 height 1013
click at [1191, 563] on button "Esmu iepazinies/iepazinusies un piekrītu" at bounding box center [1160, 566] width 243 height 42
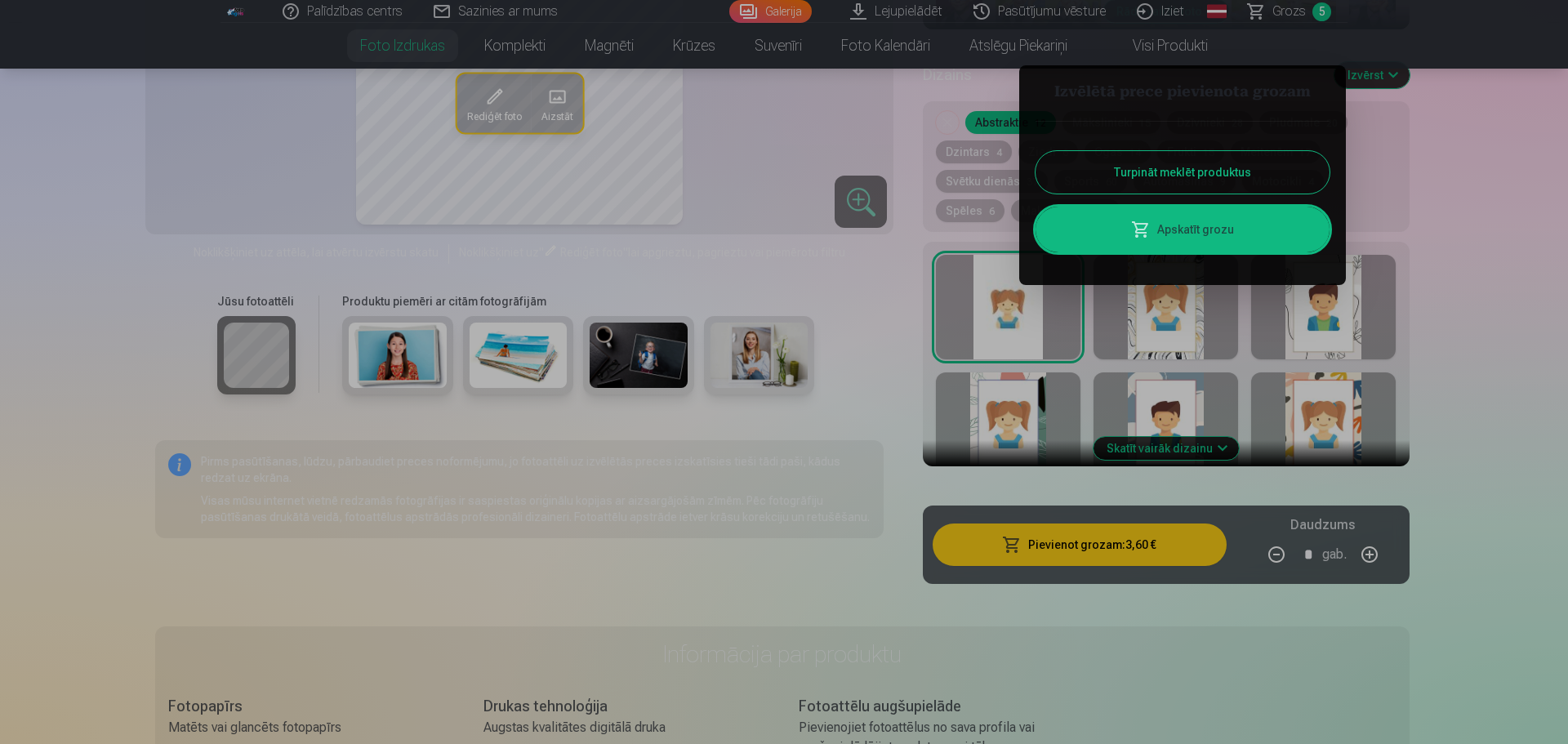
click at [1187, 173] on button "Turpināt meklēt produktus" at bounding box center [1182, 172] width 294 height 42
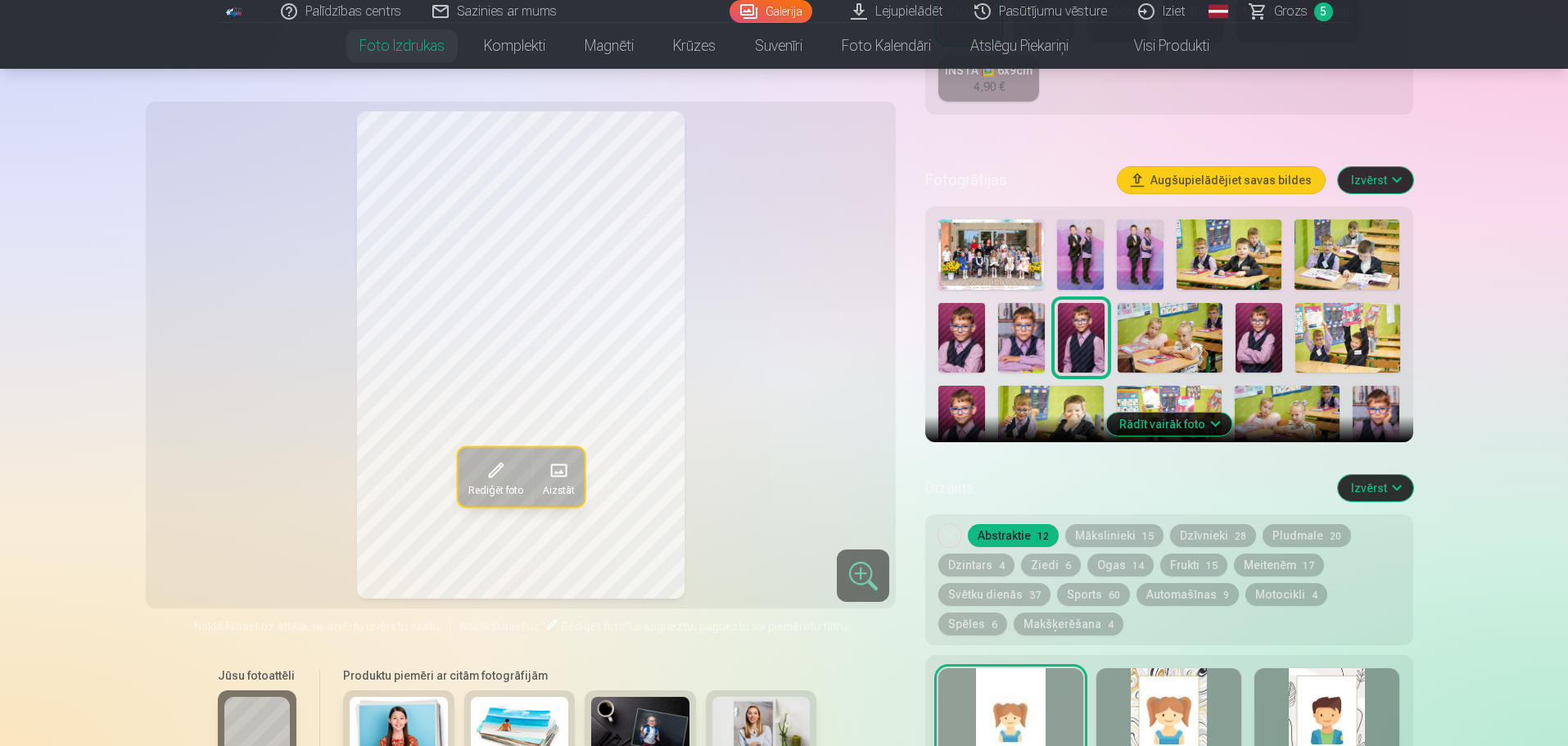
scroll to position [410, 0]
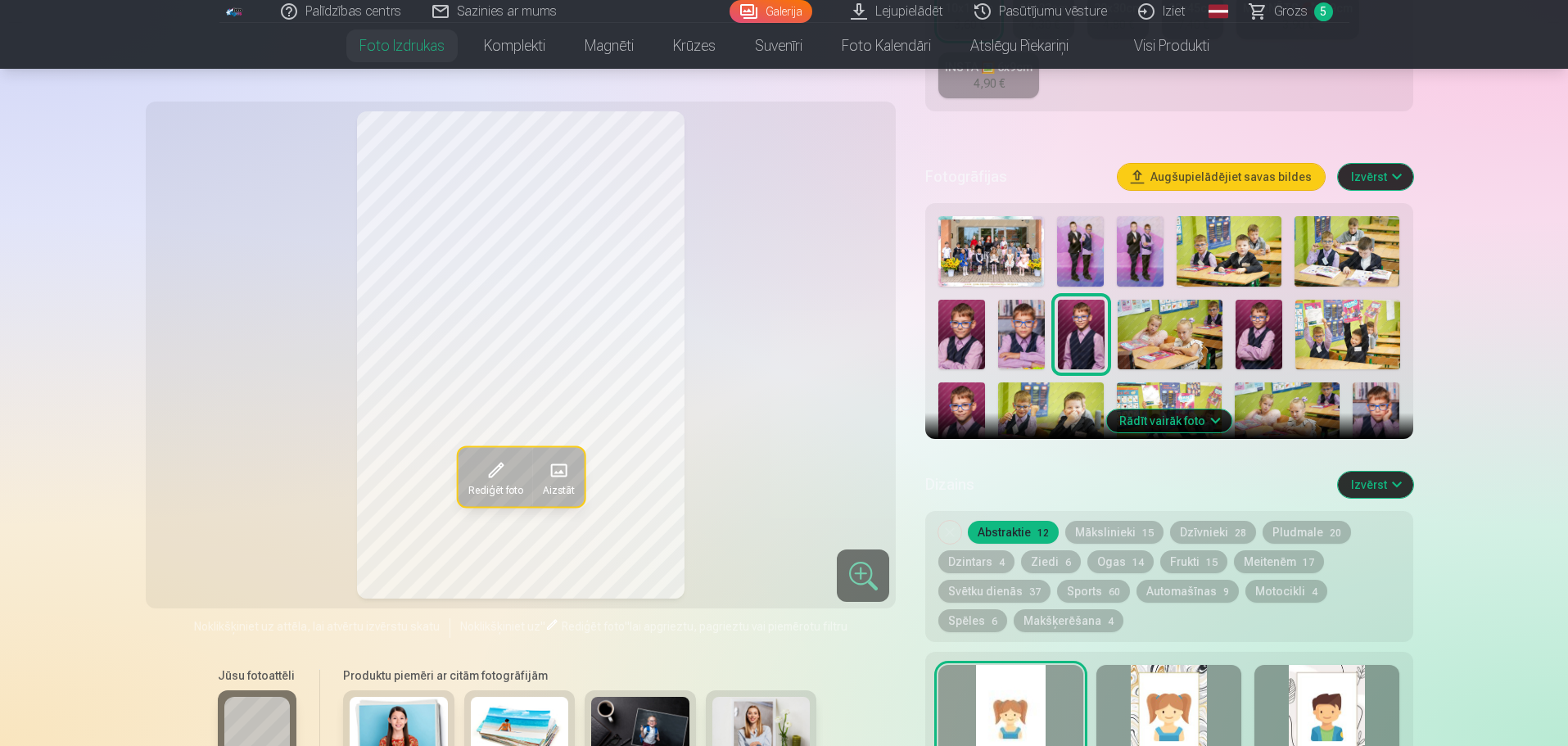
click at [1153, 359] on img at bounding box center [1169, 334] width 105 height 69
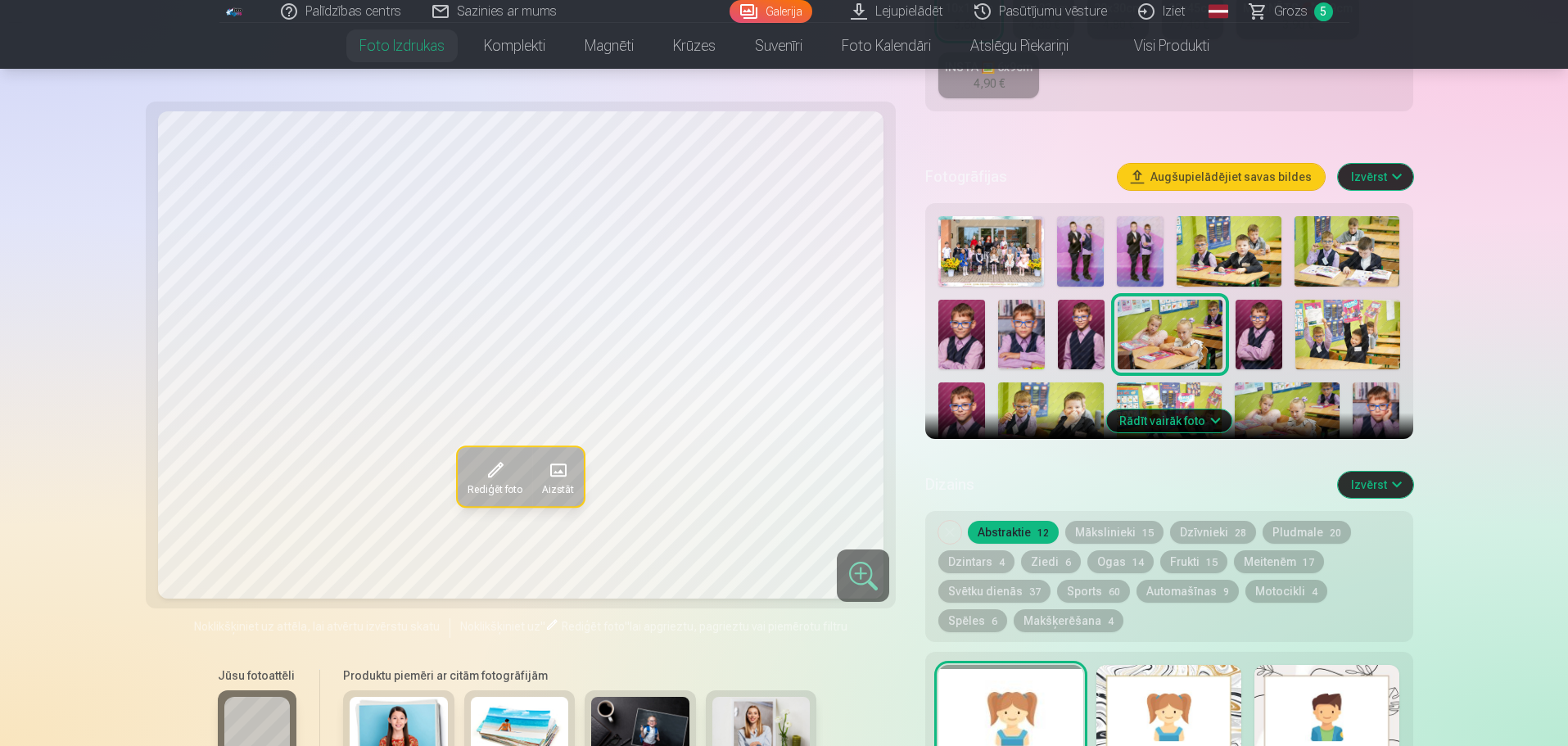
click at [1251, 340] on img at bounding box center [1259, 334] width 47 height 69
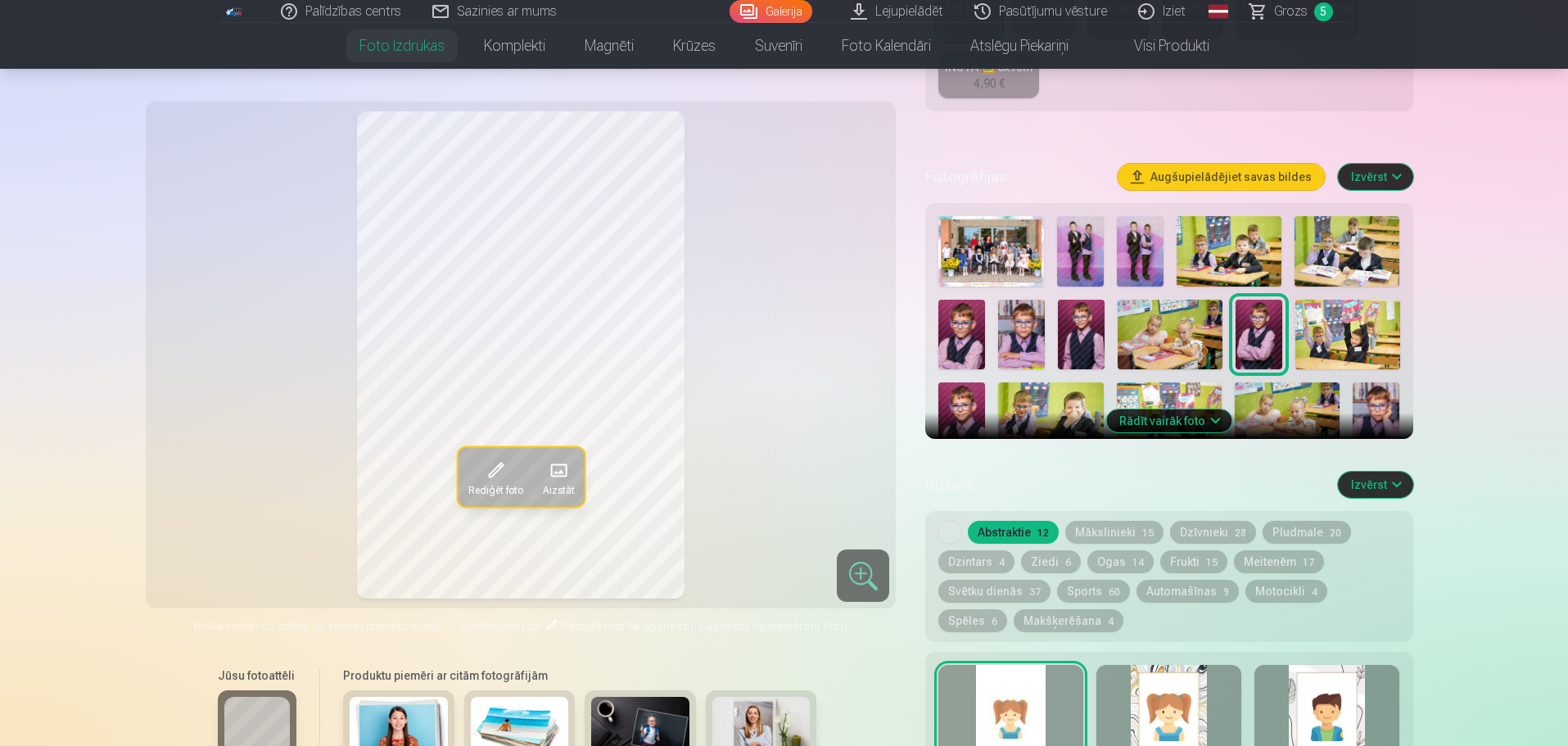
click at [1339, 341] on img at bounding box center [1347, 334] width 105 height 69
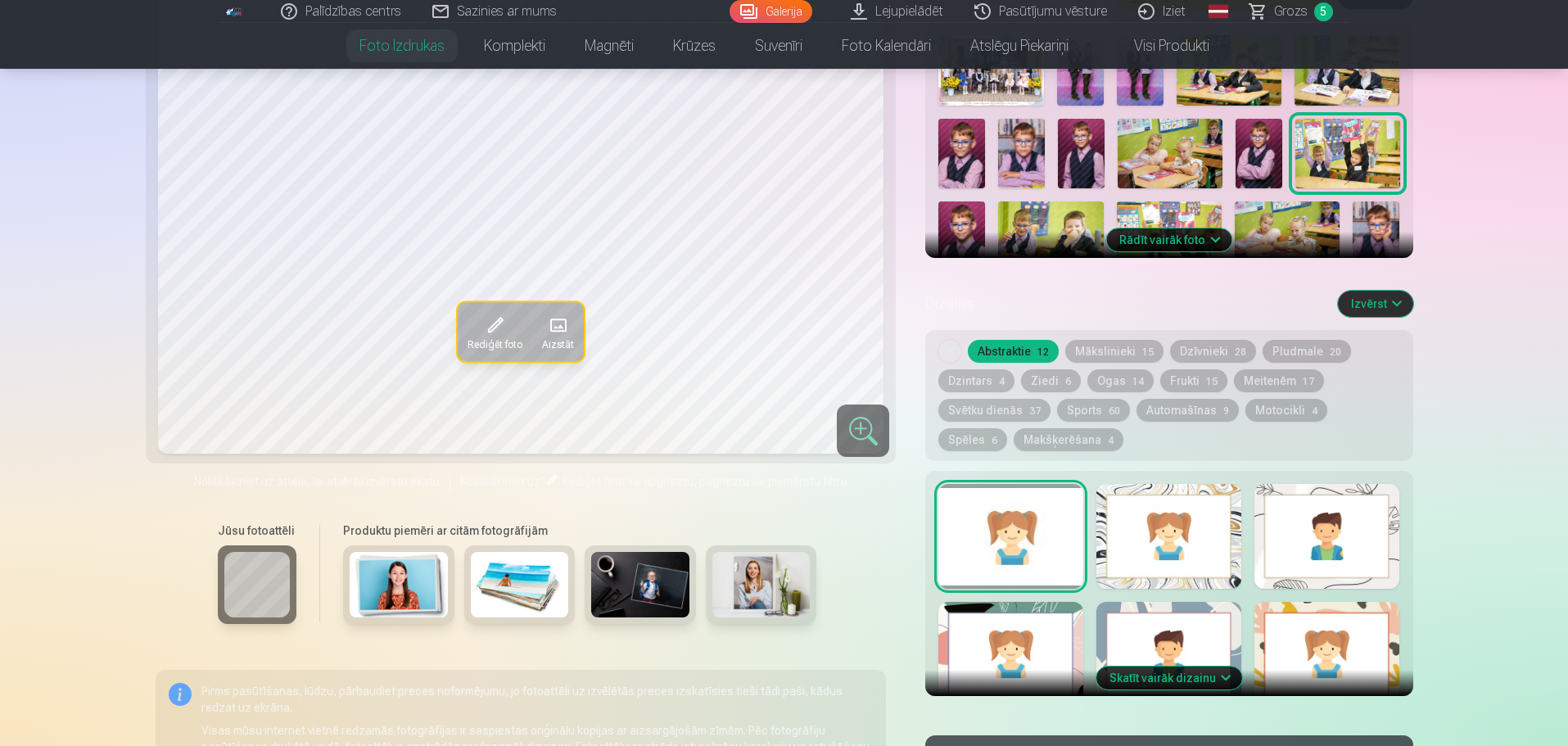
scroll to position [655, 0]
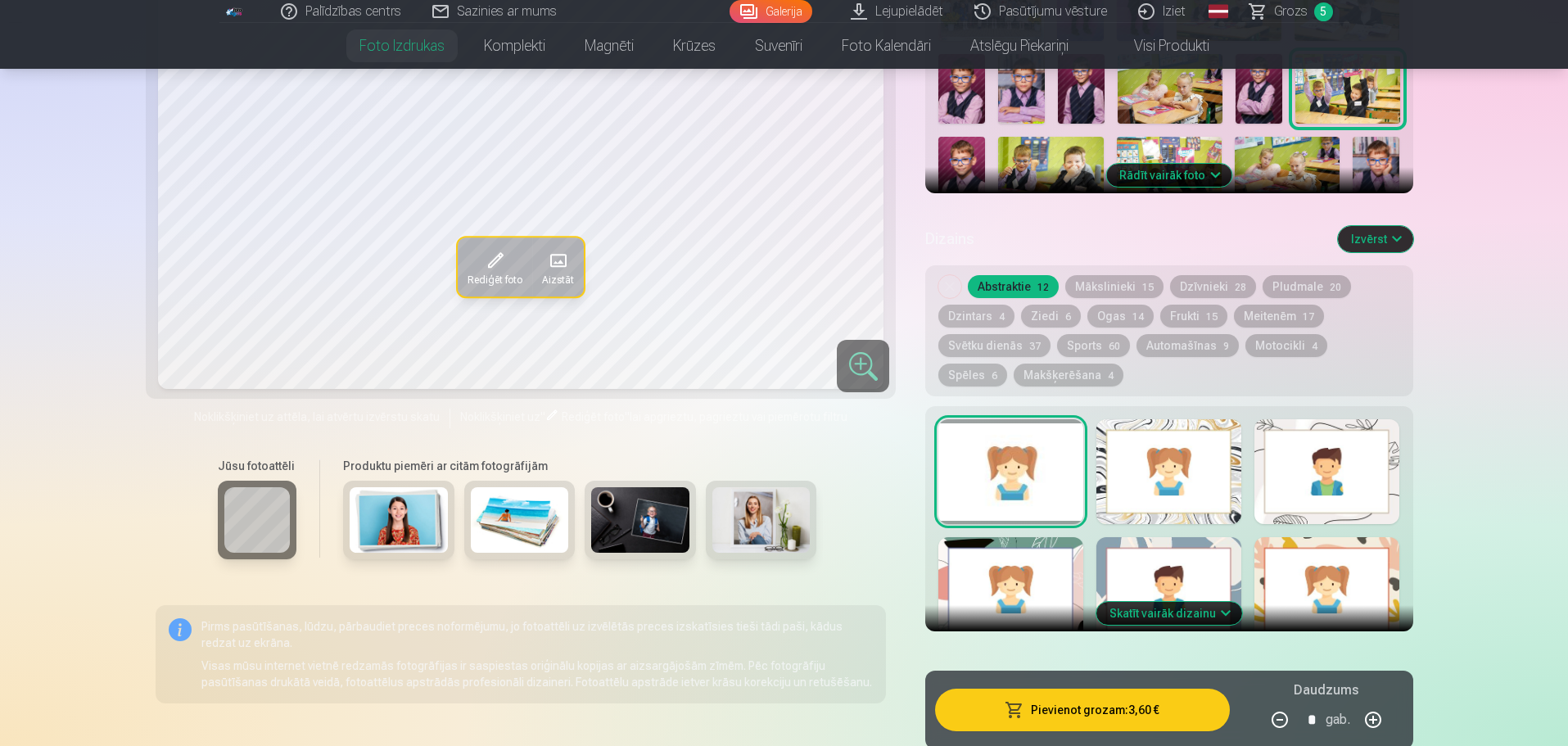
click at [1179, 175] on button "Rādīt vairāk foto" at bounding box center [1169, 175] width 125 height 23
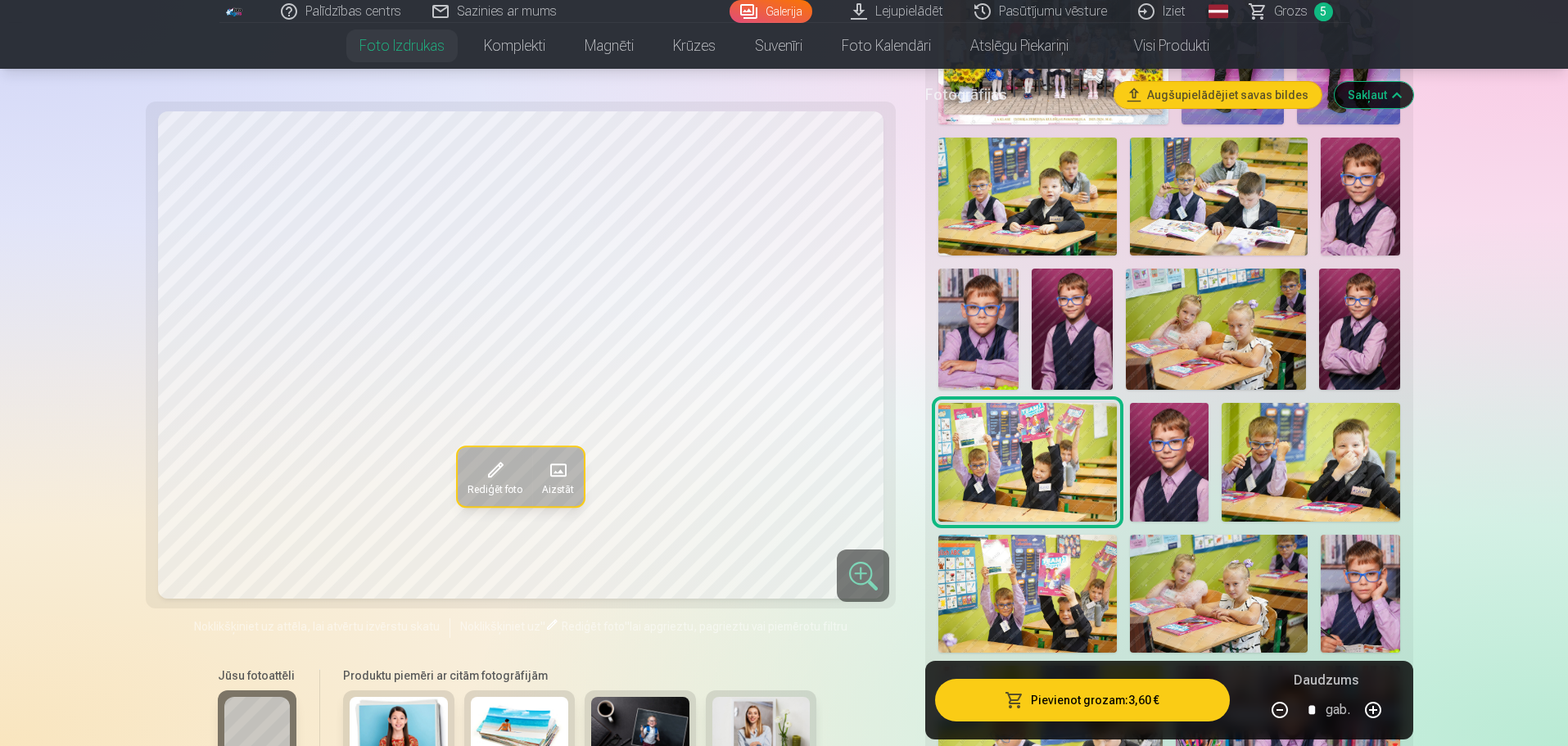
click at [970, 348] on img at bounding box center [978, 328] width 80 height 120
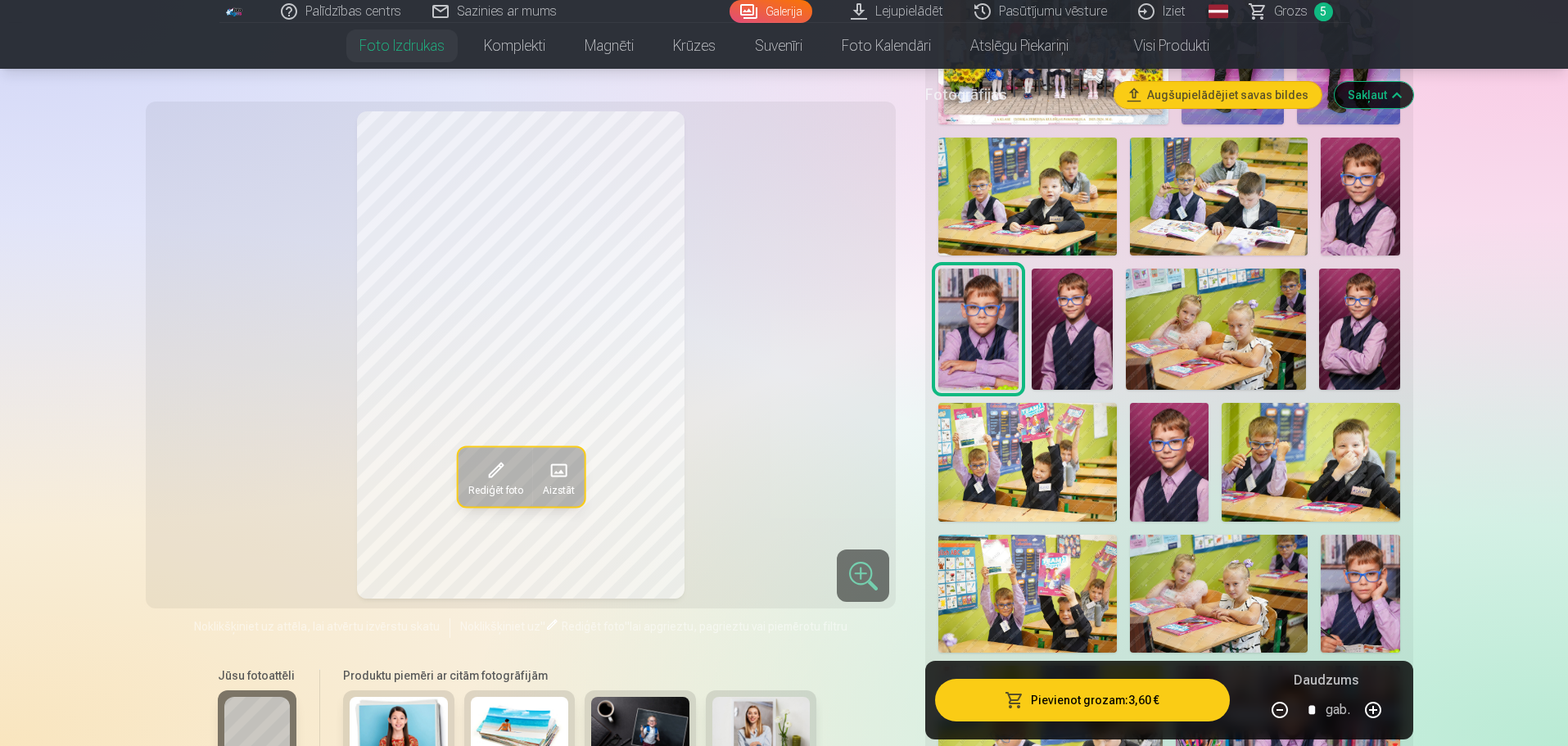
click at [1050, 347] on img at bounding box center [1071, 328] width 80 height 120
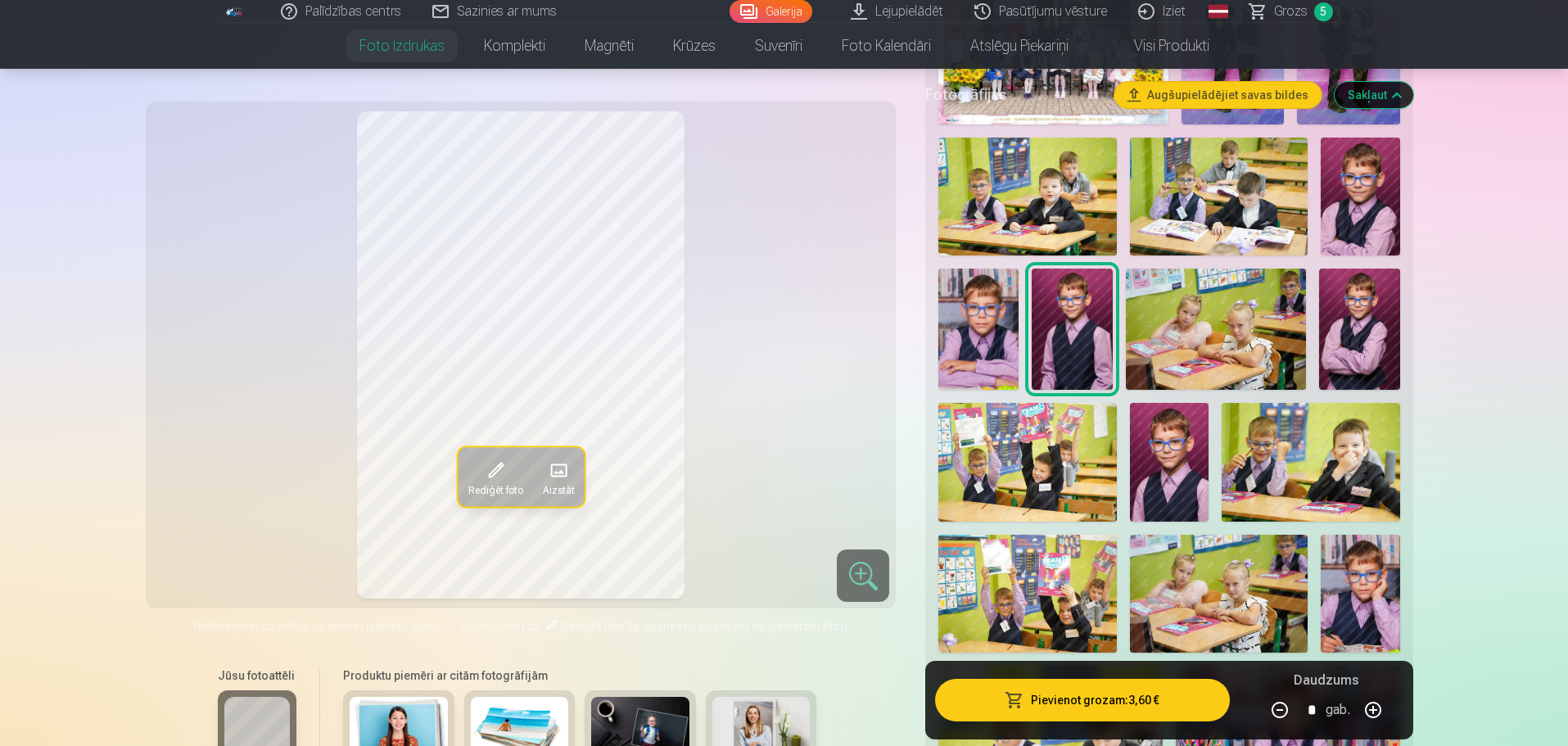
click at [1342, 323] on img at bounding box center [1359, 328] width 80 height 120
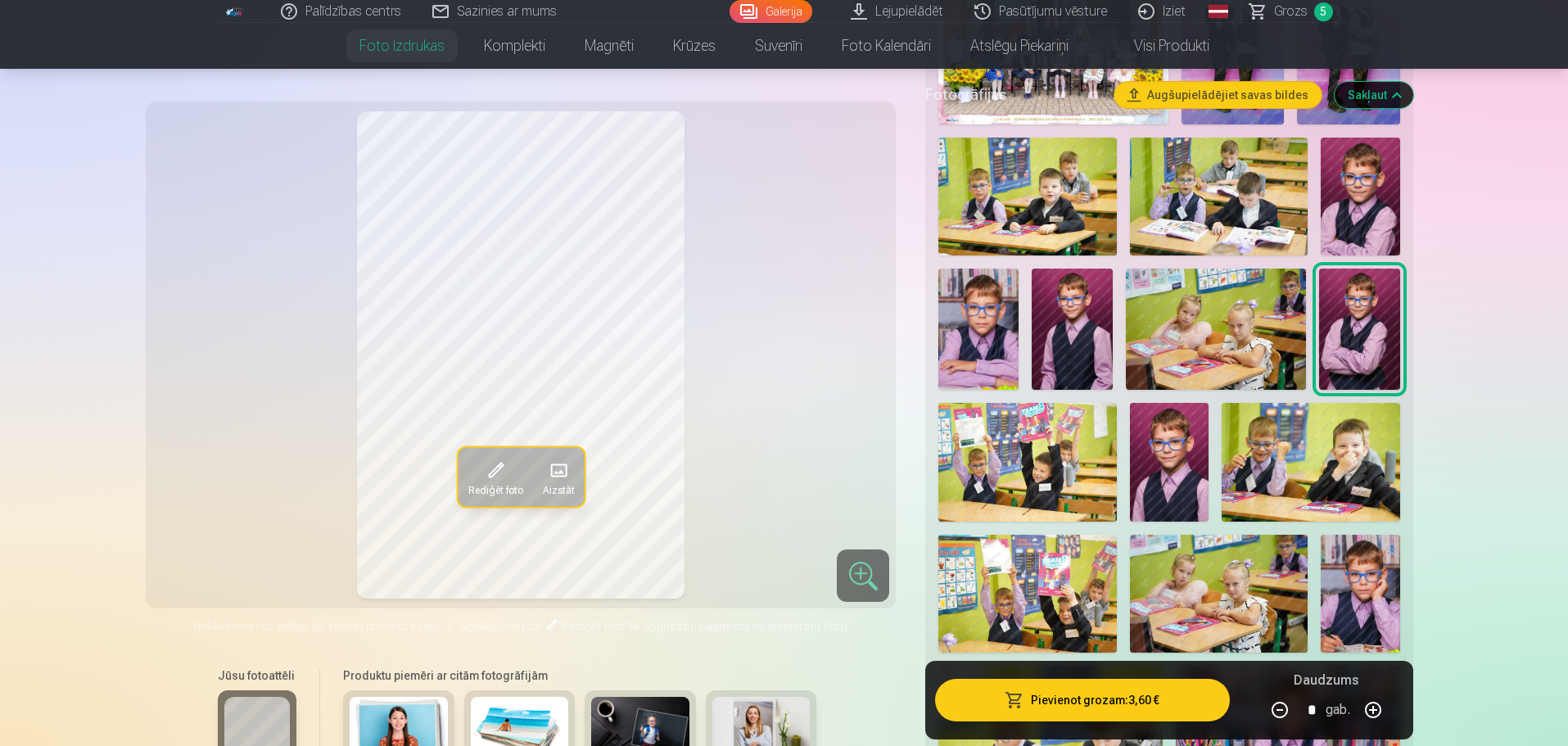
click at [1196, 490] on img at bounding box center [1169, 463] width 79 height 119
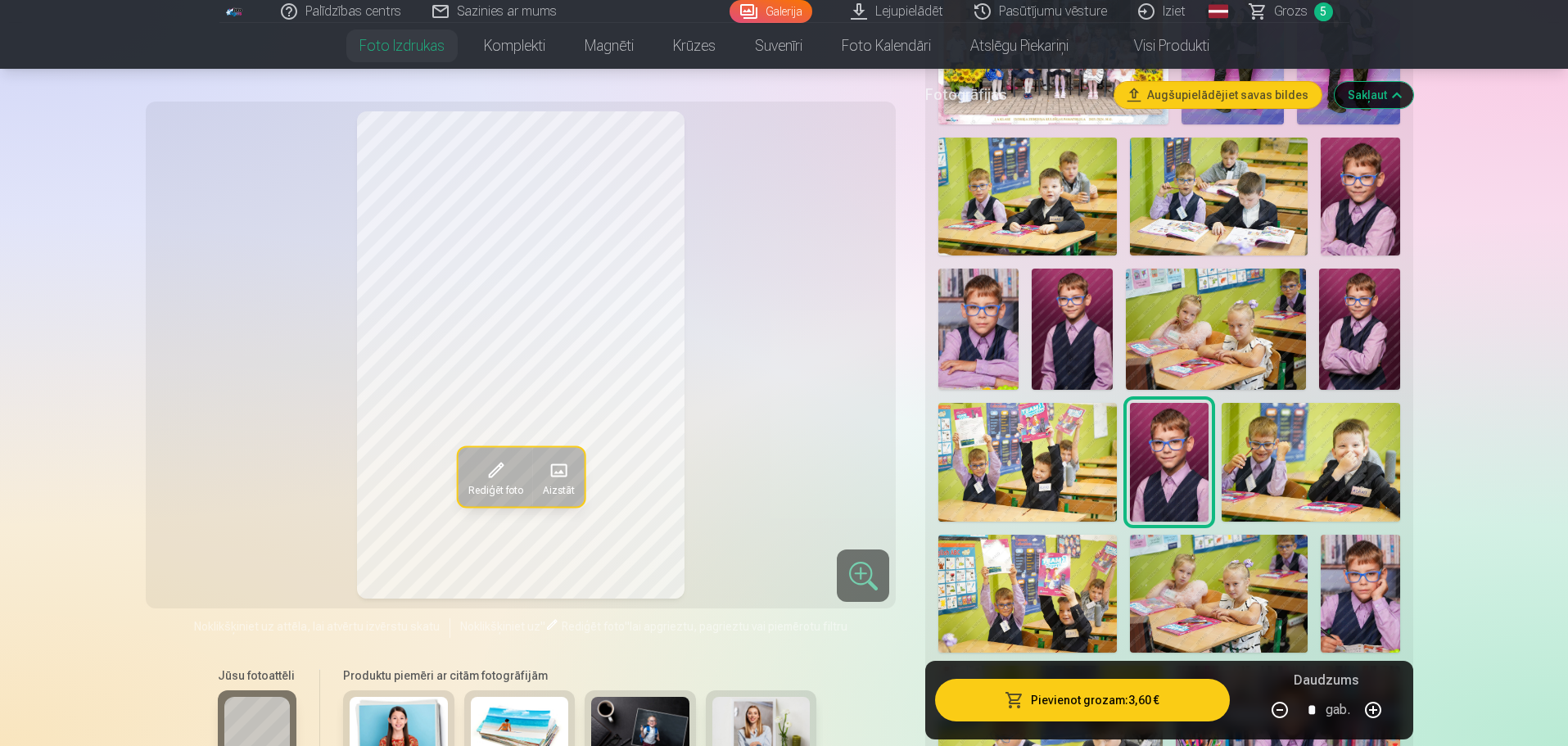
click at [1072, 476] on img at bounding box center [1027, 463] width 178 height 119
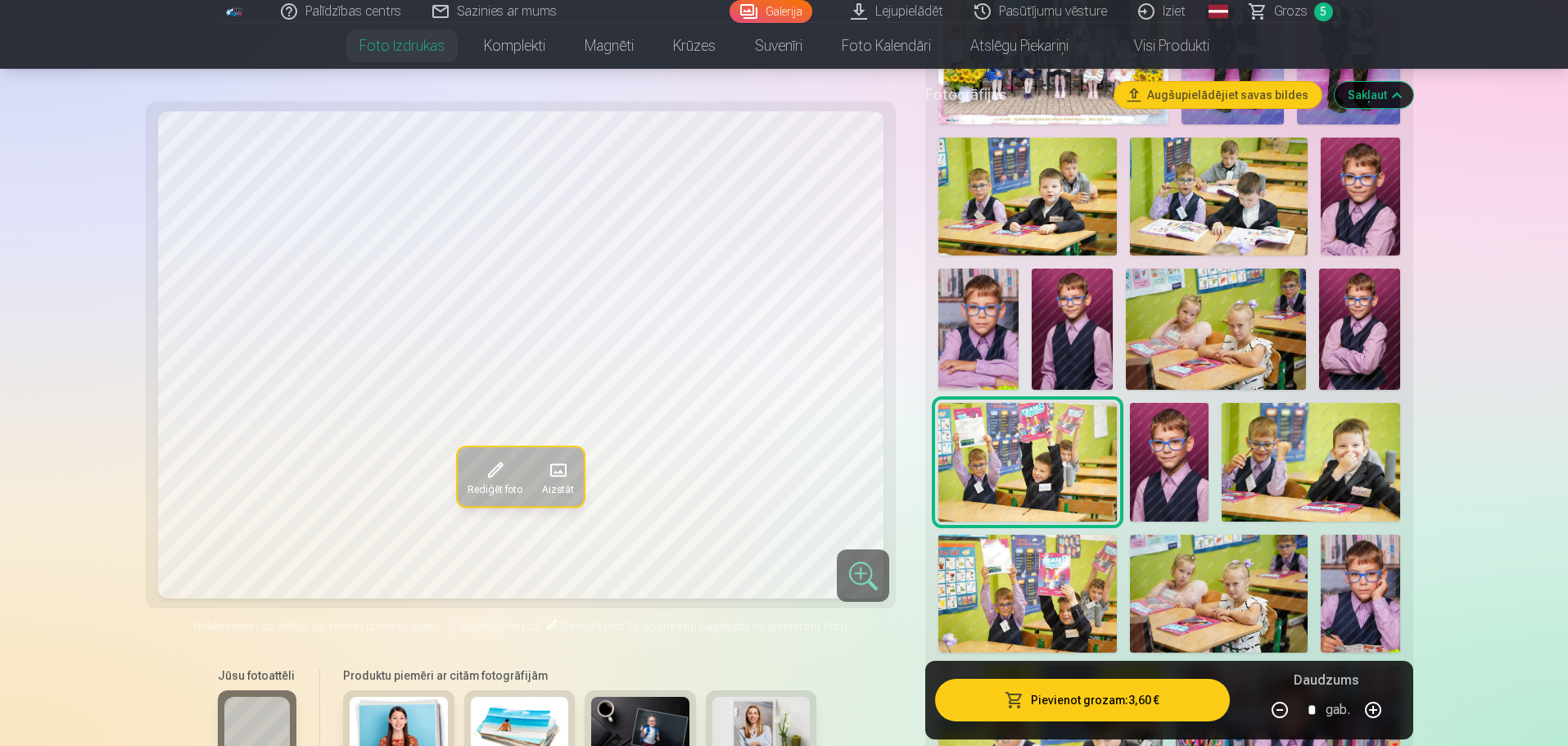
click at [1029, 193] on img at bounding box center [1027, 198] width 178 height 119
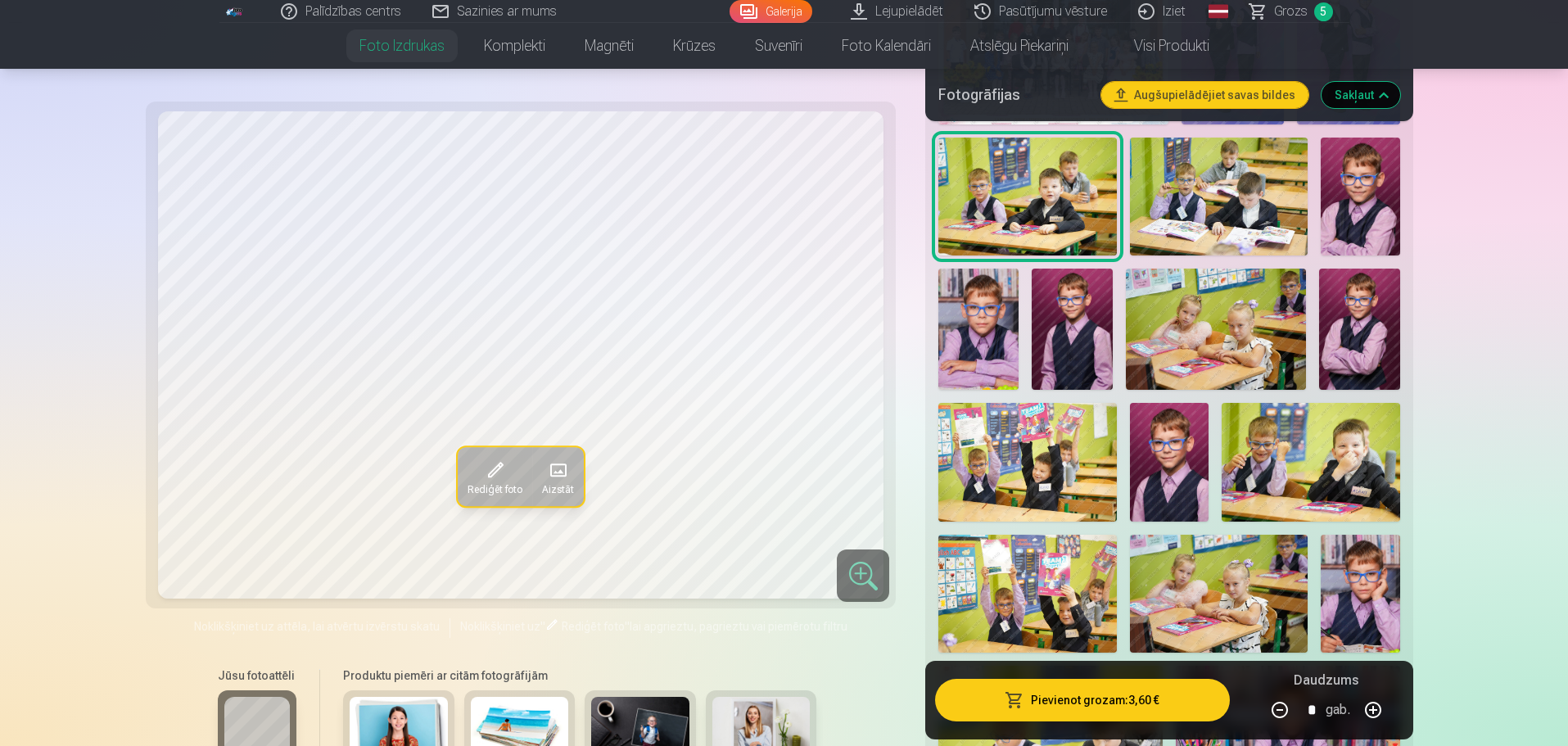
scroll to position [983, 0]
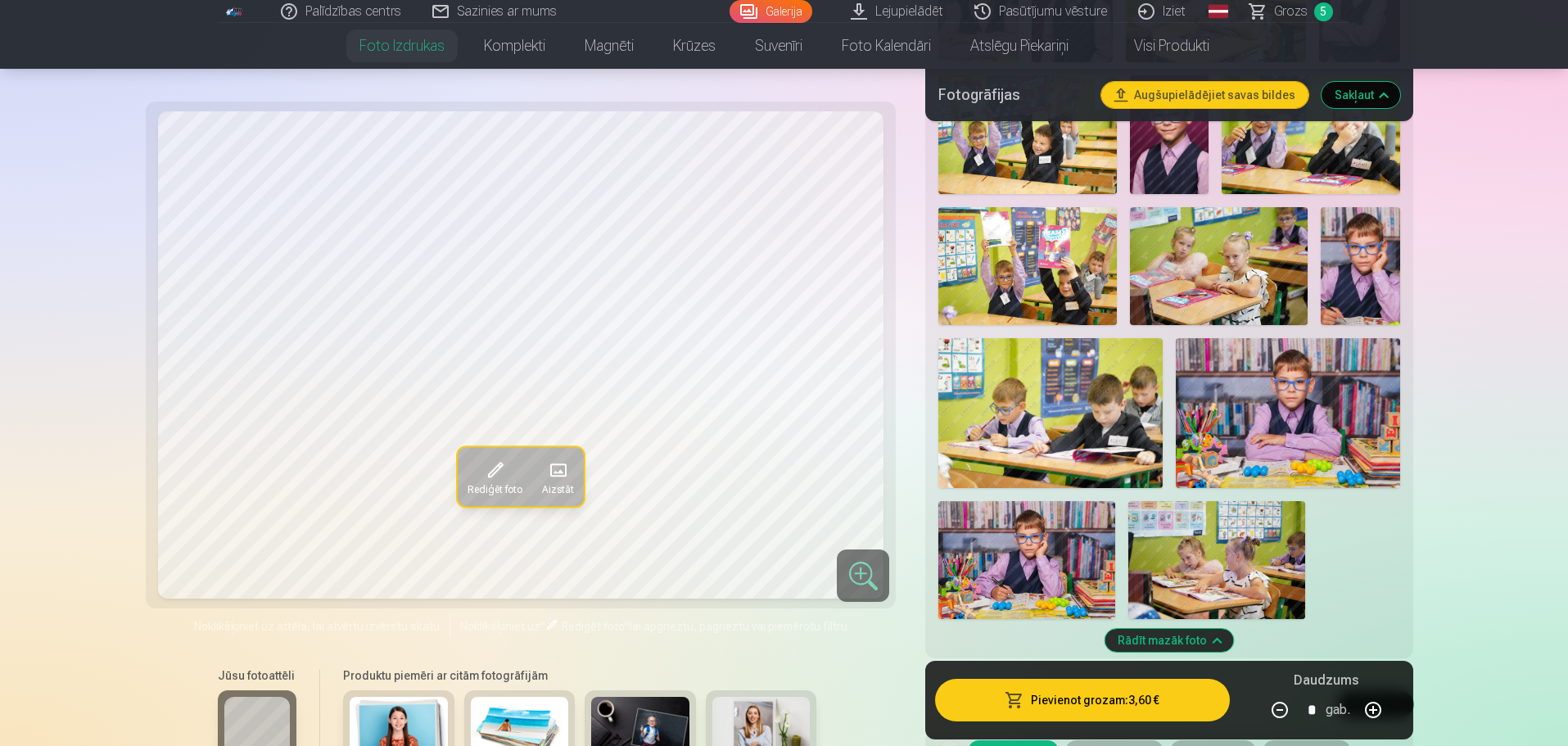
click at [1255, 437] on img at bounding box center [1288, 412] width 225 height 149
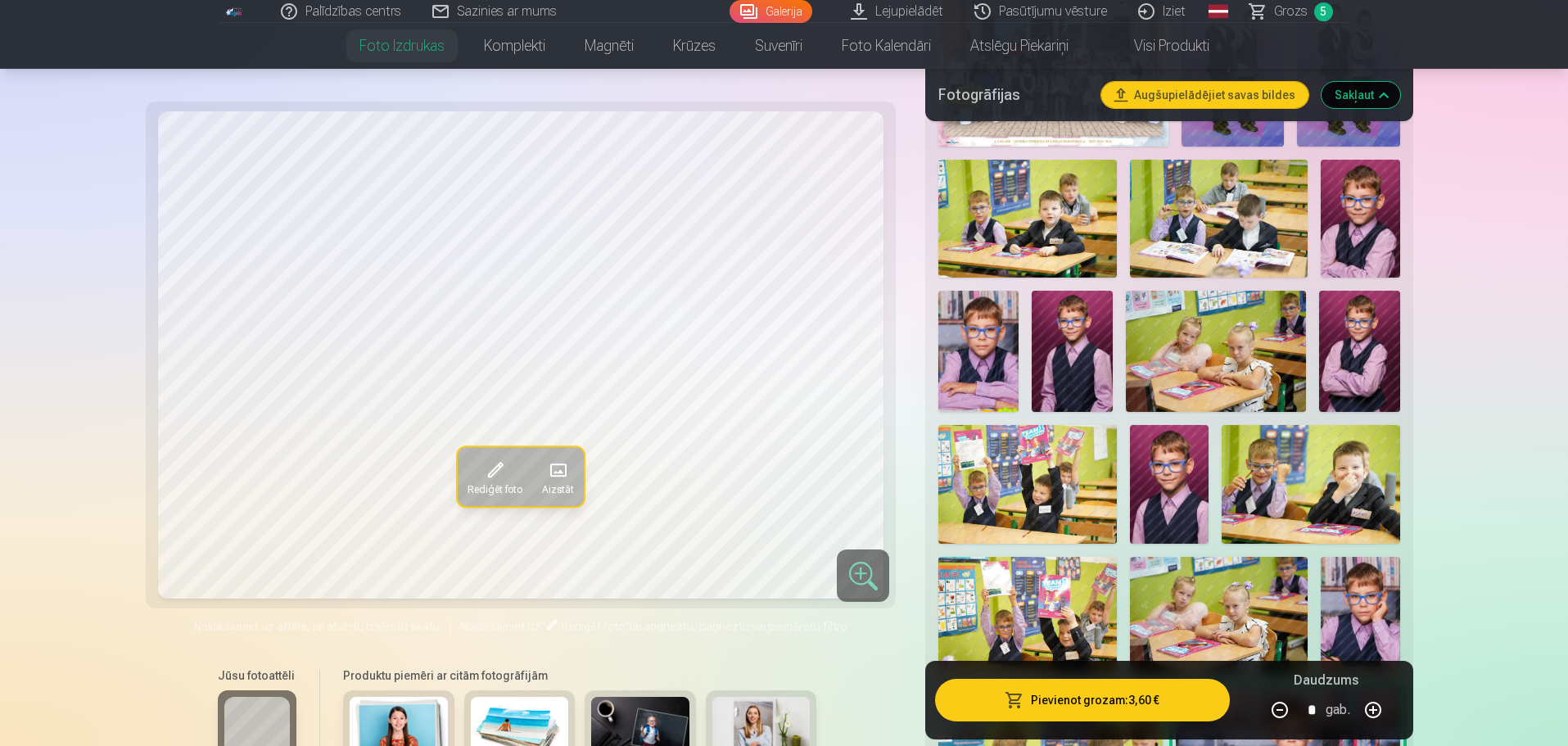
scroll to position [574, 0]
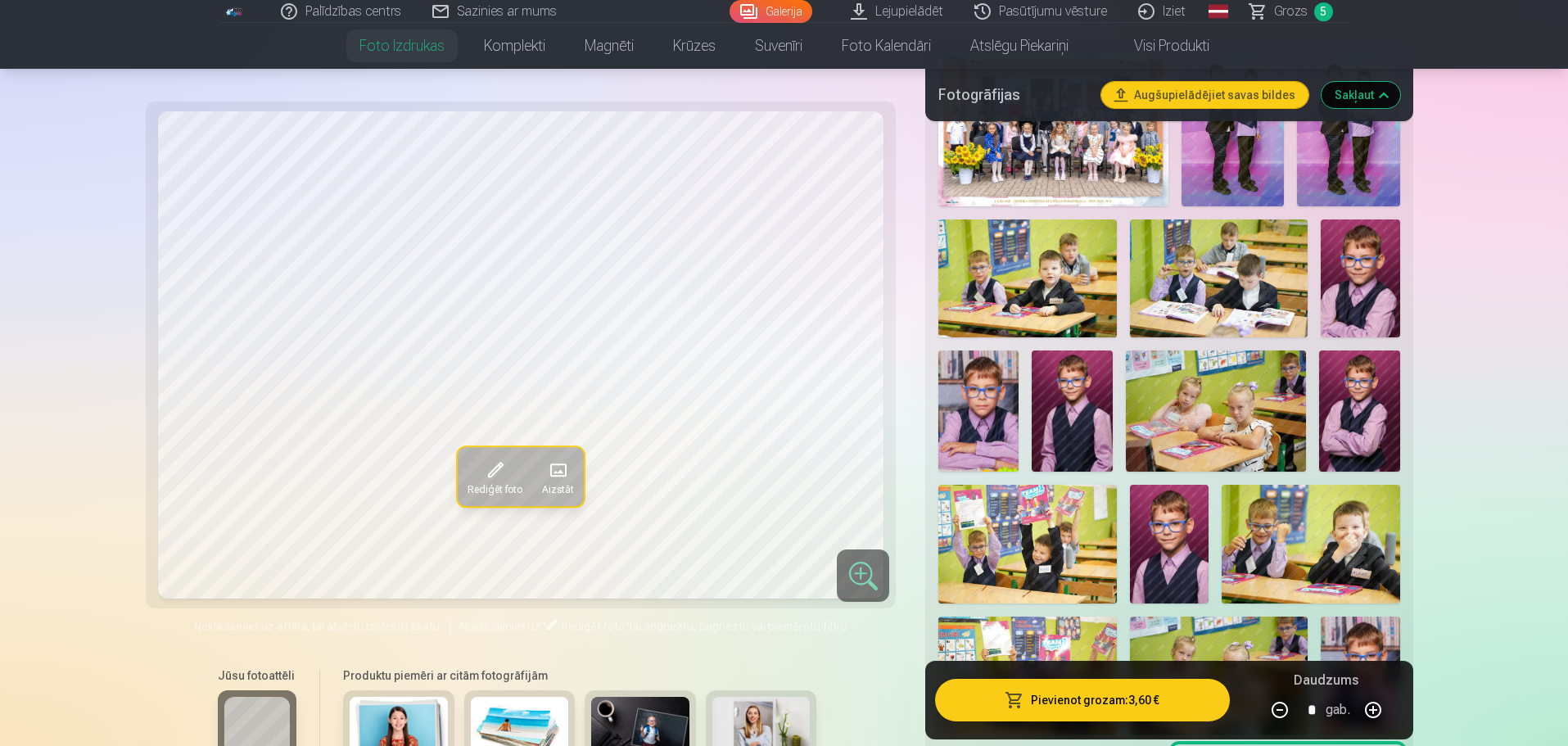
click at [1311, 541] on img at bounding box center [1310, 545] width 178 height 119
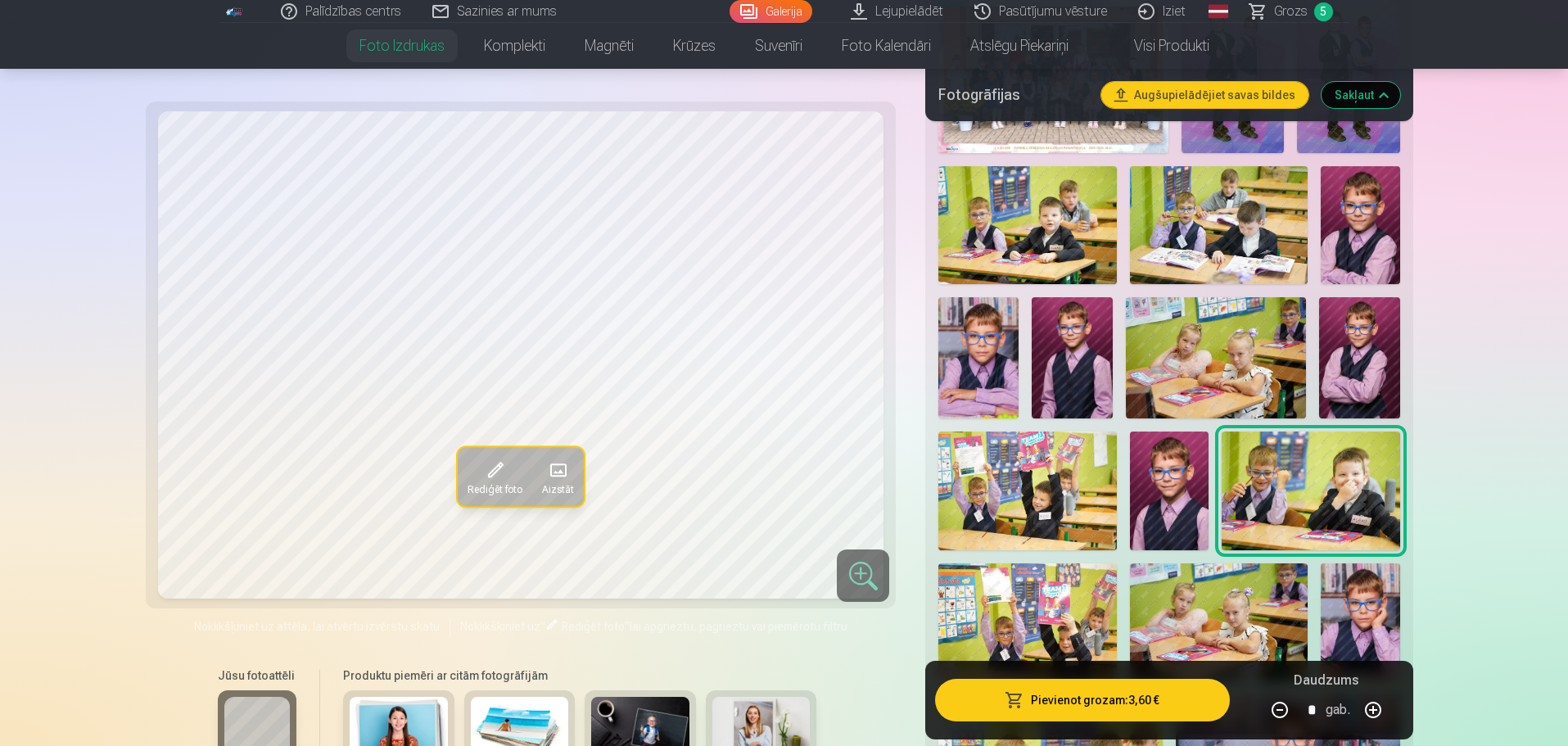
scroll to position [901, 0]
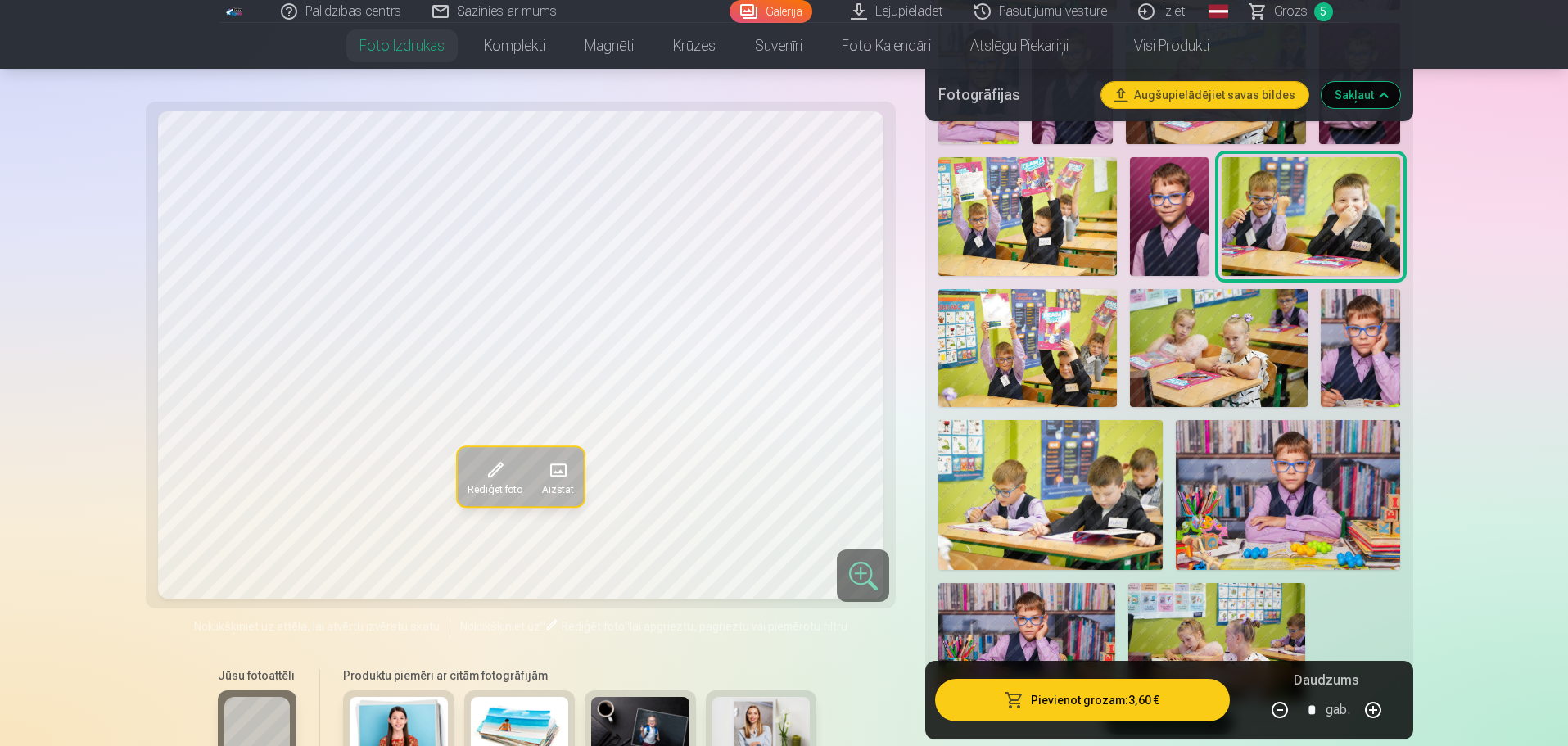
click at [1089, 511] on img at bounding box center [1050, 494] width 225 height 149
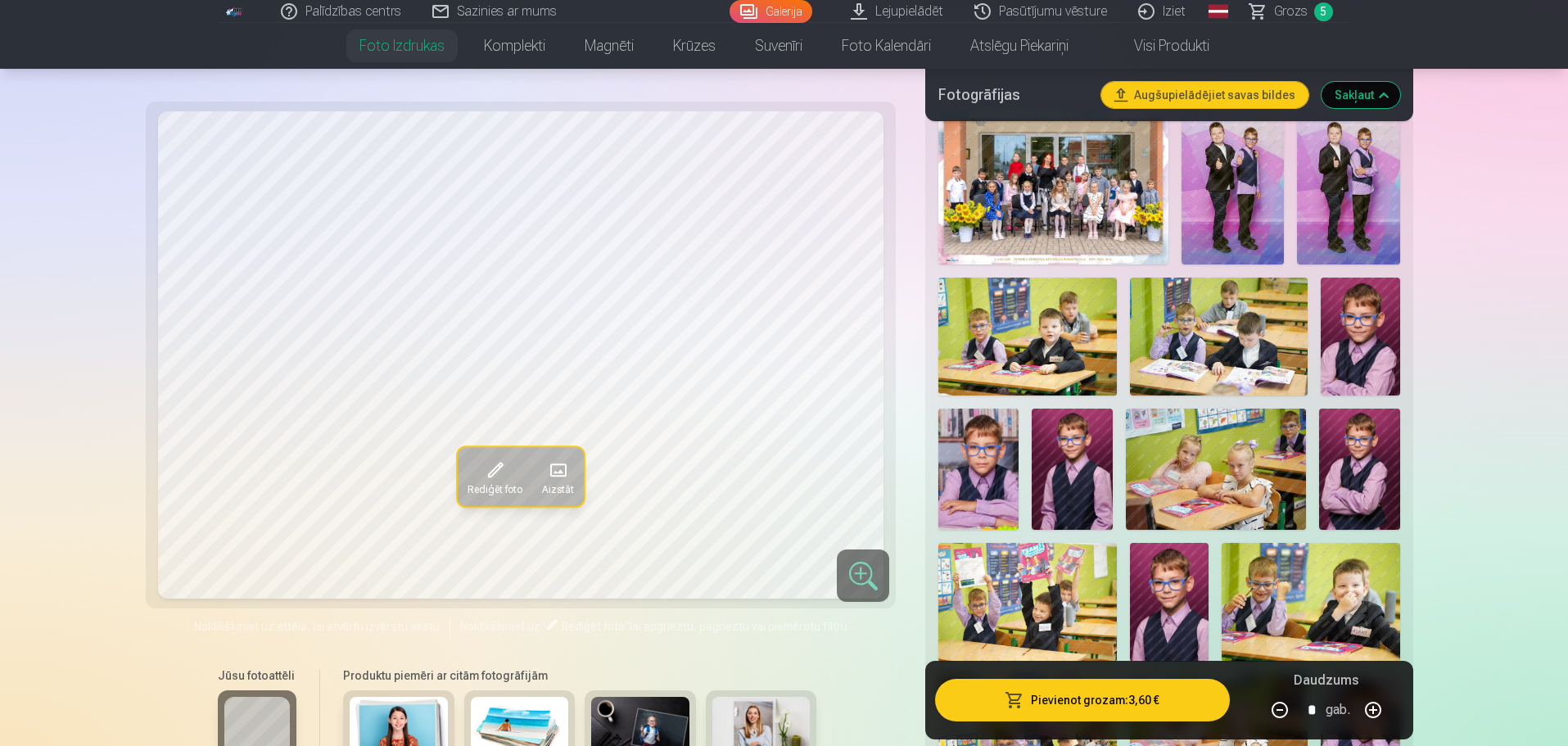
scroll to position [492, 0]
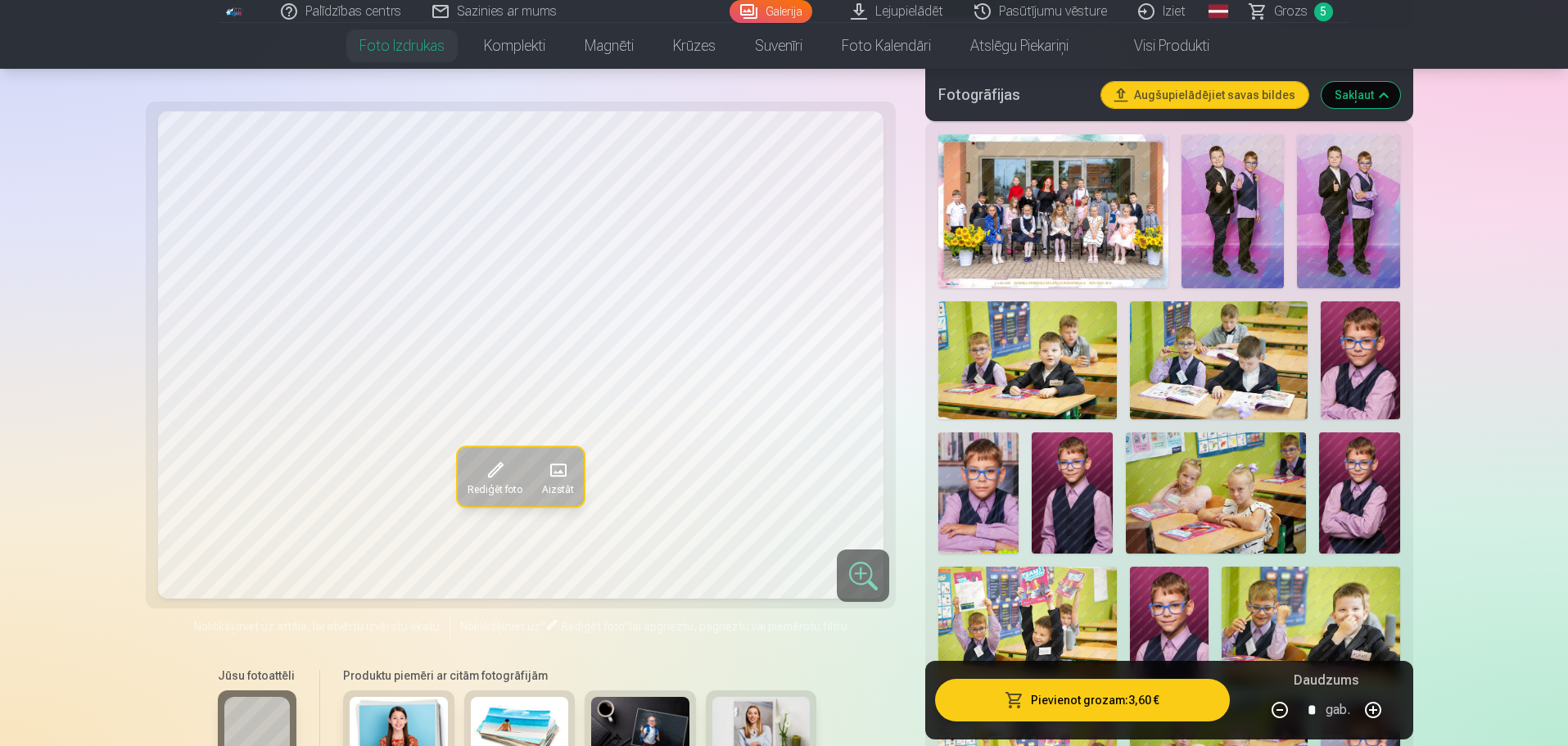
click at [1290, 13] on span "Grozs" at bounding box center [1290, 12] width 33 height 20
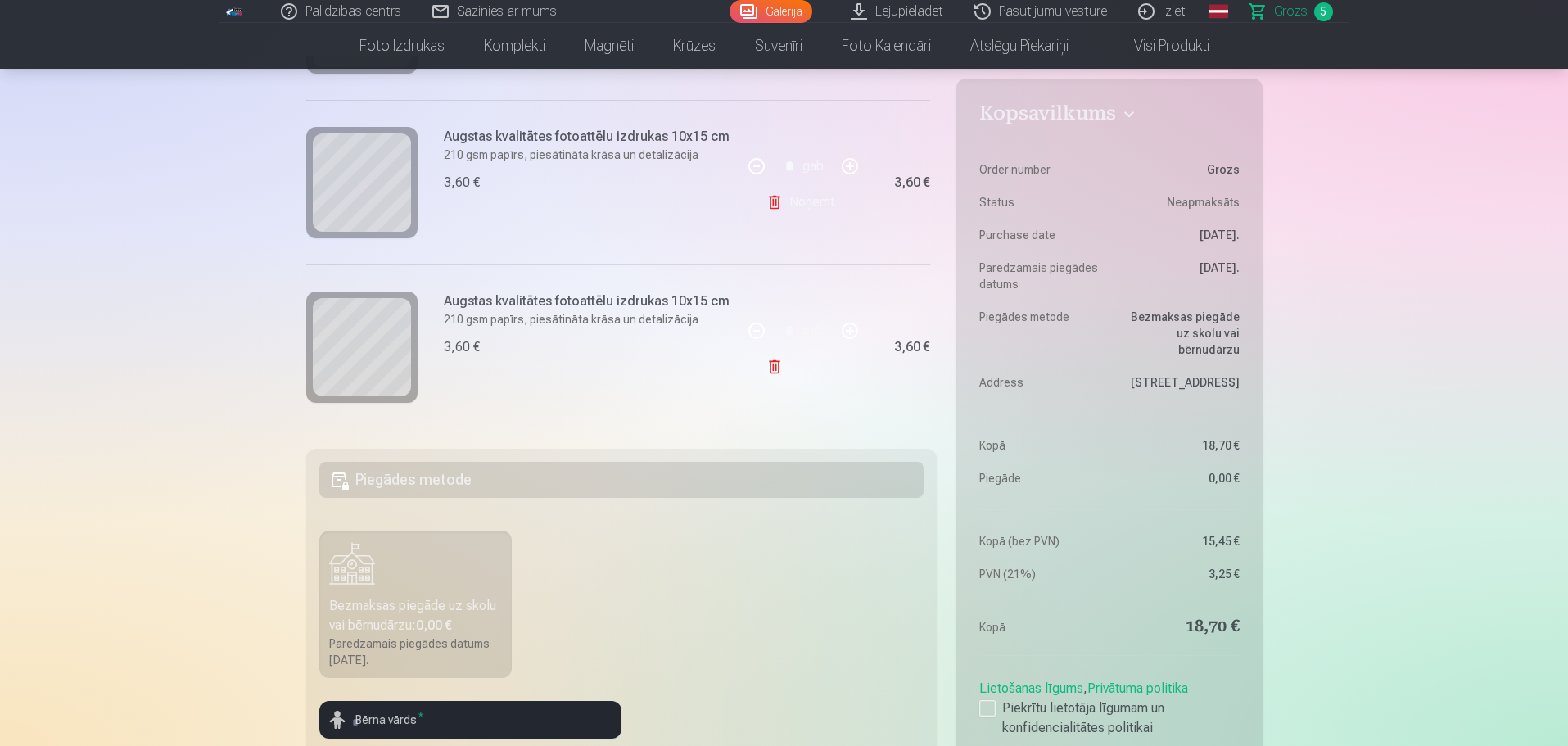
scroll to position [574, 0]
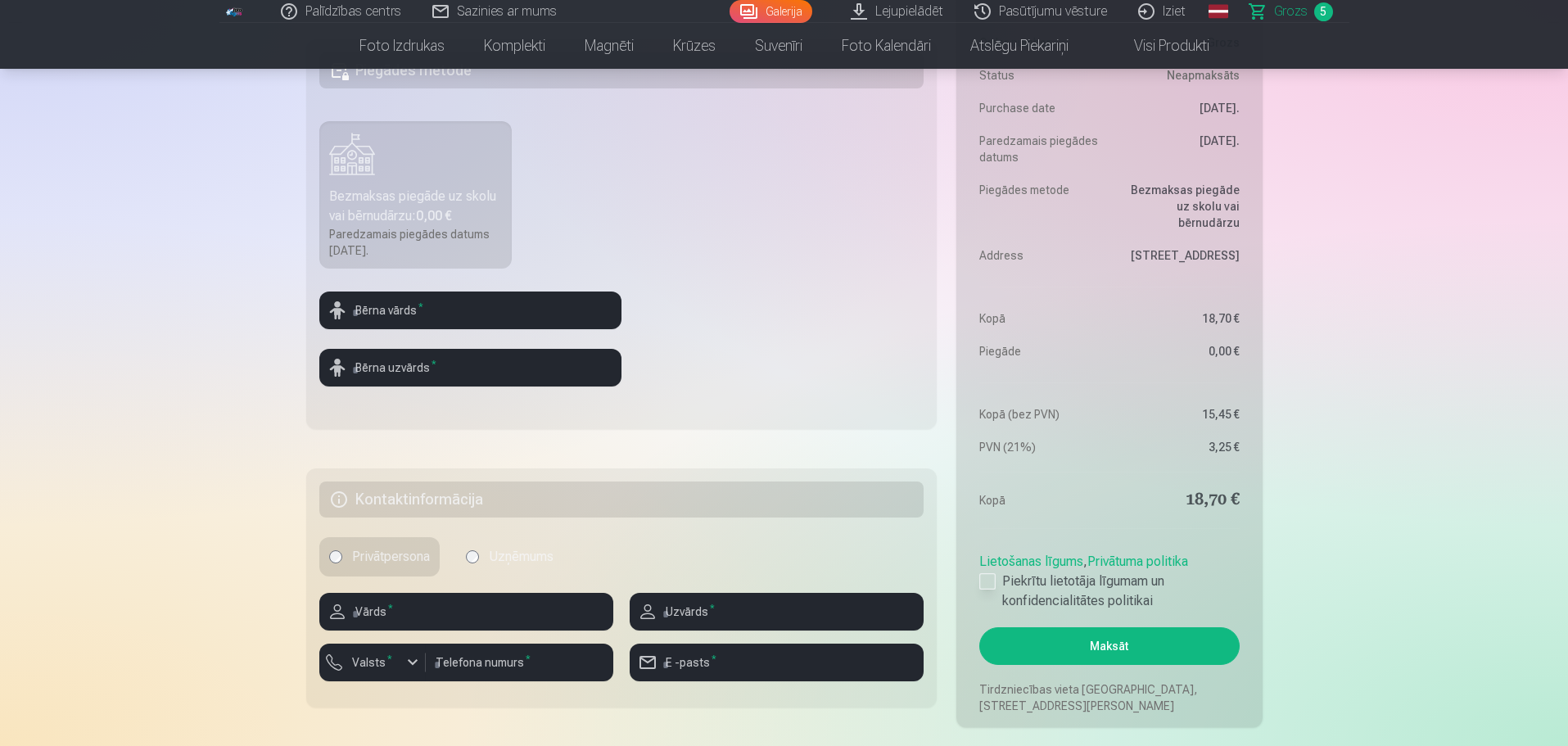
click at [992, 586] on div at bounding box center [987, 582] width 16 height 16
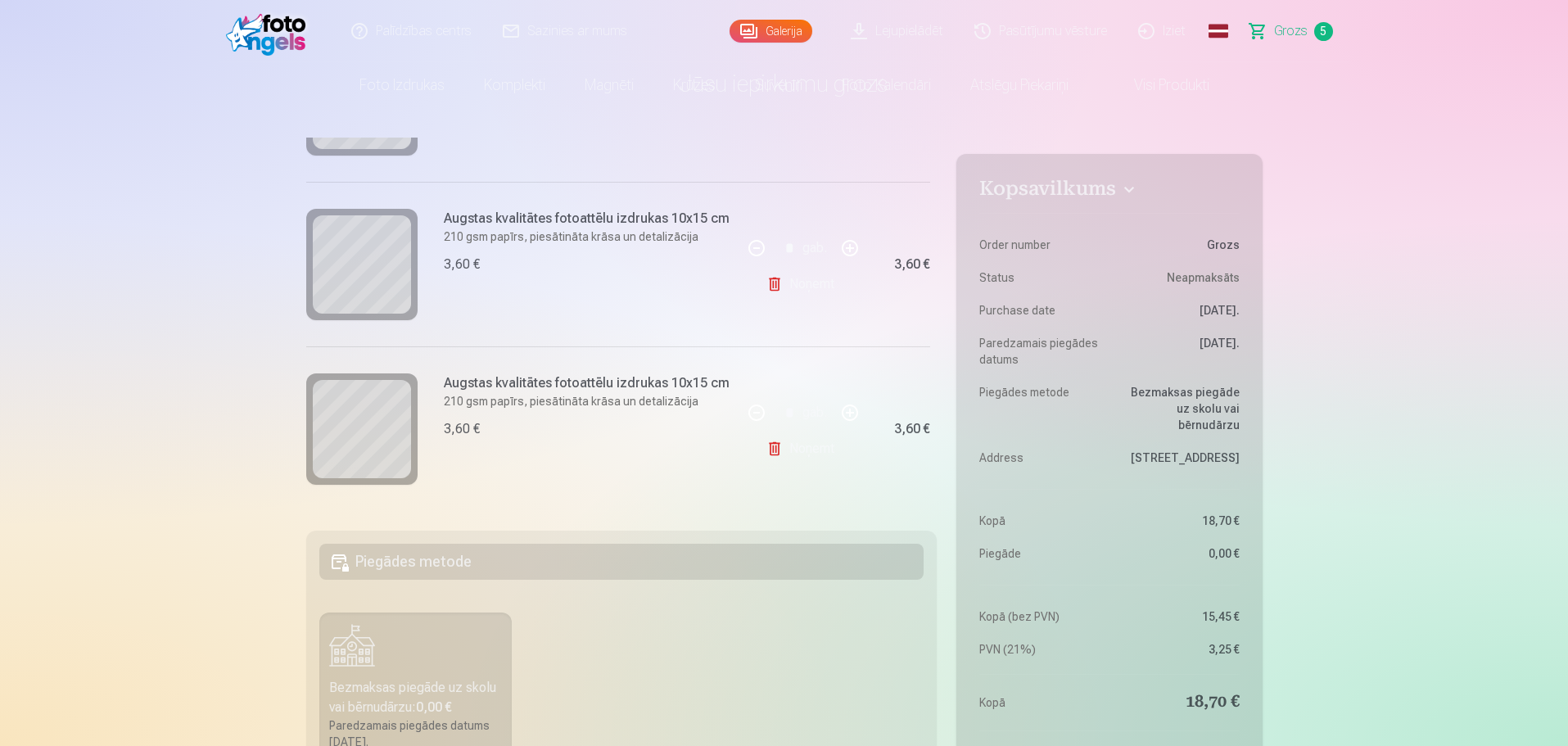
scroll to position [0, 0]
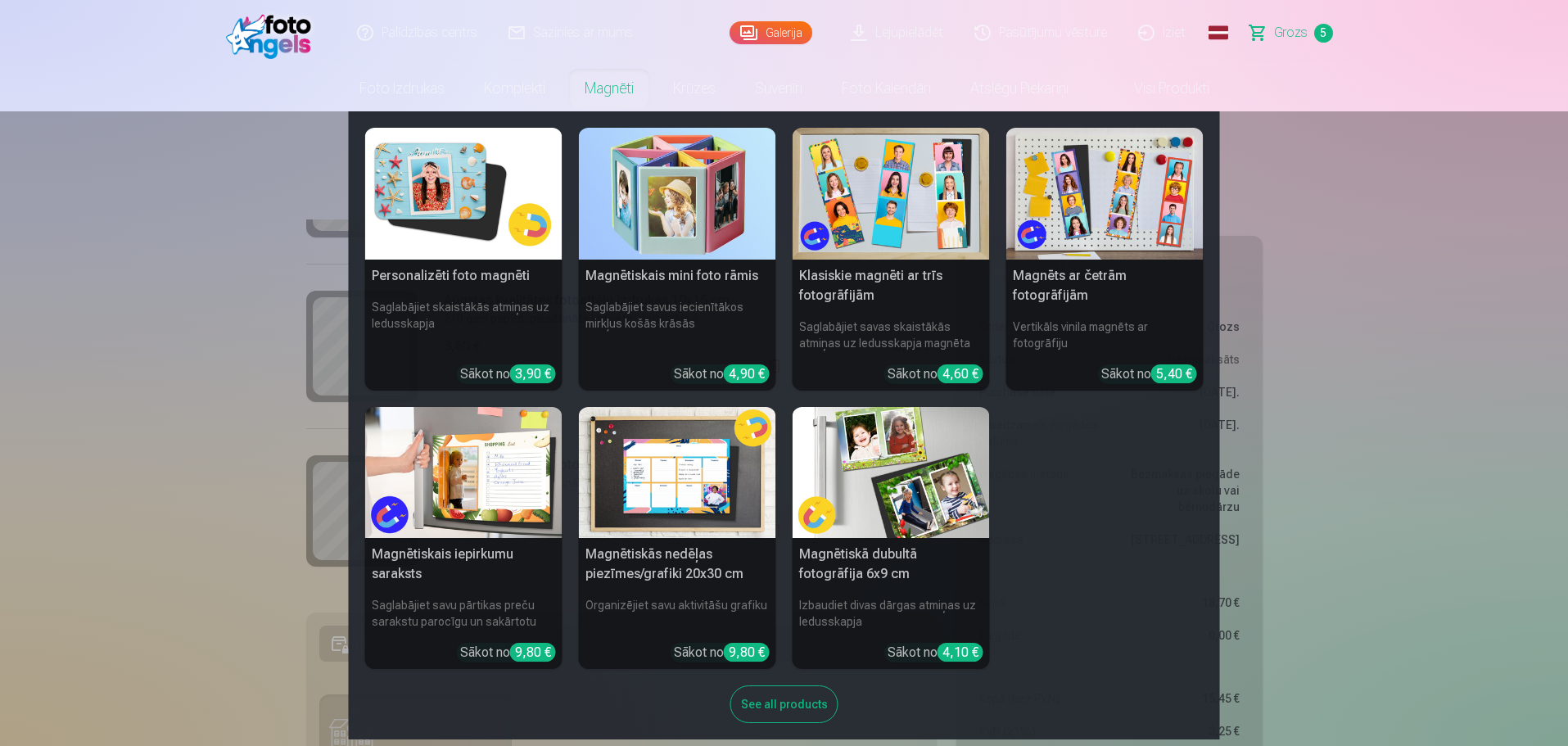
click at [603, 88] on link "Magnēti" at bounding box center [609, 88] width 88 height 46
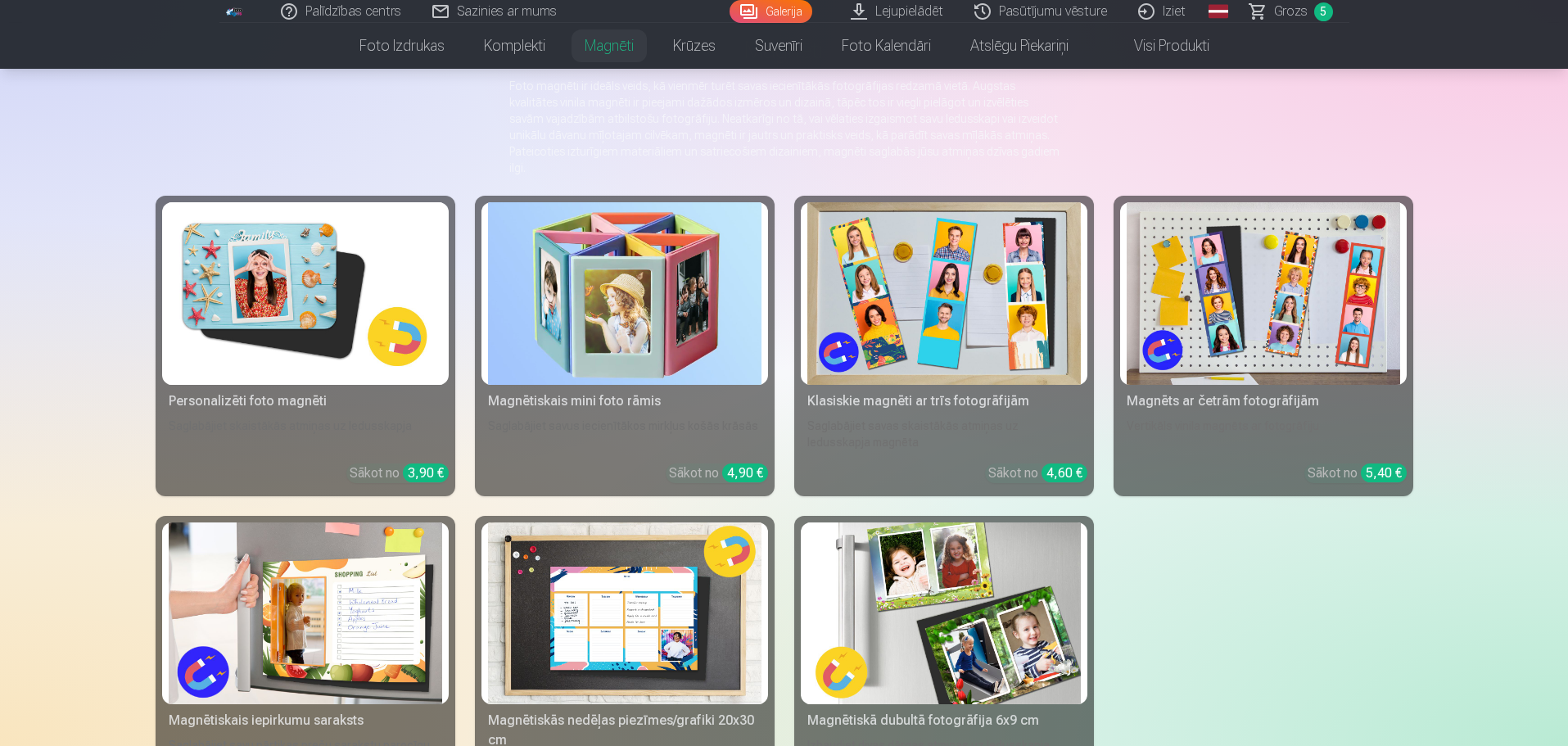
scroll to position [245, 0]
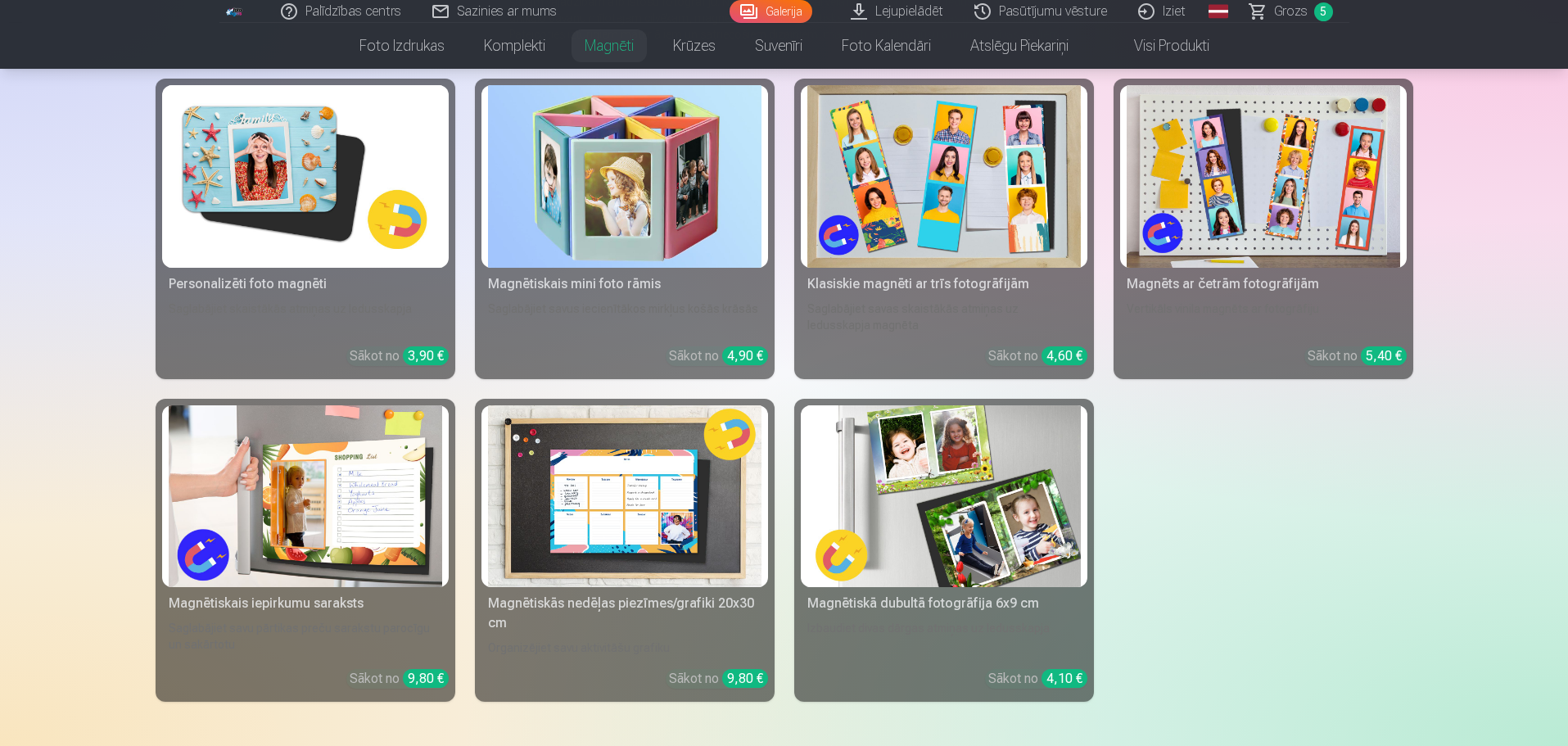
click at [268, 274] on div "Personalizēti foto magnēti" at bounding box center [306, 284] width 287 height 20
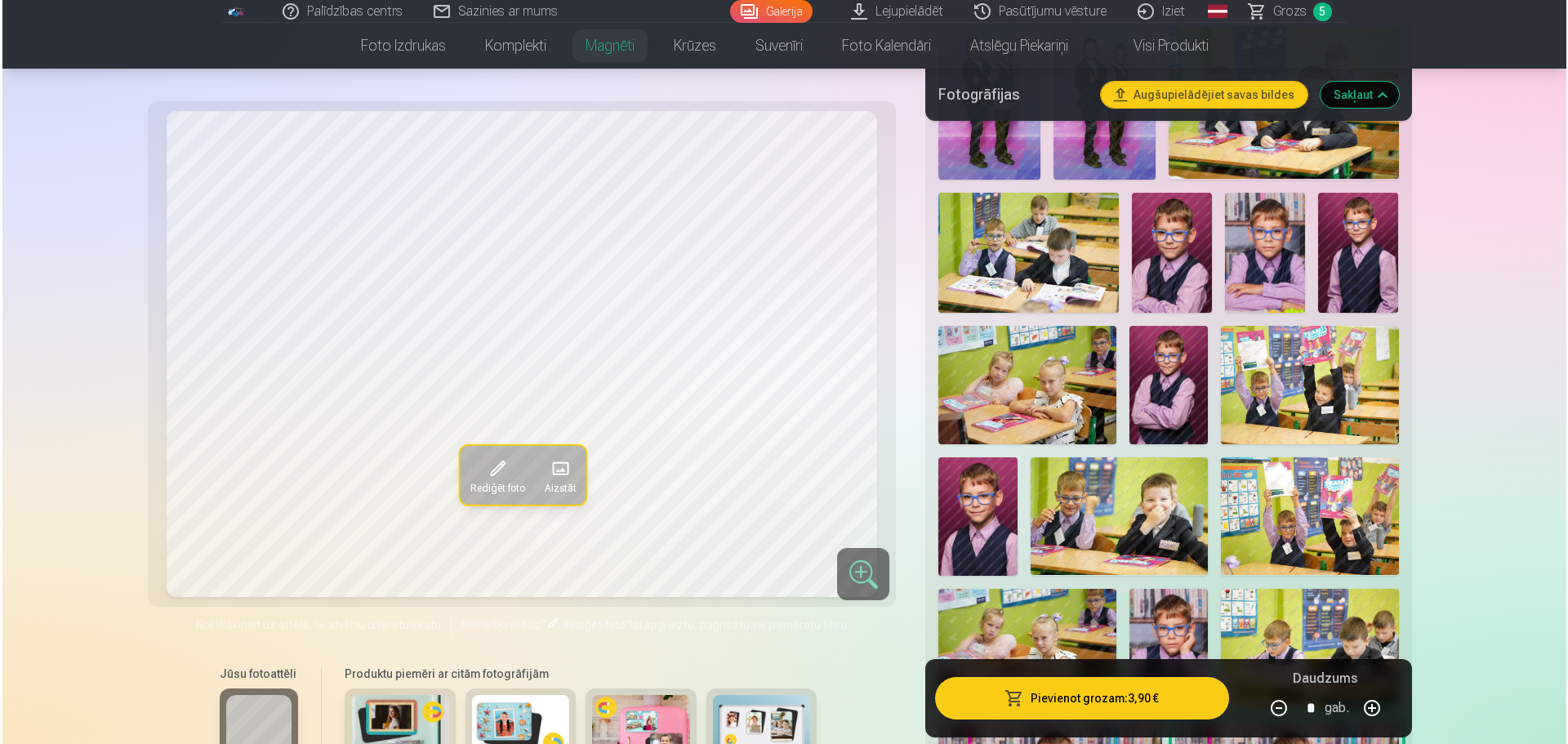
scroll to position [735, 0]
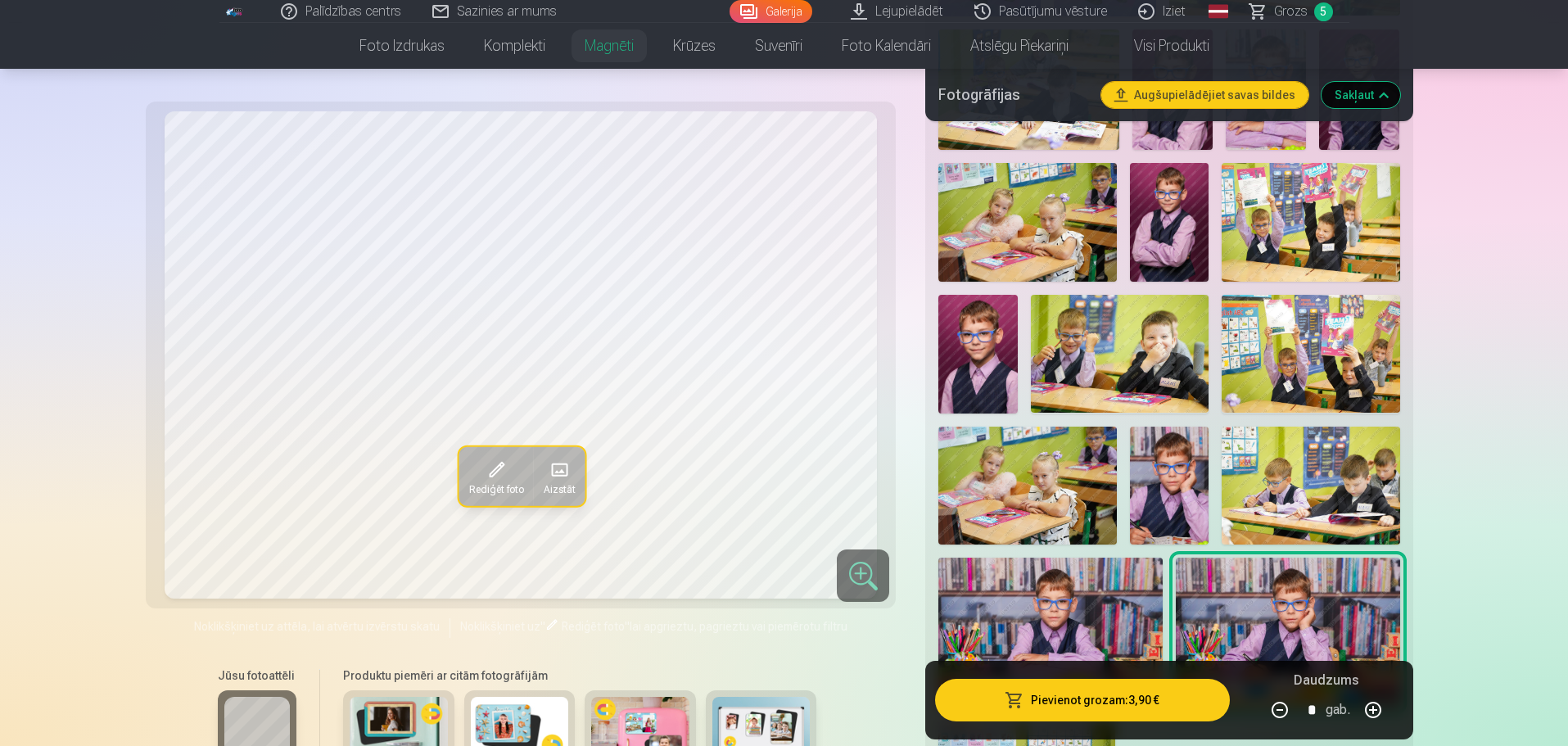
click at [1178, 203] on img at bounding box center [1169, 223] width 79 height 119
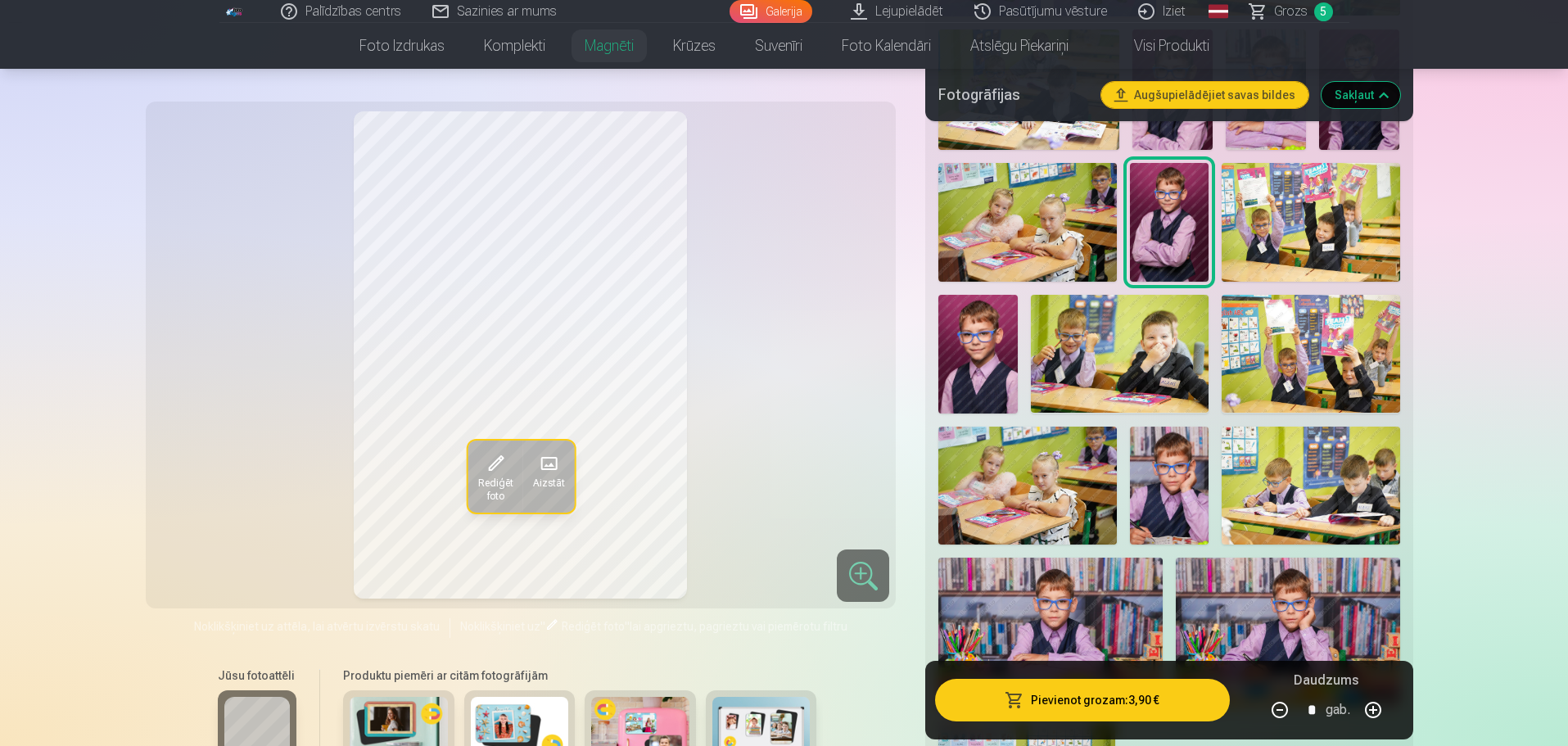
click at [502, 485] on span "Rediģēt foto" at bounding box center [494, 489] width 35 height 26
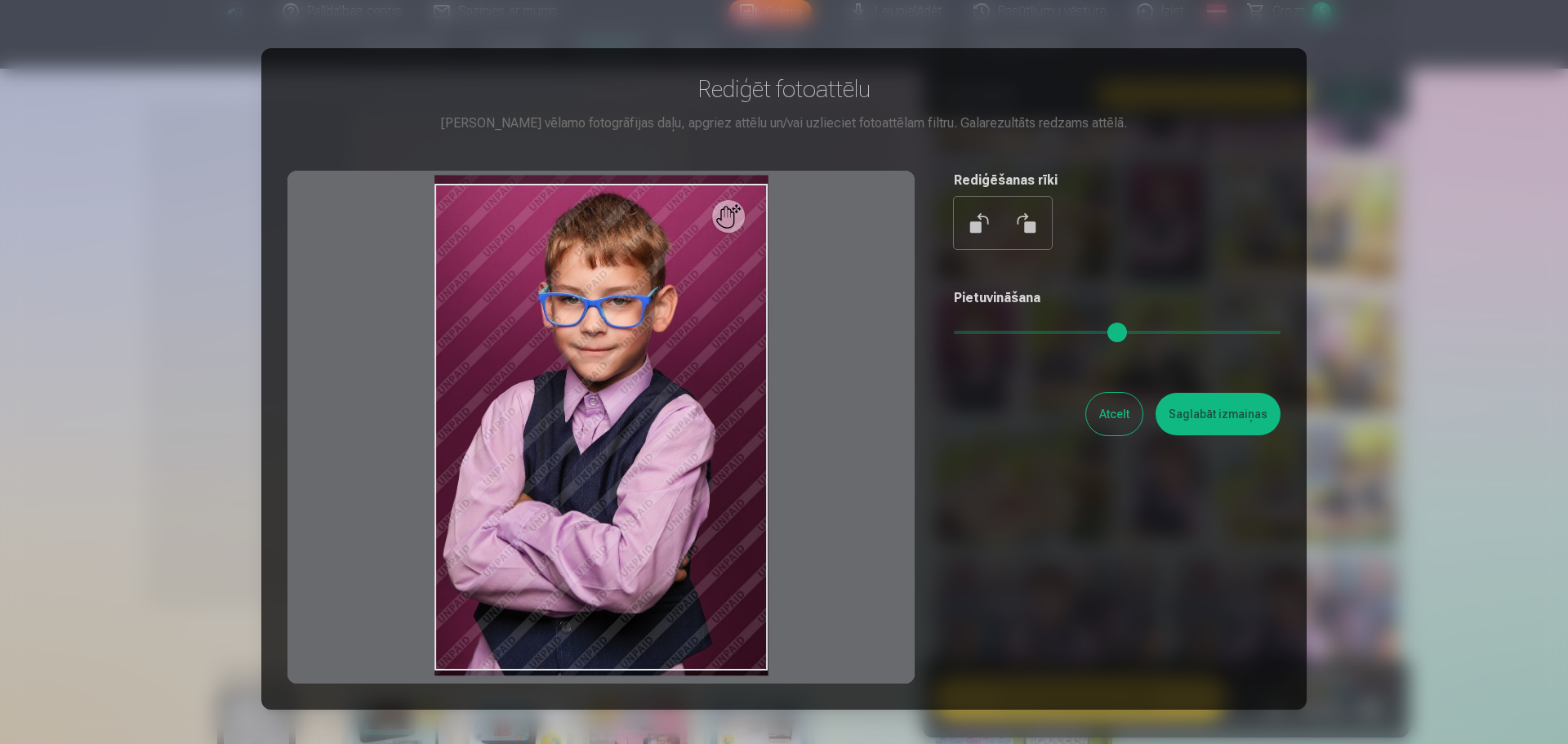
click at [1221, 413] on button "Saglabāt izmaiņas" at bounding box center [1218, 414] width 125 height 42
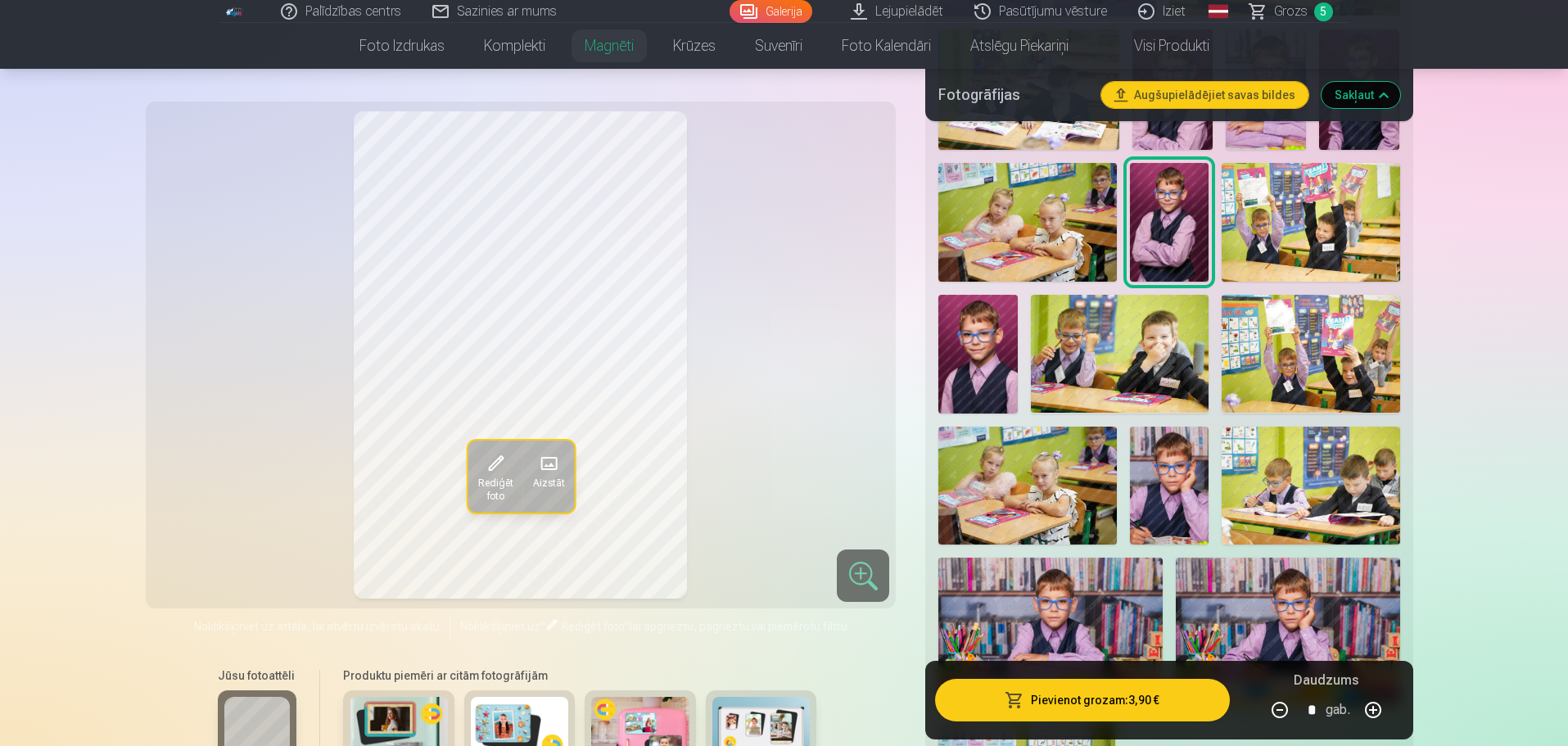
click at [1099, 695] on button "Pievienot grozam : 3,90 €" at bounding box center [1082, 700] width 294 height 42
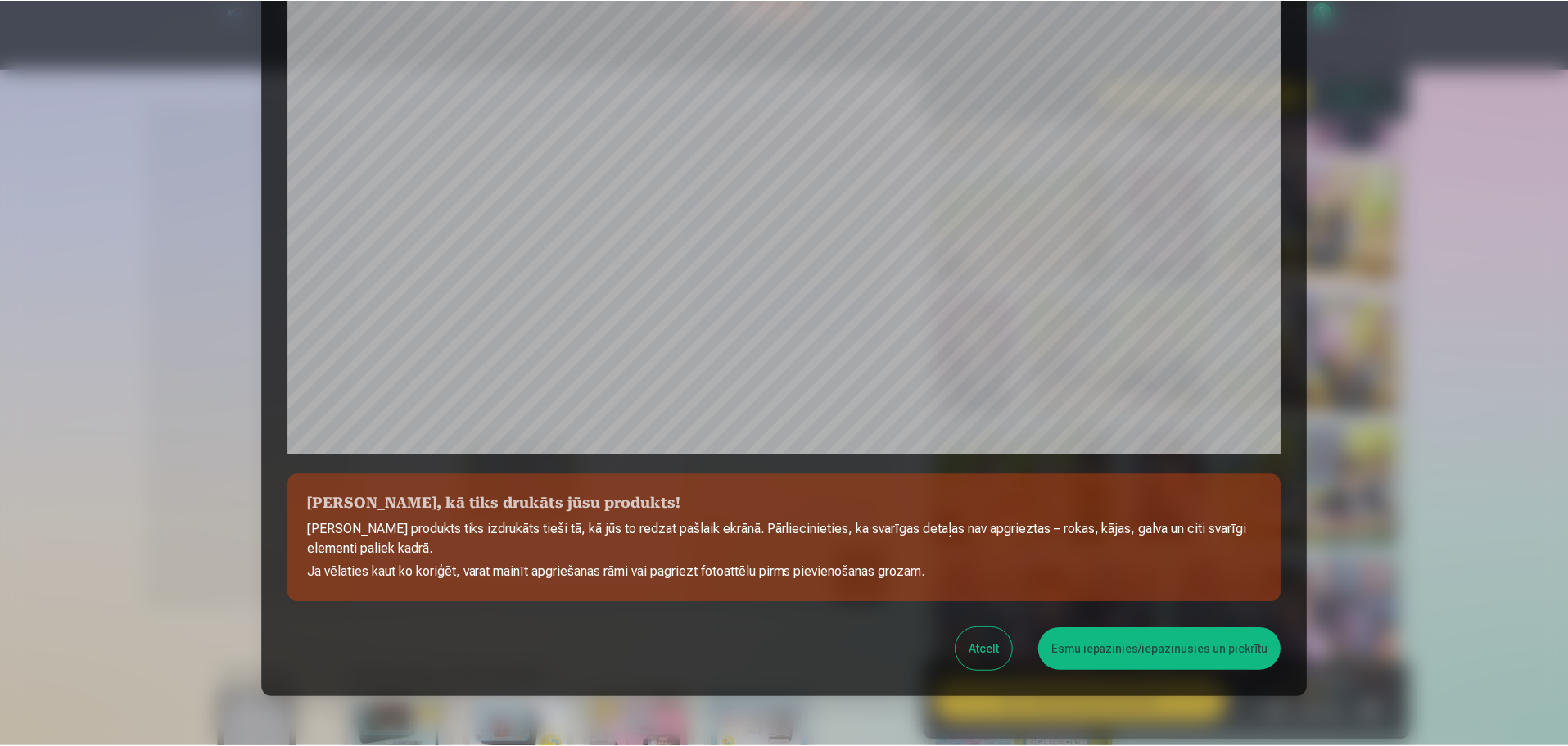
scroll to position [433, 0]
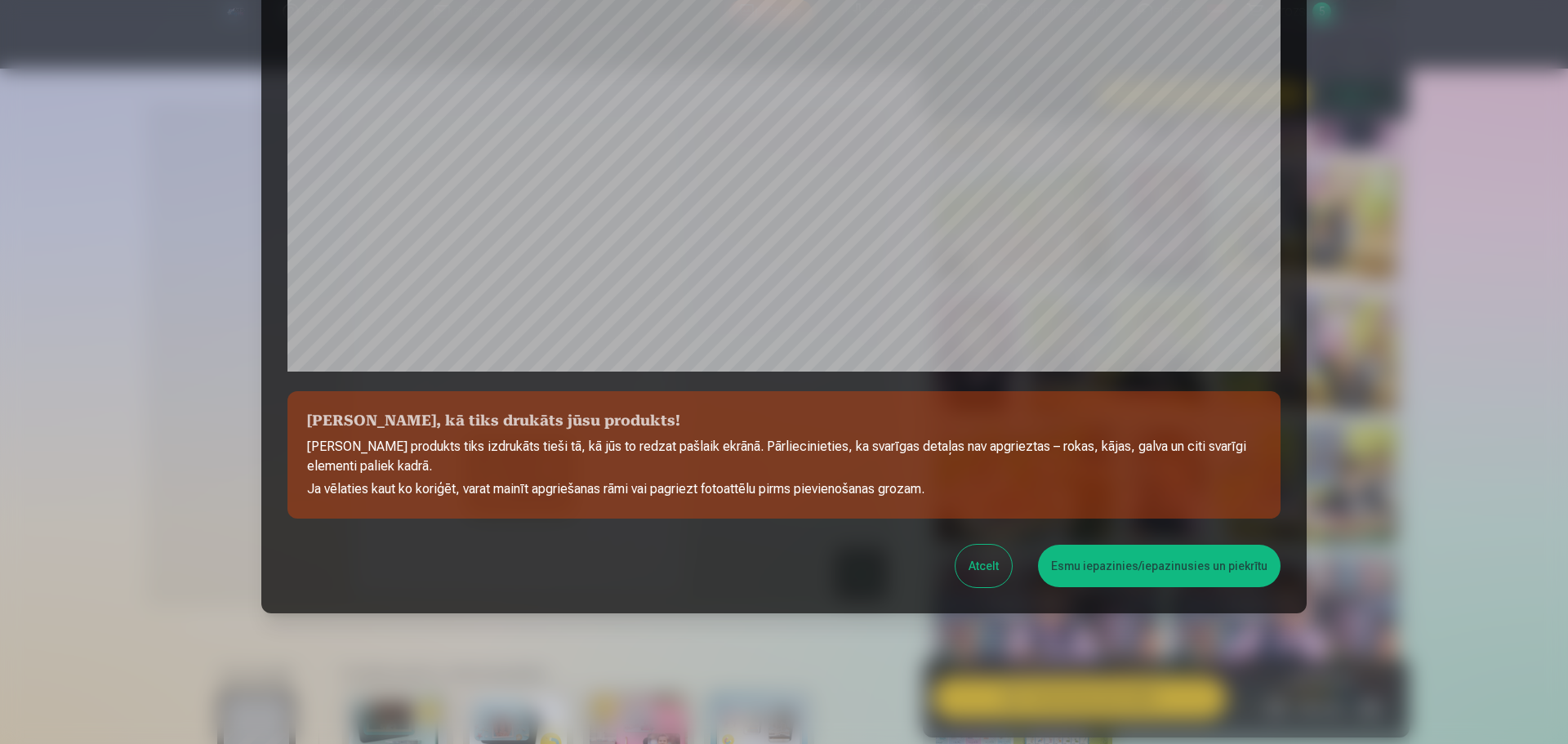
click at [1117, 570] on button "Esmu iepazinies/iepazinusies un piekrītu" at bounding box center [1160, 566] width 243 height 42
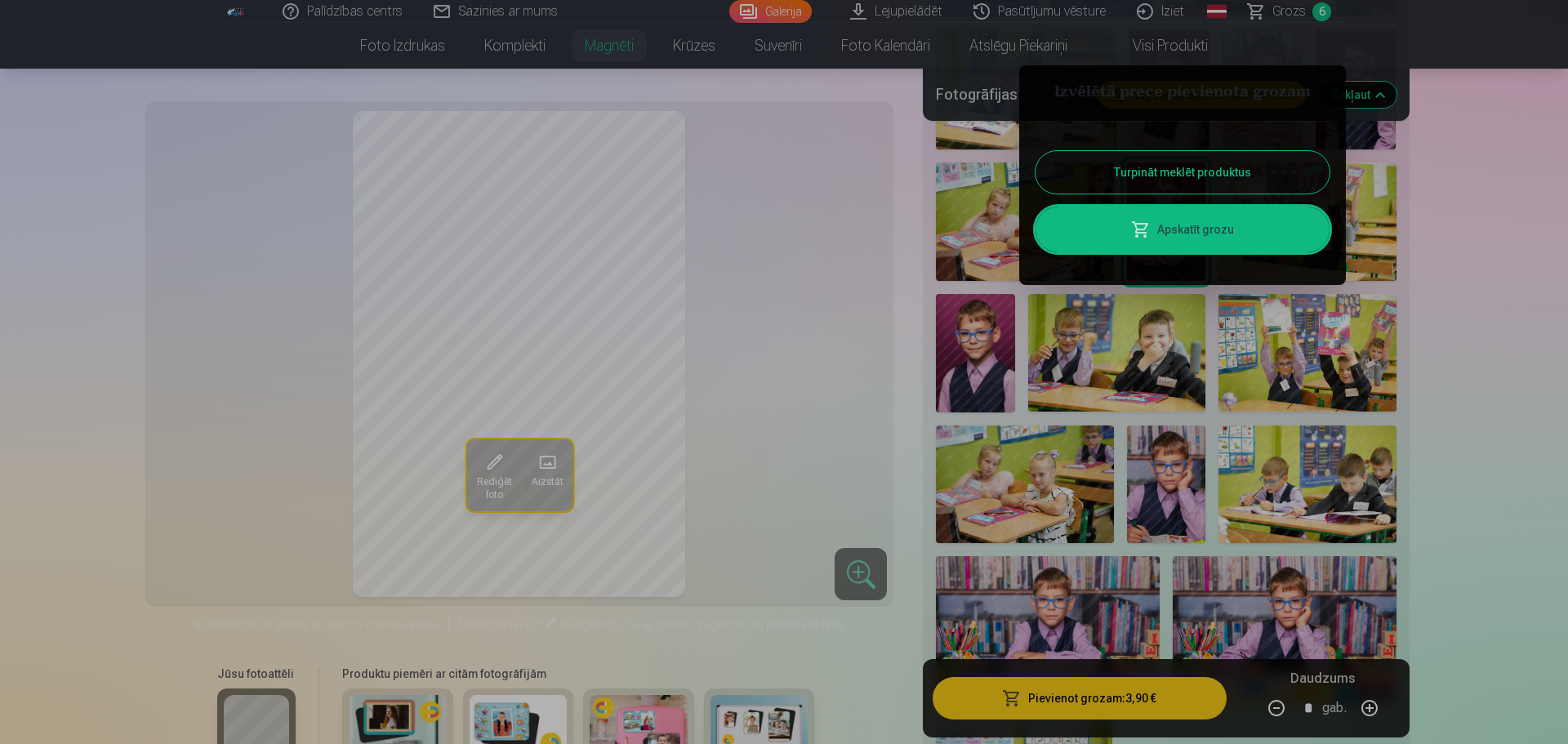
click at [1193, 232] on link "Apskatīt grozu" at bounding box center [1182, 229] width 294 height 46
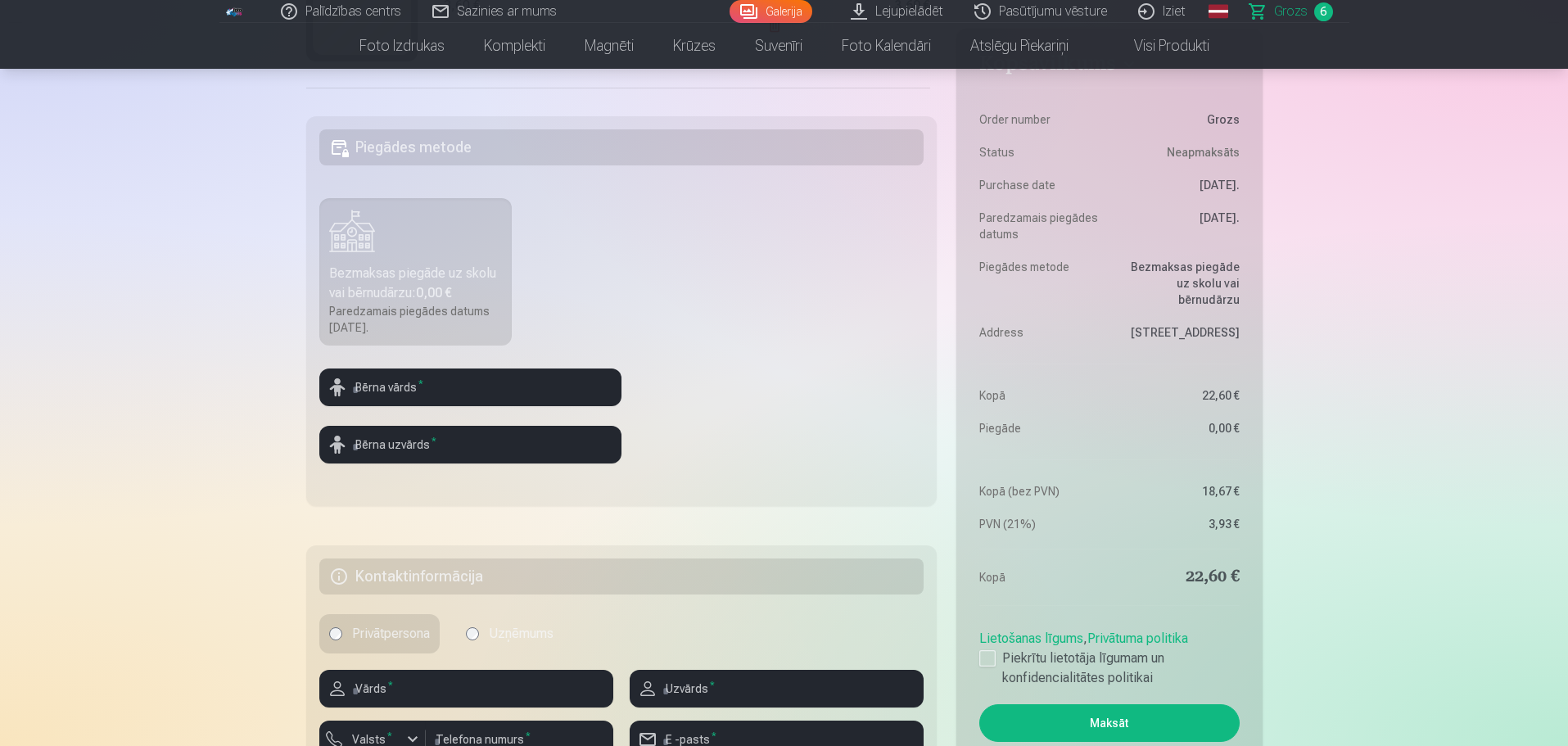
scroll to position [574, 0]
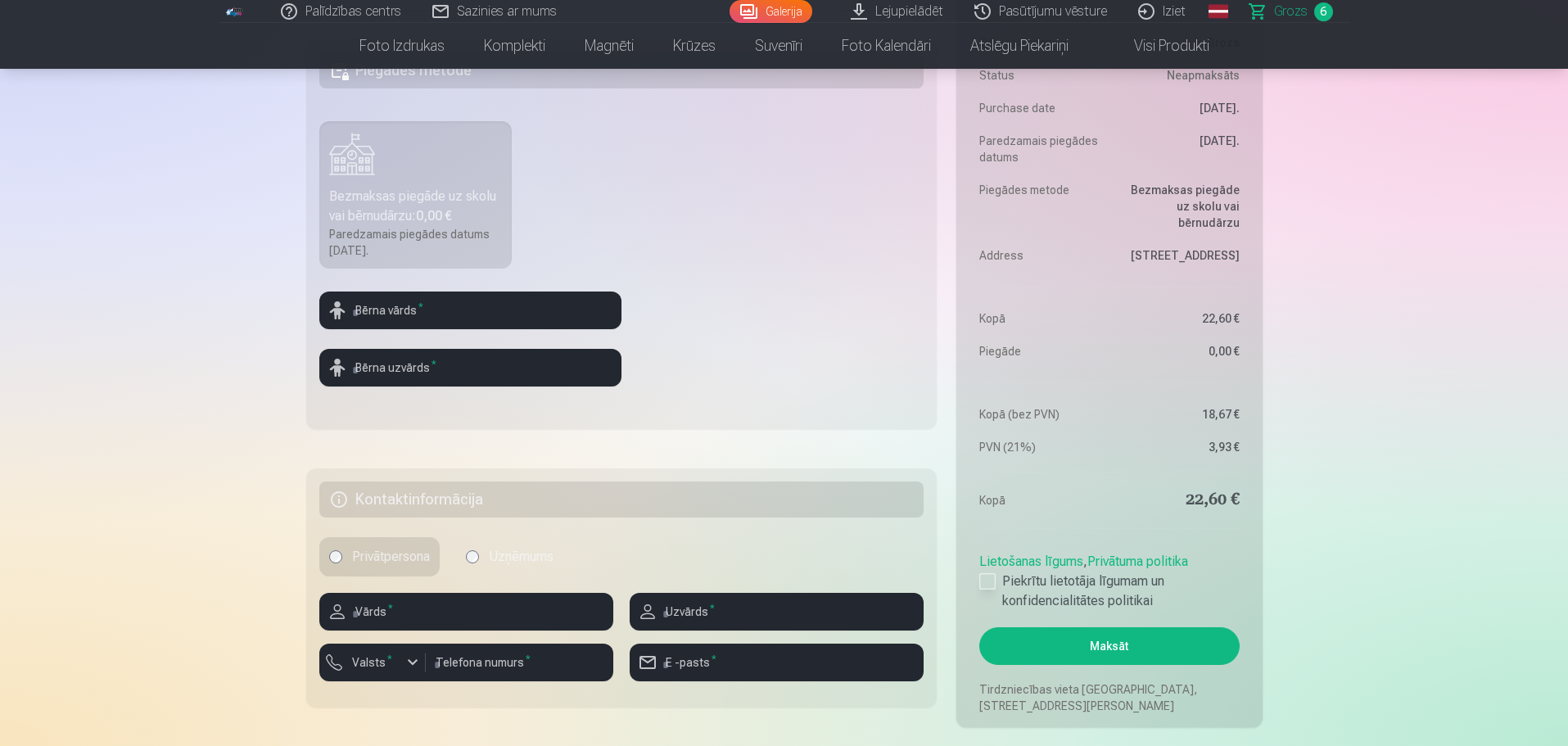
click at [985, 583] on div at bounding box center [987, 582] width 16 height 16
click at [354, 617] on input "text" at bounding box center [466, 612] width 294 height 38
type input "***"
type input "*******"
type input "********"
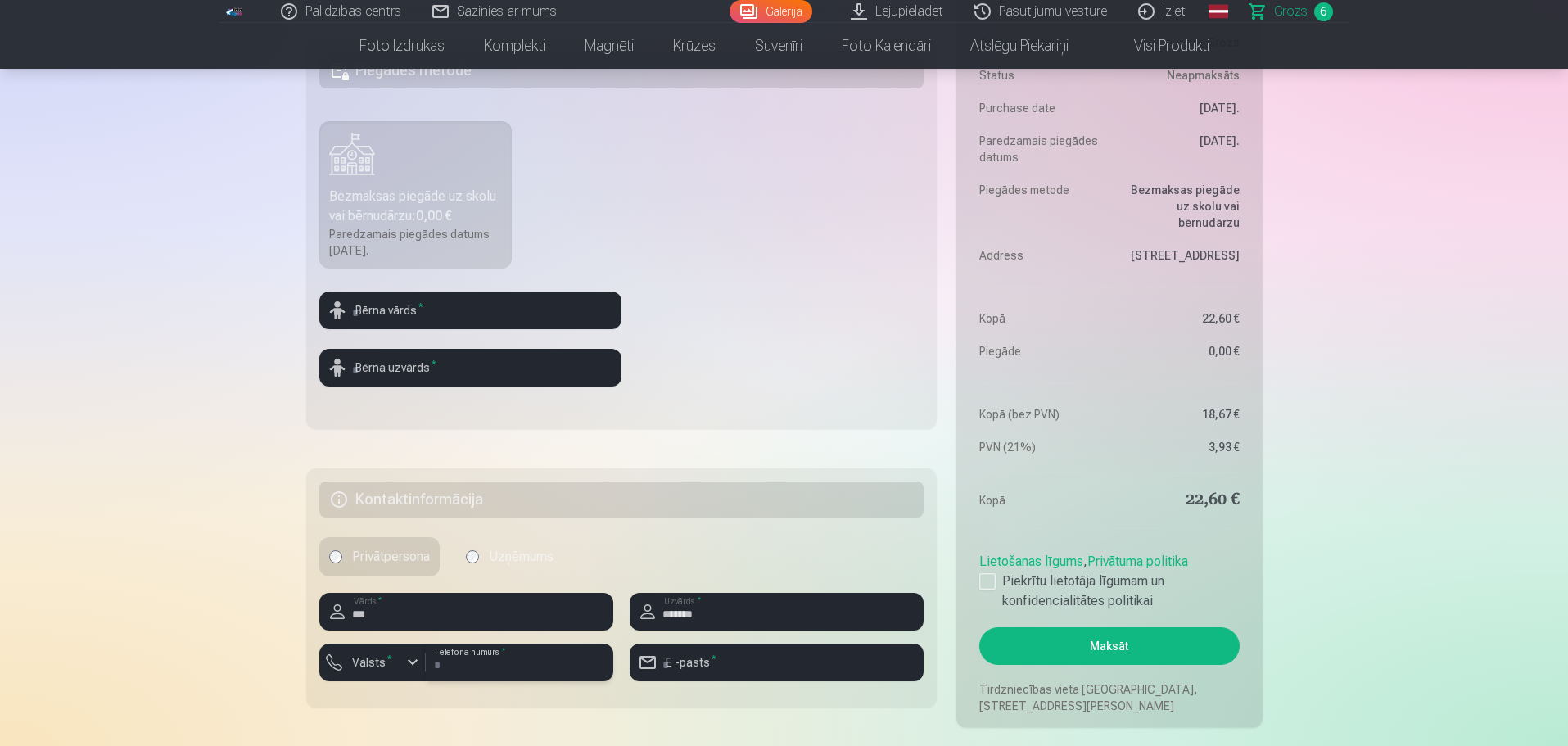
type input "**********"
click at [1122, 640] on button "Maksāt" at bounding box center [1109, 646] width 260 height 38
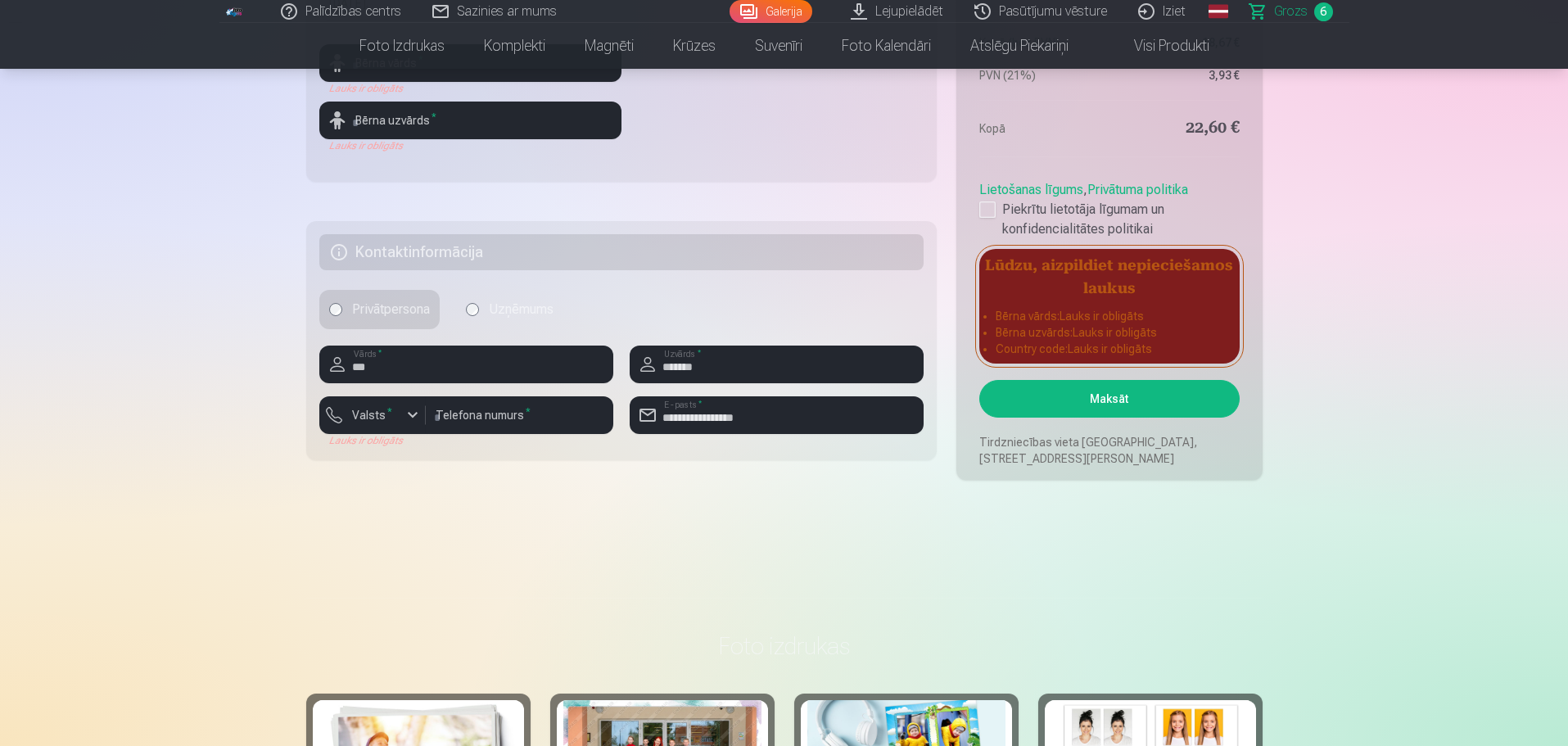
scroll to position [737, 0]
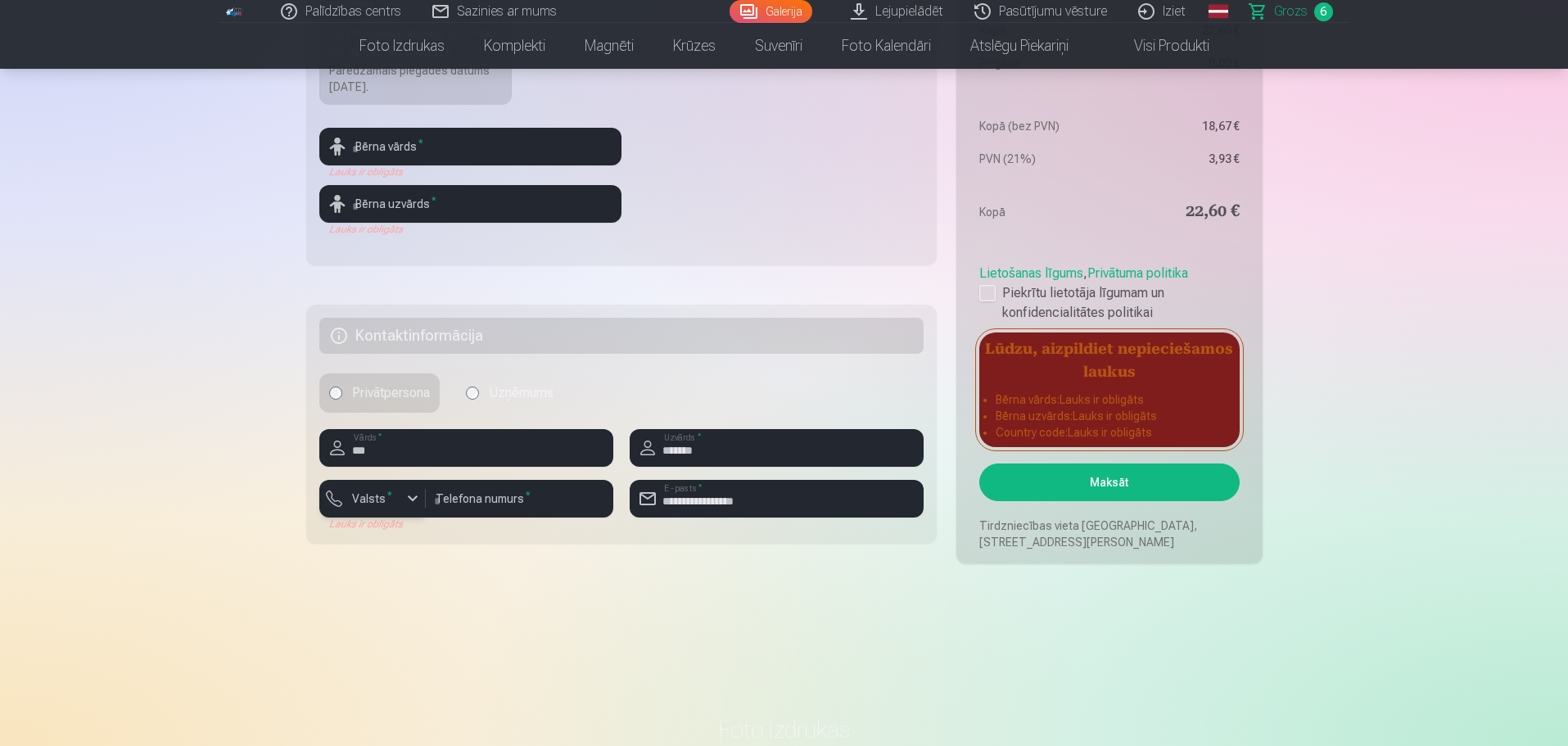
click at [411, 499] on div "button" at bounding box center [413, 499] width 20 height 20
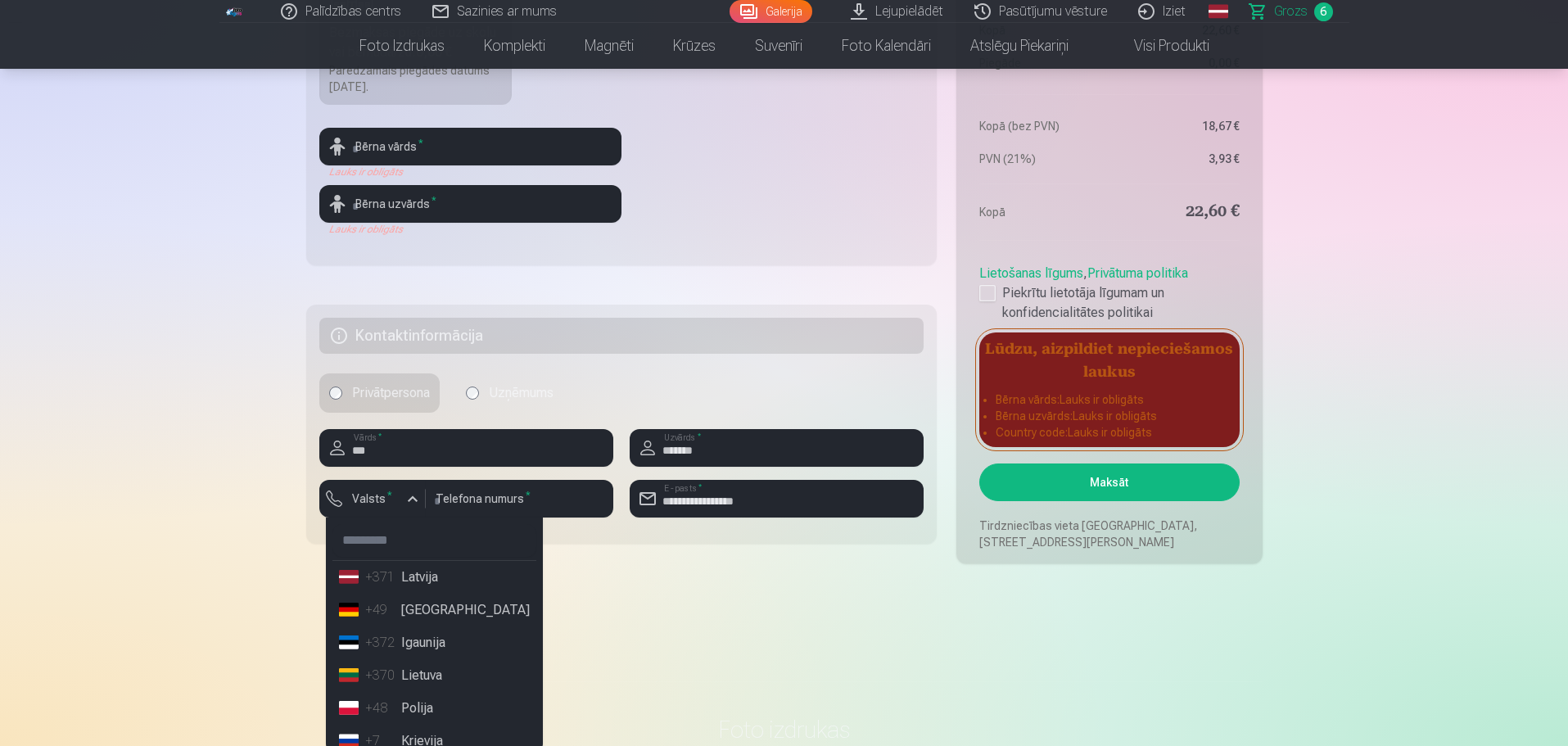
click at [409, 575] on li "+371 Latvija" at bounding box center [435, 577] width 204 height 32
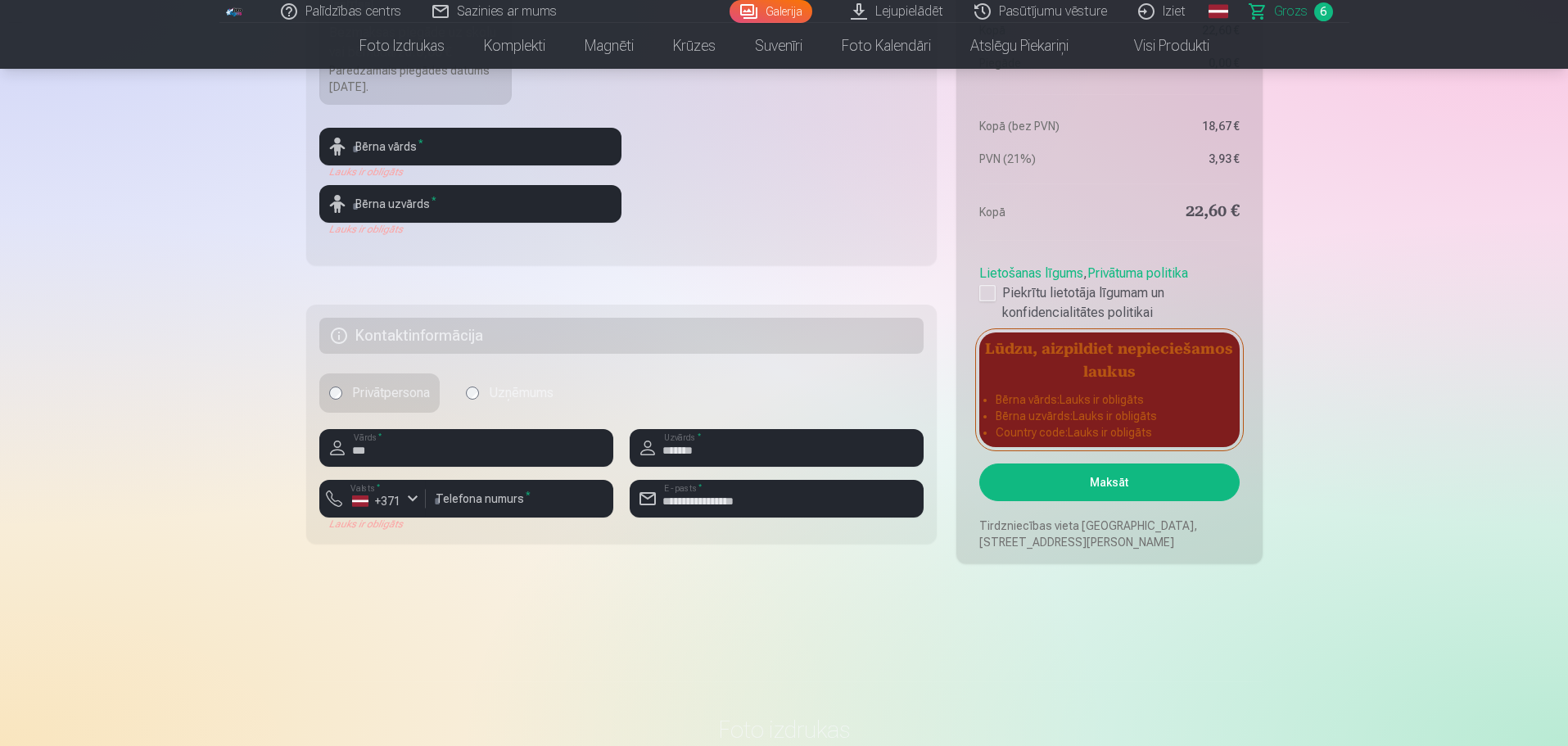
click at [1126, 481] on button "Maksāt" at bounding box center [1109, 483] width 260 height 38
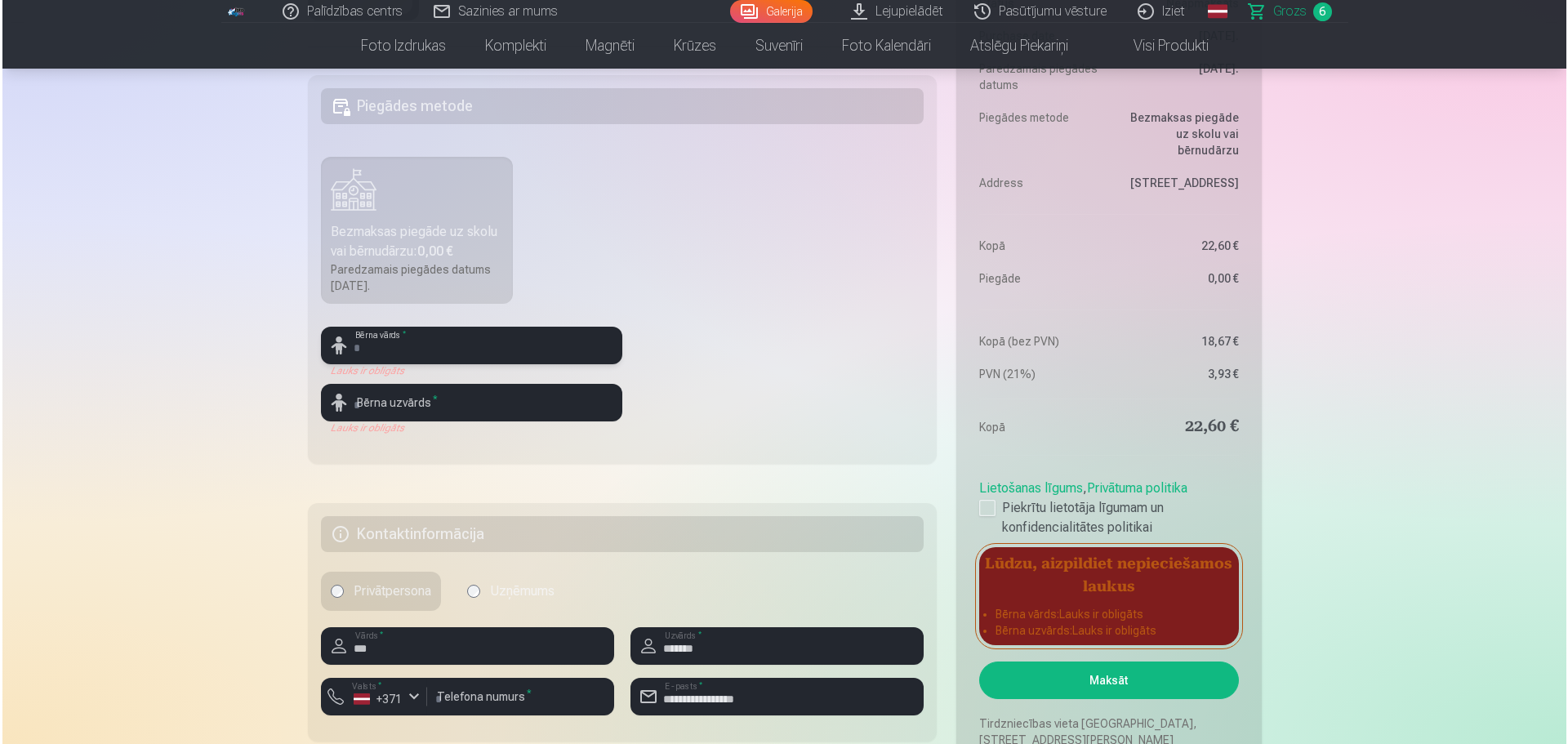
scroll to position [572, 0]
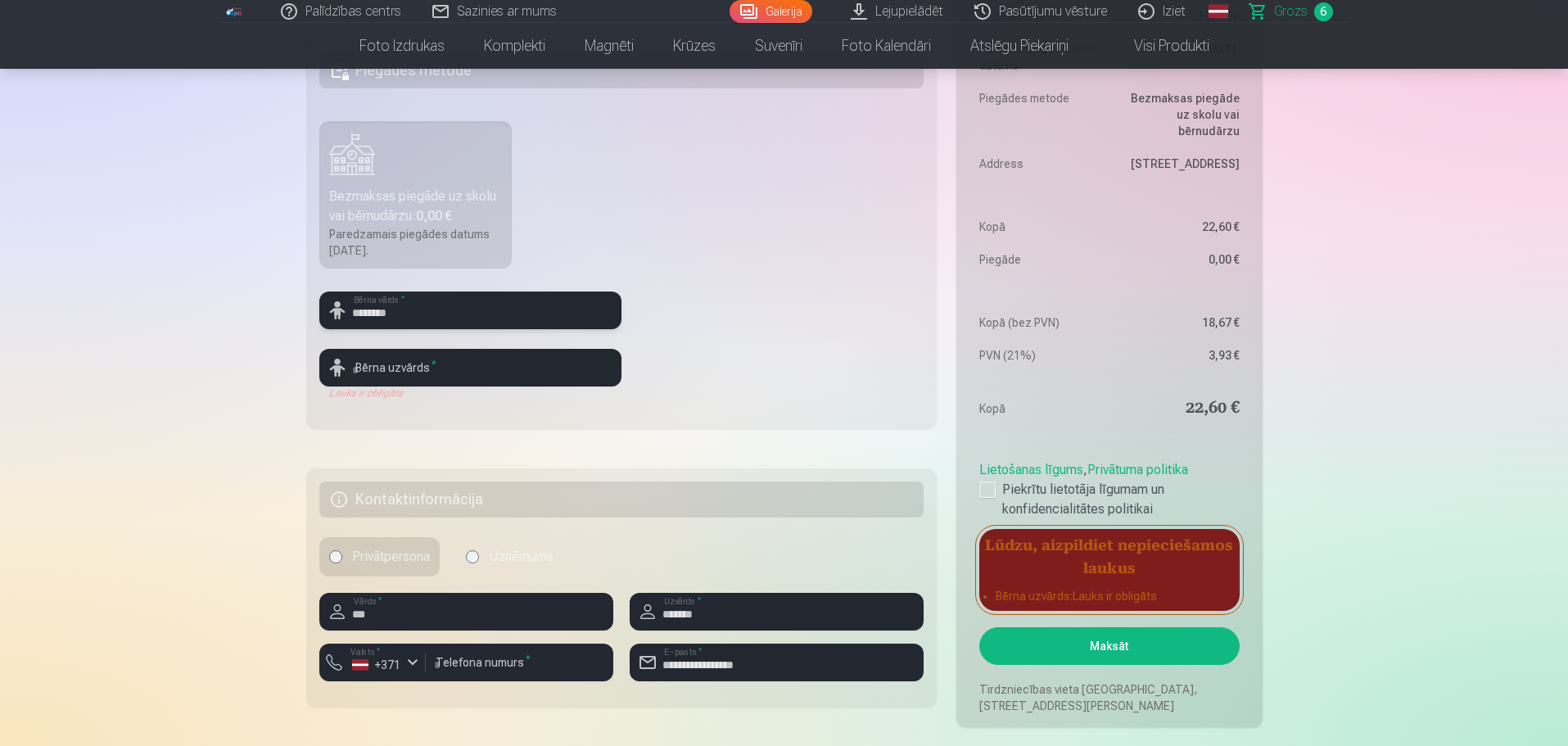
type input "********"
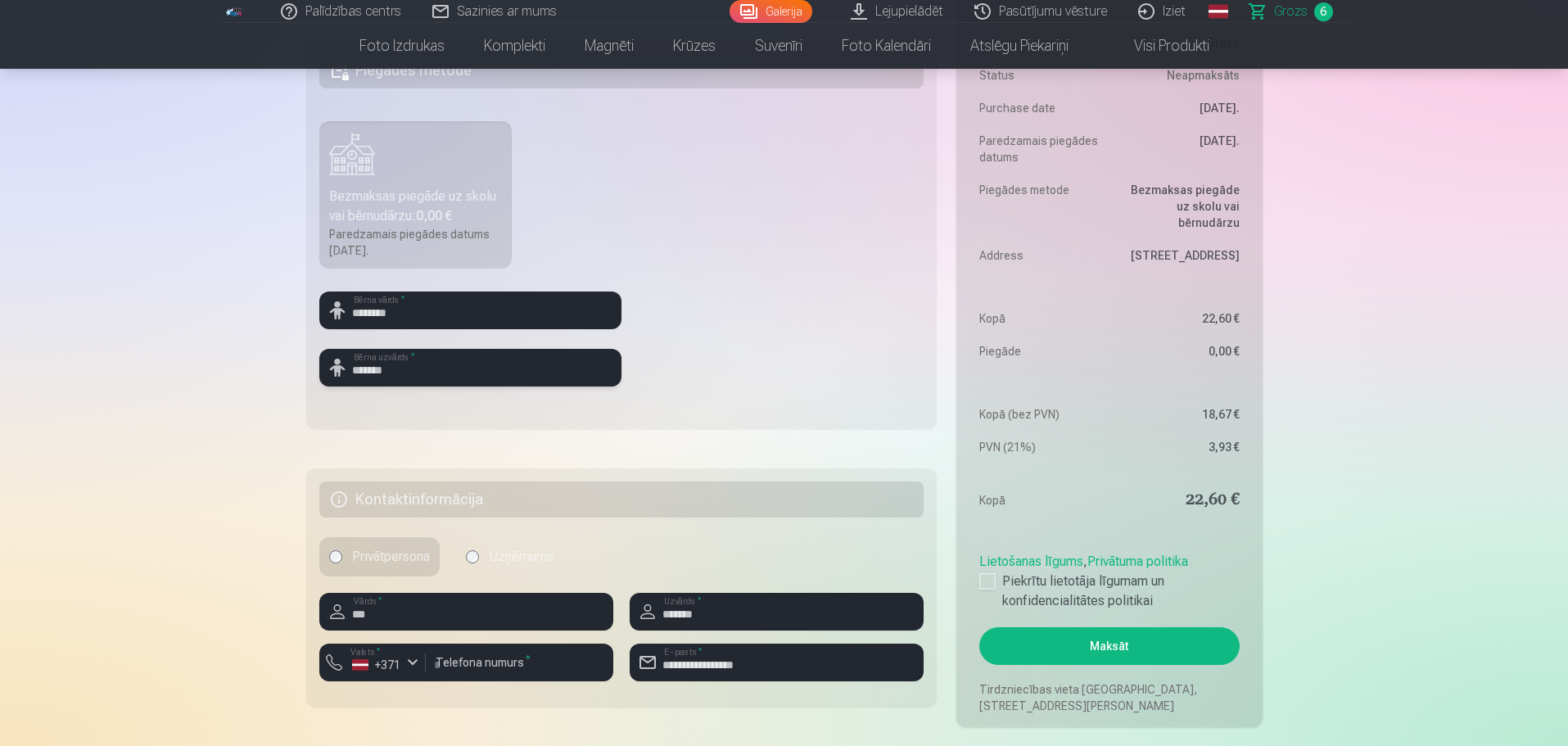
type input "*******"
click at [979, 627] on button "Maksāt" at bounding box center [1109, 646] width 260 height 38
